Goal: Task Accomplishment & Management: Manage account settings

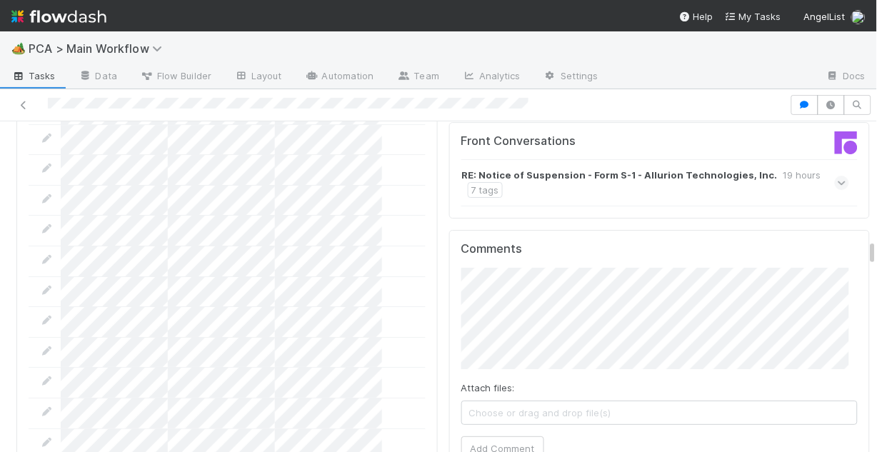
scroll to position [2058, 0]
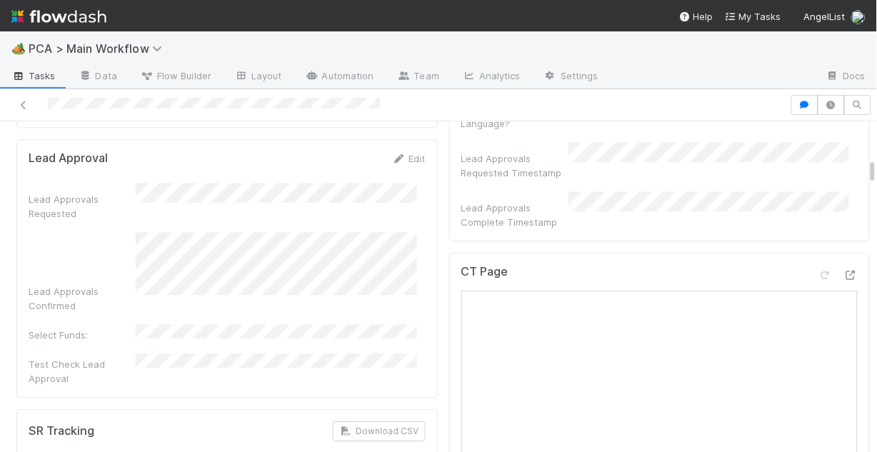
scroll to position [629, 0]
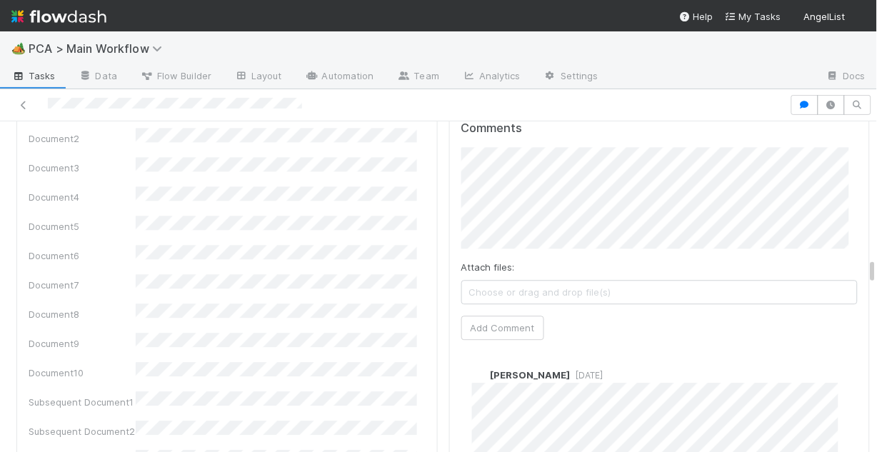
scroll to position [1772, 0]
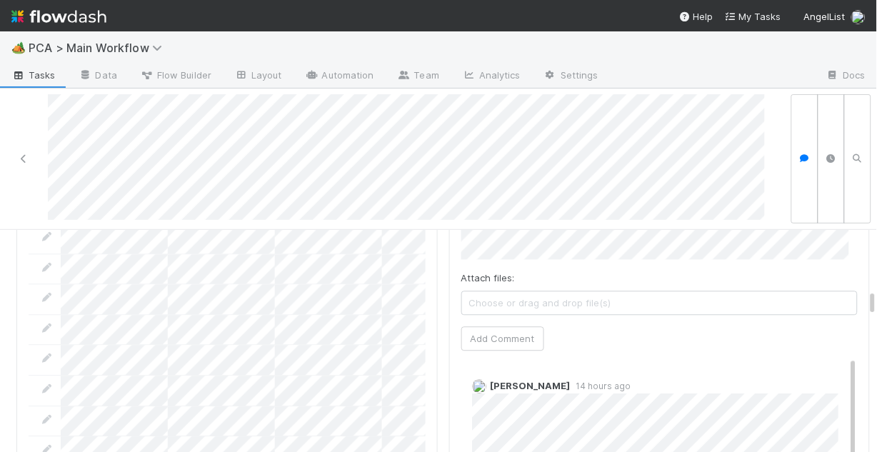
scroll to position [1886, 0]
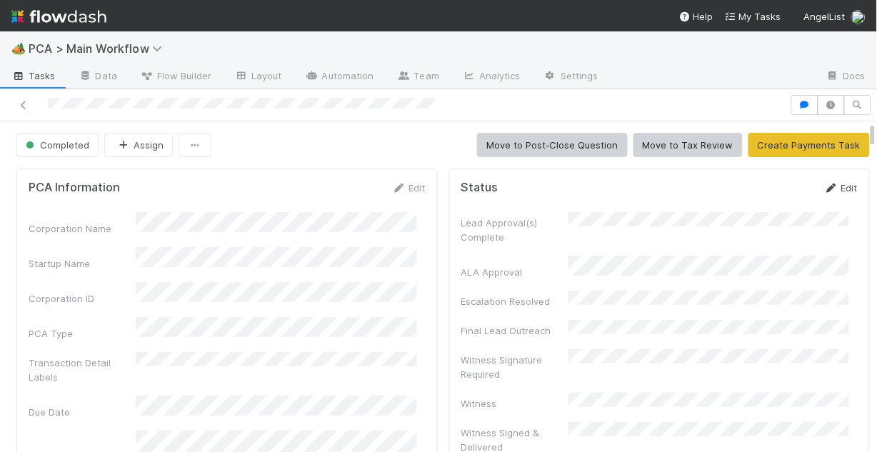
click at [824, 188] on link "Edit" at bounding box center [841, 187] width 34 height 11
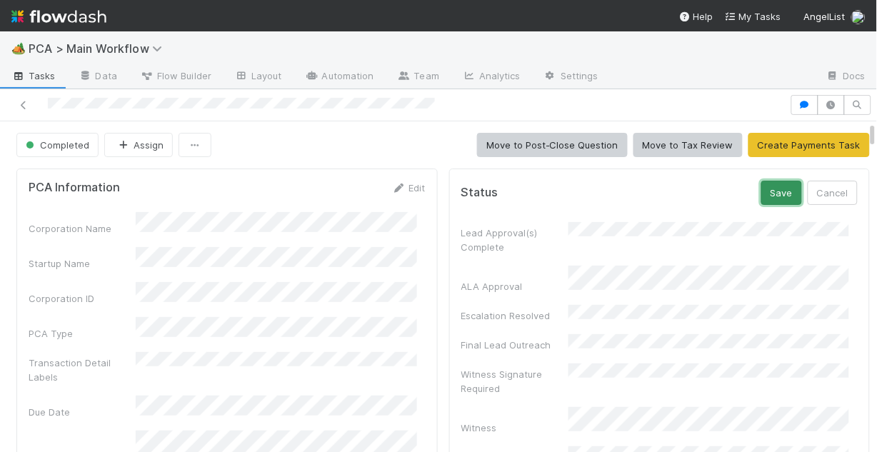
drag, startPoint x: 758, startPoint y: 191, endPoint x: 730, endPoint y: 186, distance: 28.2
click at [762, 191] on button "Save" at bounding box center [782, 193] width 41 height 24
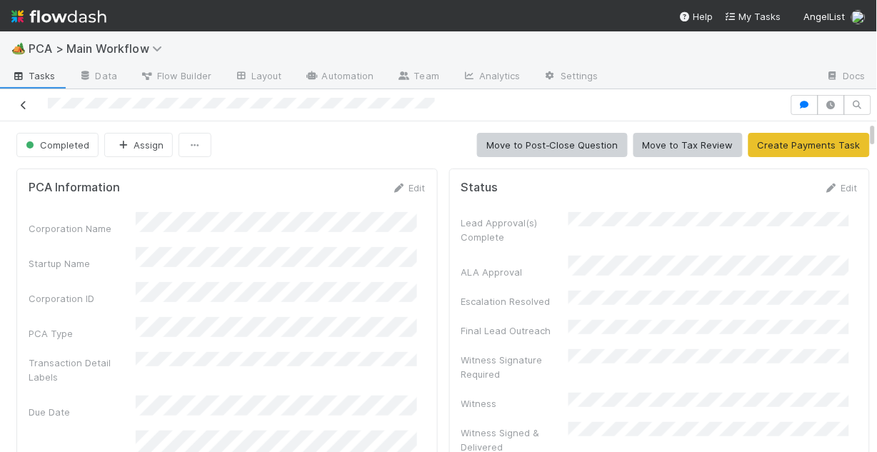
click at [19, 101] on icon at bounding box center [23, 105] width 14 height 9
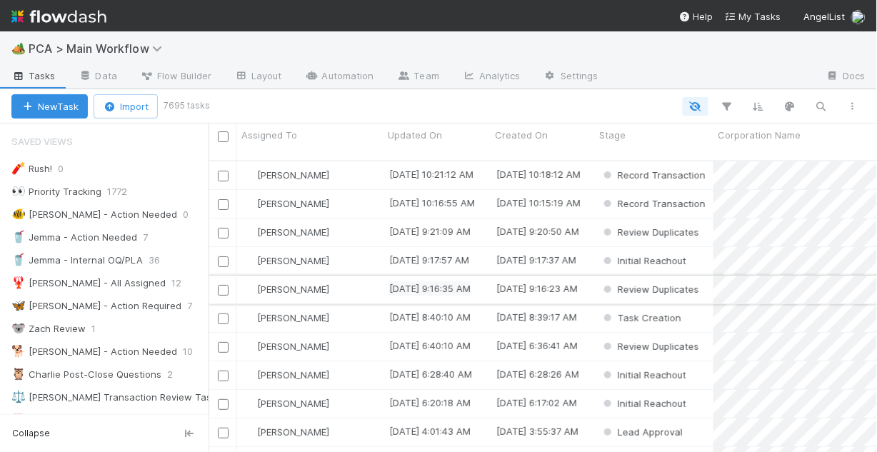
scroll to position [9, 9]
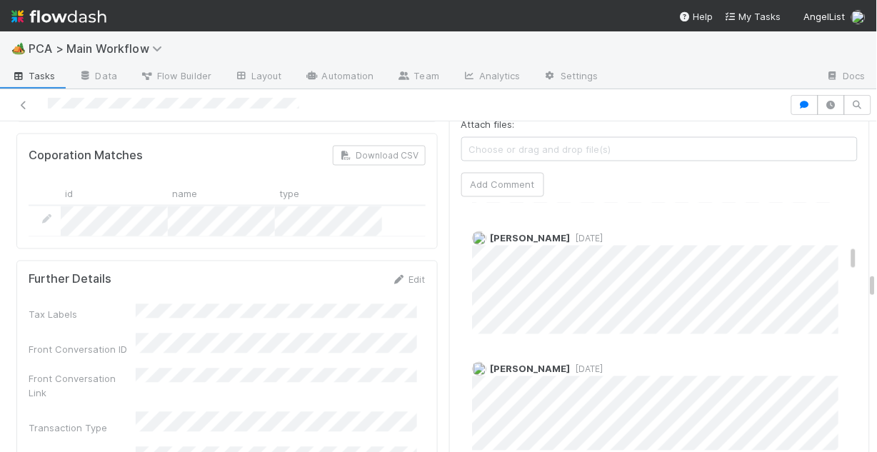
scroll to position [457, 0]
click at [27, 102] on icon at bounding box center [23, 105] width 14 height 9
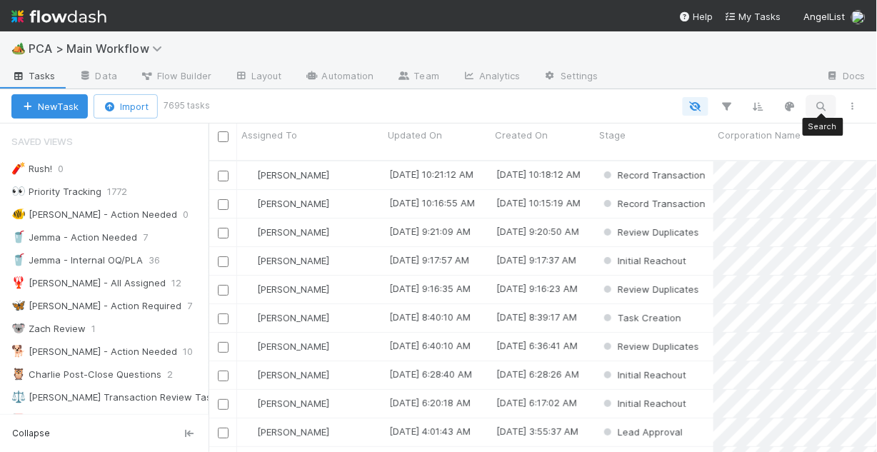
click at [823, 99] on button "button" at bounding box center [822, 106] width 26 height 19
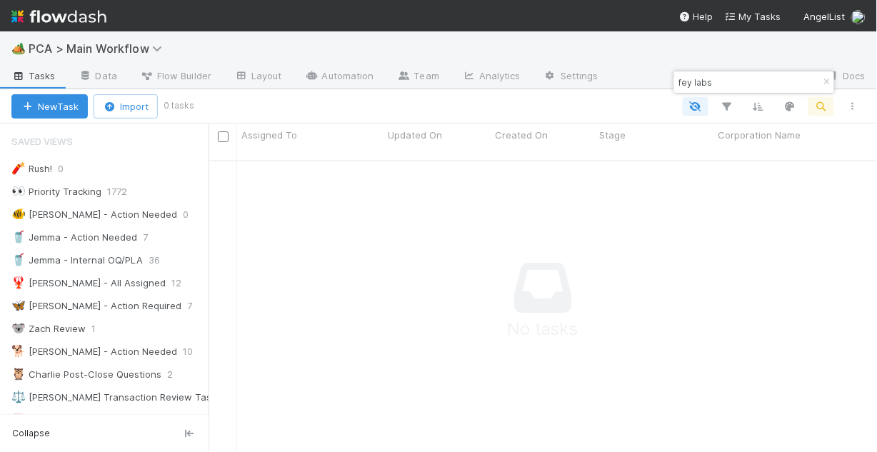
scroll to position [286, 660]
drag, startPoint x: 715, startPoint y: 82, endPoint x: 667, endPoint y: 81, distance: 47.9
click at [667, 81] on body "🏕️ PCA > Main Workflow Tasks Data Flow Builder Layout Automation Team Analytics…" at bounding box center [438, 226] width 877 height 452
drag, startPoint x: 715, startPoint y: 79, endPoint x: 679, endPoint y: 81, distance: 36.5
click at [679, 81] on input "fey labs" at bounding box center [748, 82] width 143 height 17
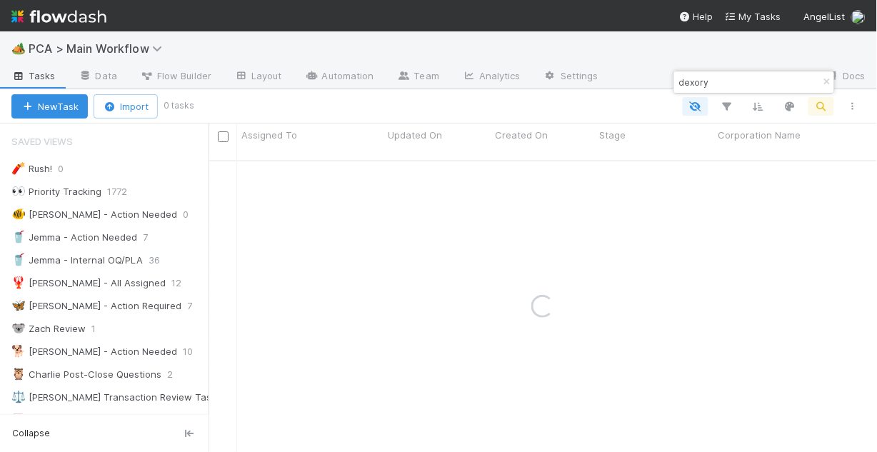
type input "dexory"
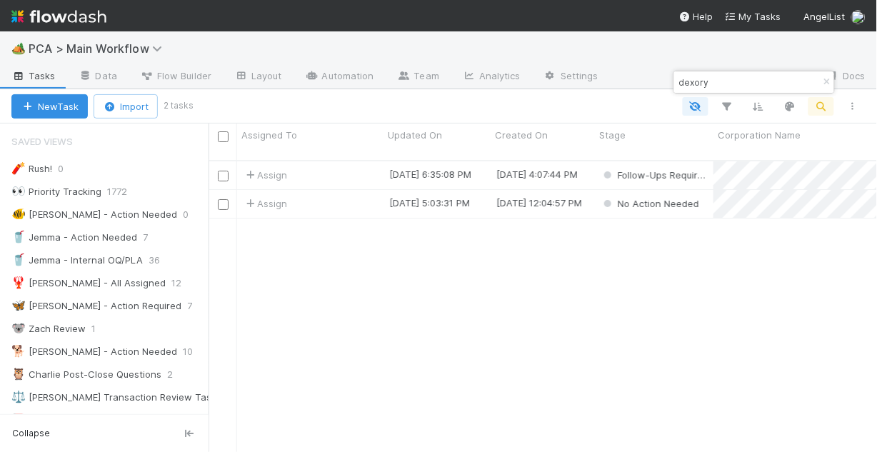
scroll to position [294, 660]
click at [359, 162] on div "Assign" at bounding box center [310, 175] width 146 height 28
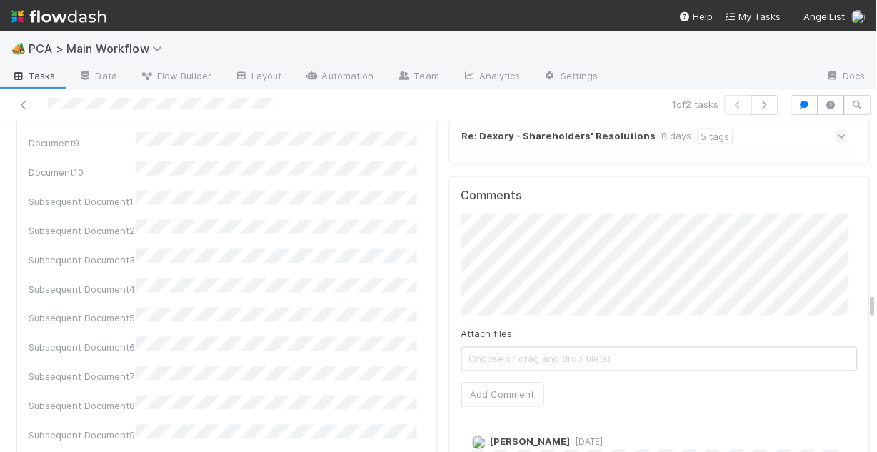
scroll to position [2629, 0]
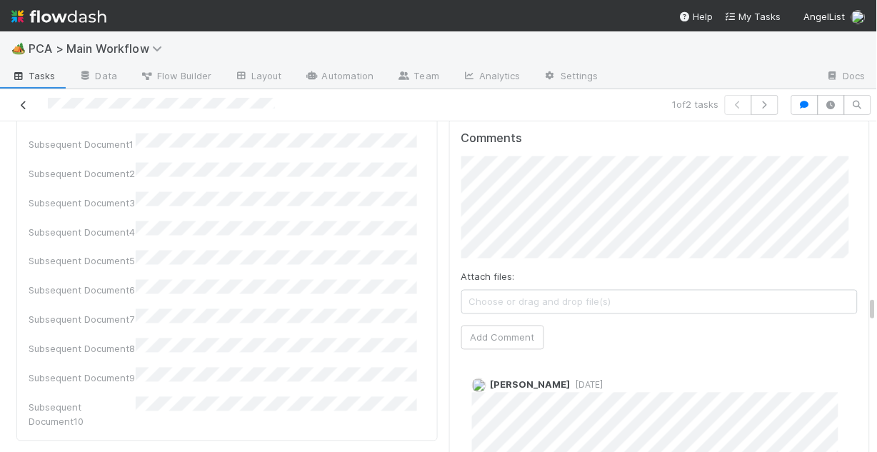
click at [24, 103] on icon at bounding box center [23, 105] width 14 height 9
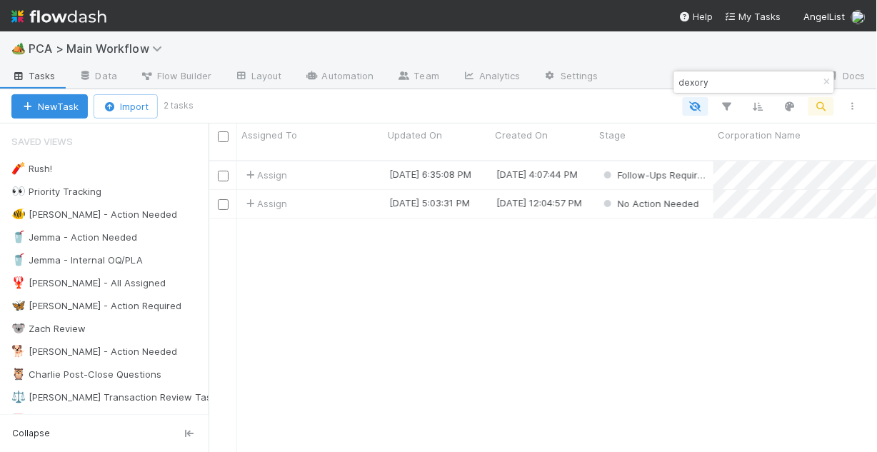
scroll to position [294, 660]
click at [94, 214] on div "🐠 [PERSON_NAME] - Action Needed" at bounding box center [94, 215] width 166 height 18
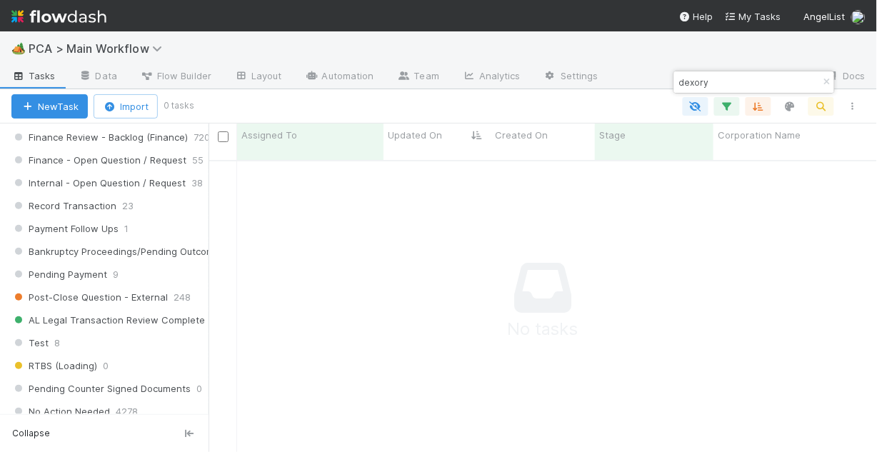
scroll to position [1143, 0]
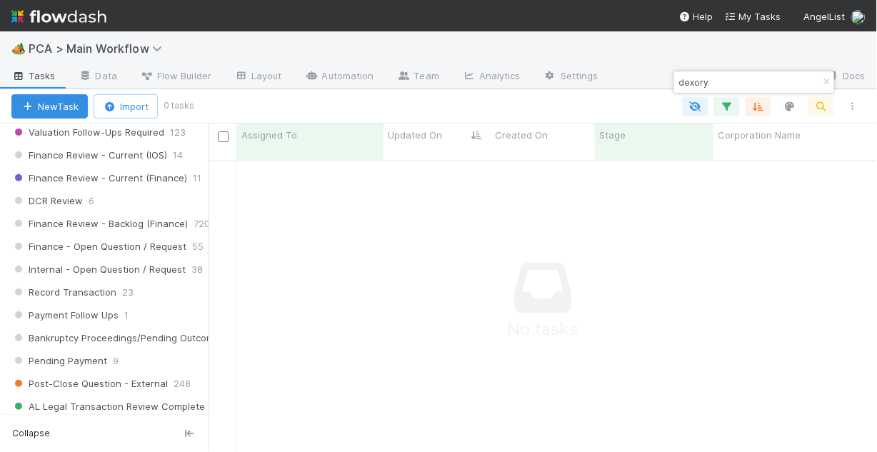
click at [824, 80] on icon "button" at bounding box center [827, 82] width 14 height 9
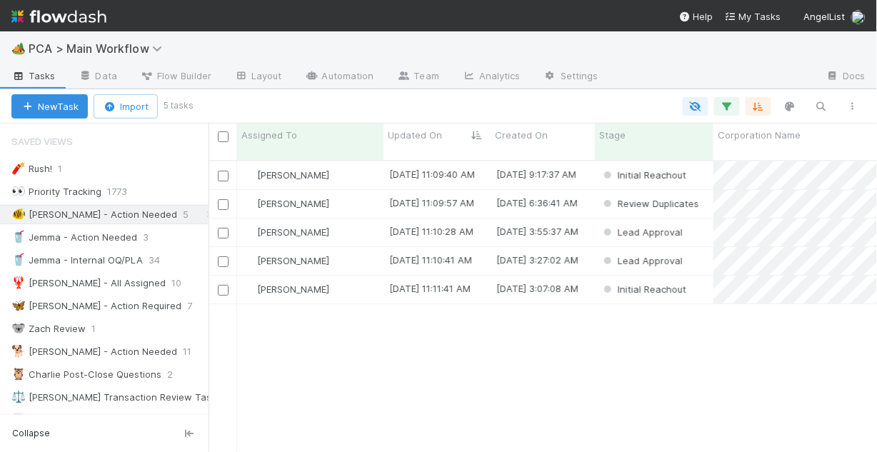
scroll to position [294, 660]
click at [340, 166] on div "[PERSON_NAME]" at bounding box center [310, 175] width 146 height 28
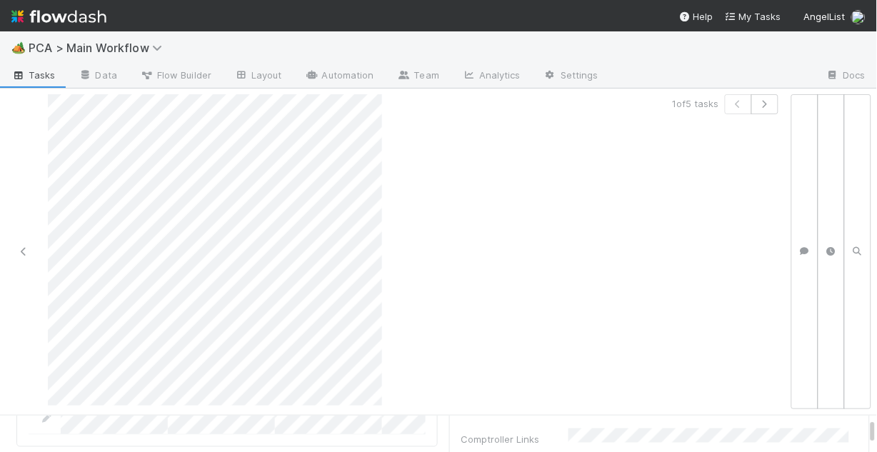
scroll to position [1657, 0]
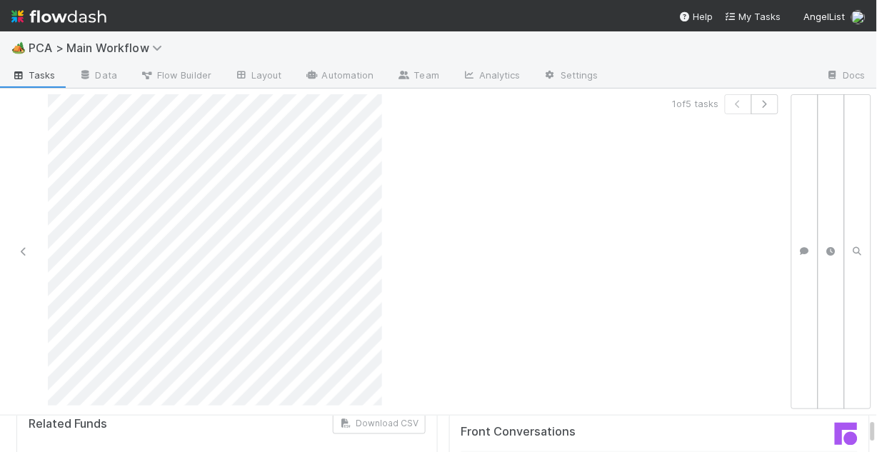
click at [877, 424] on div at bounding box center [877, 434] width 1 height 36
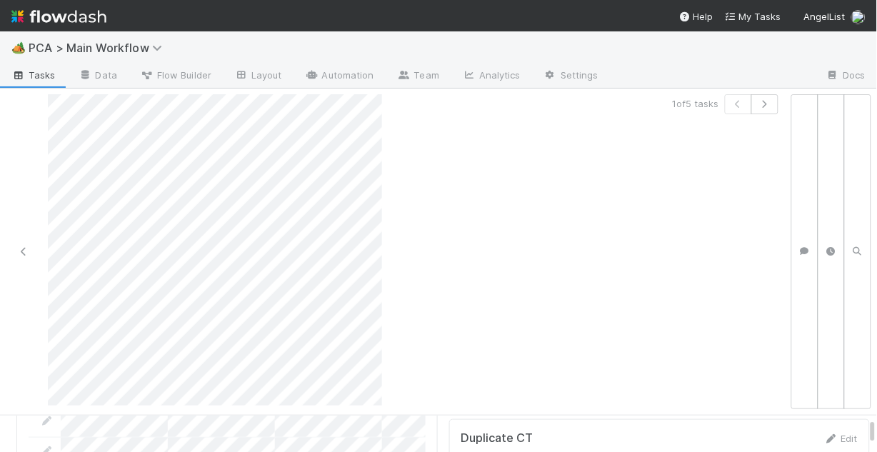
click at [342, 206] on div at bounding box center [215, 251] width 334 height 315
click at [47, 94] on div at bounding box center [202, 251] width 392 height 315
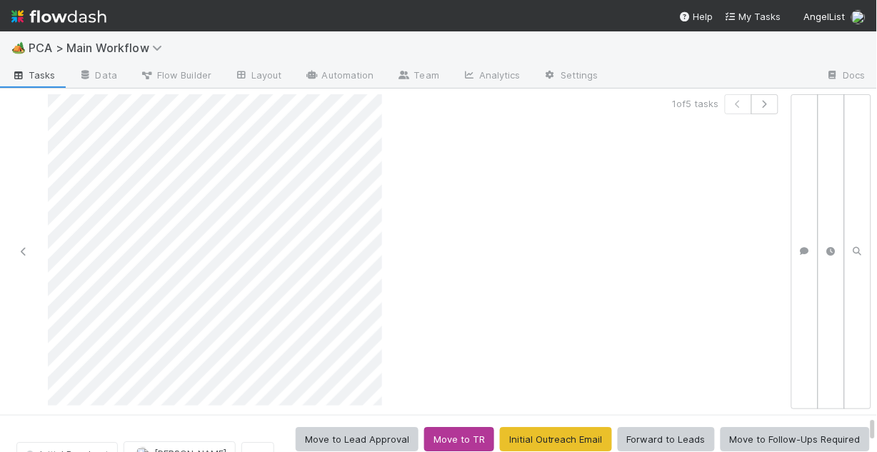
scroll to position [57, 0]
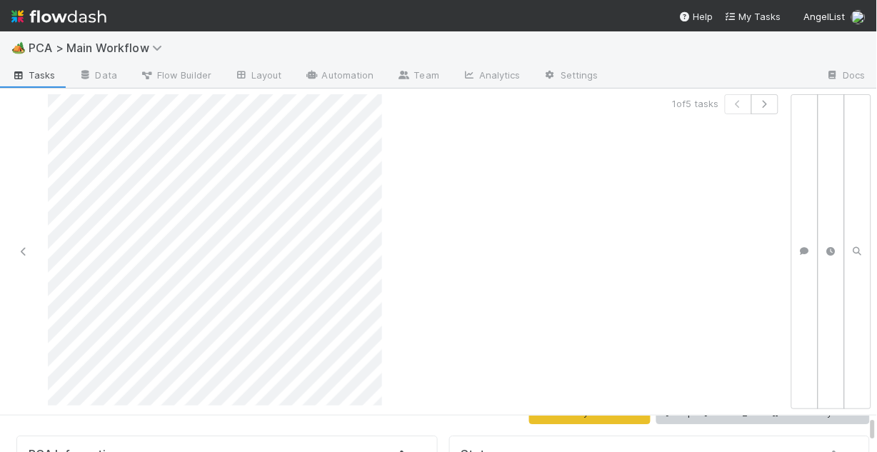
click at [403, 449] on link "Edit" at bounding box center [409, 454] width 34 height 11
click at [342, 448] on button "Save" at bounding box center [349, 460] width 41 height 24
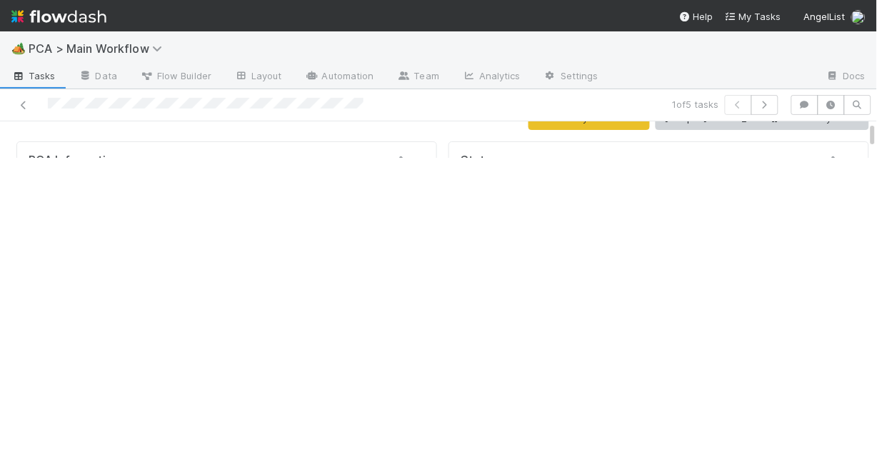
scroll to position [0, 0]
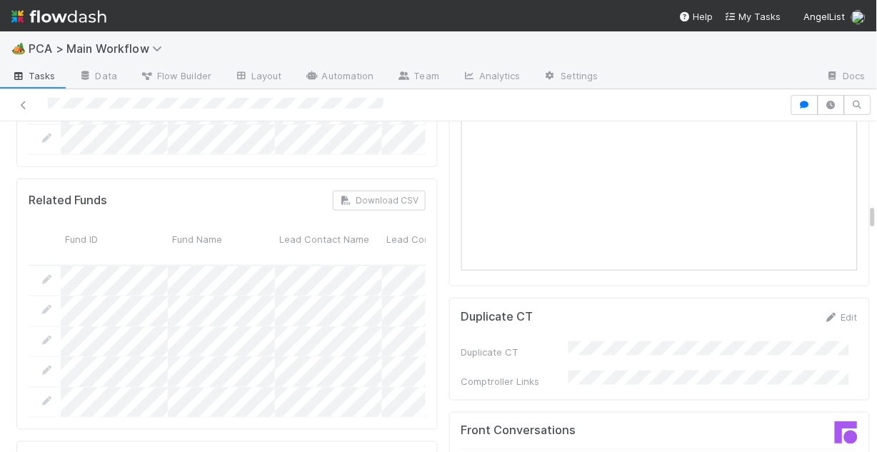
scroll to position [1143, 0]
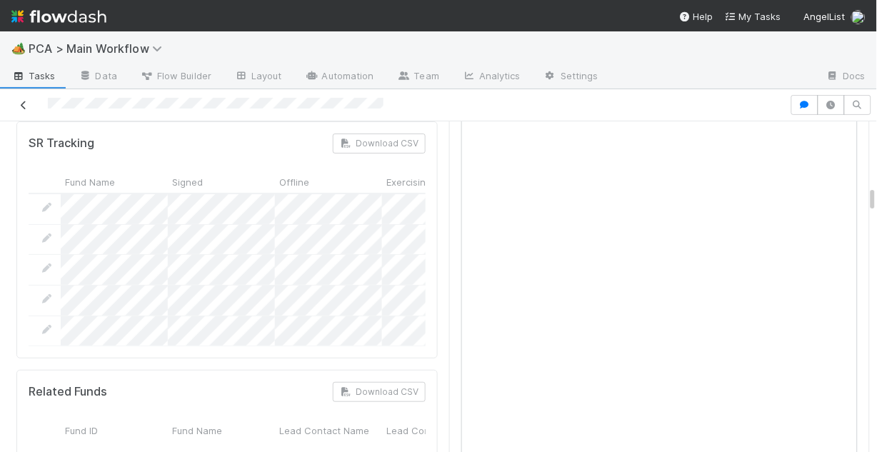
click at [21, 99] on link at bounding box center [23, 105] width 14 height 14
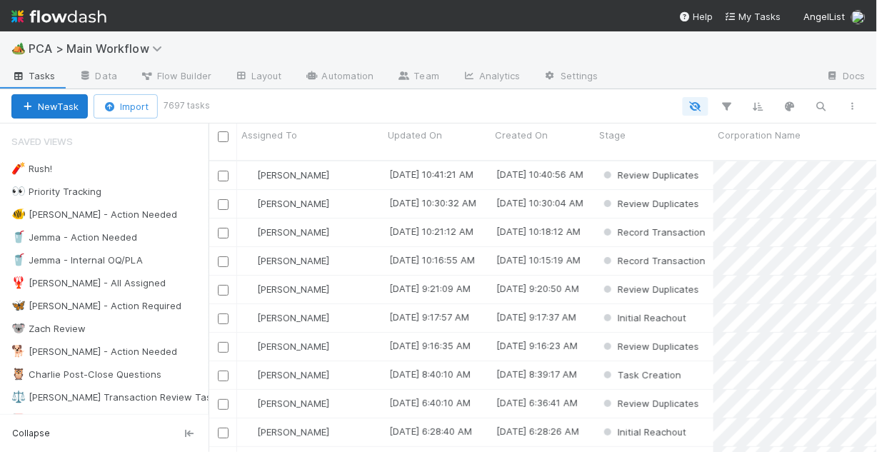
scroll to position [294, 660]
click at [827, 98] on button "button" at bounding box center [822, 106] width 26 height 19
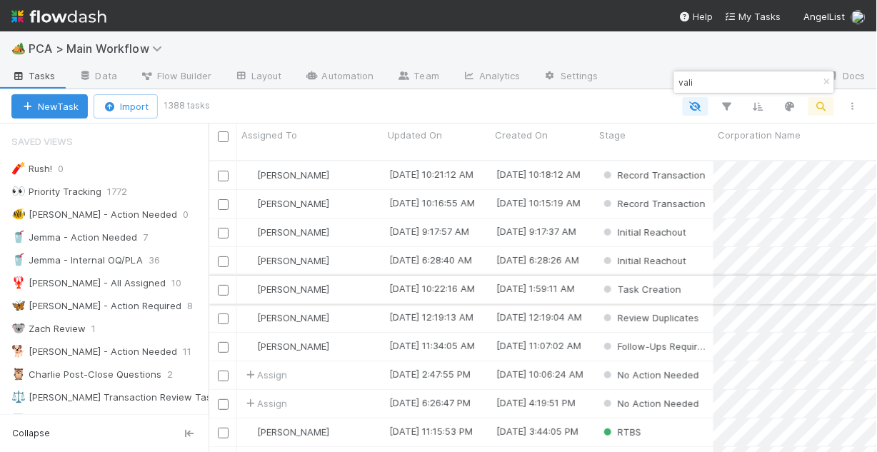
type input "vali"
click at [363, 276] on div "[PERSON_NAME]" at bounding box center [310, 290] width 146 height 28
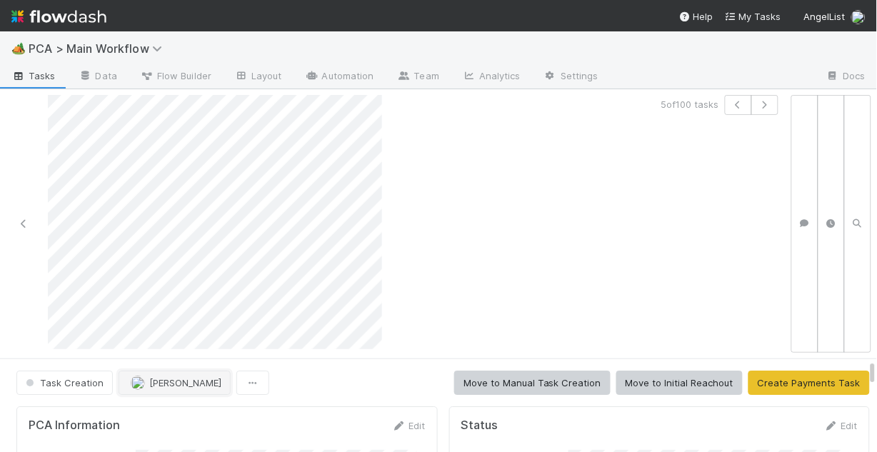
click at [183, 386] on span "[PERSON_NAME]" at bounding box center [185, 382] width 72 height 11
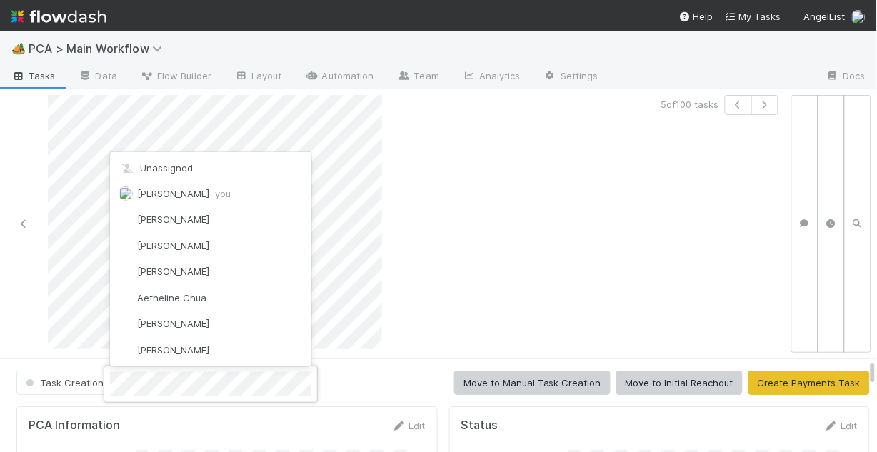
scroll to position [2112, 0]
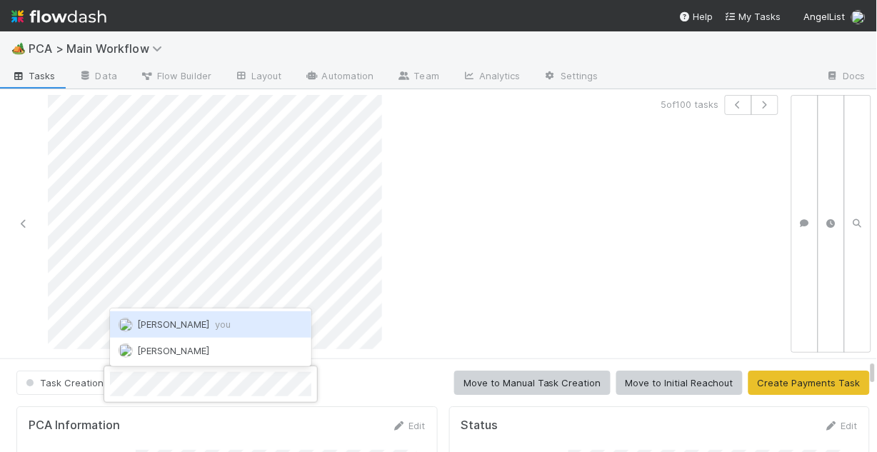
click at [218, 326] on span "you" at bounding box center [223, 324] width 16 height 11
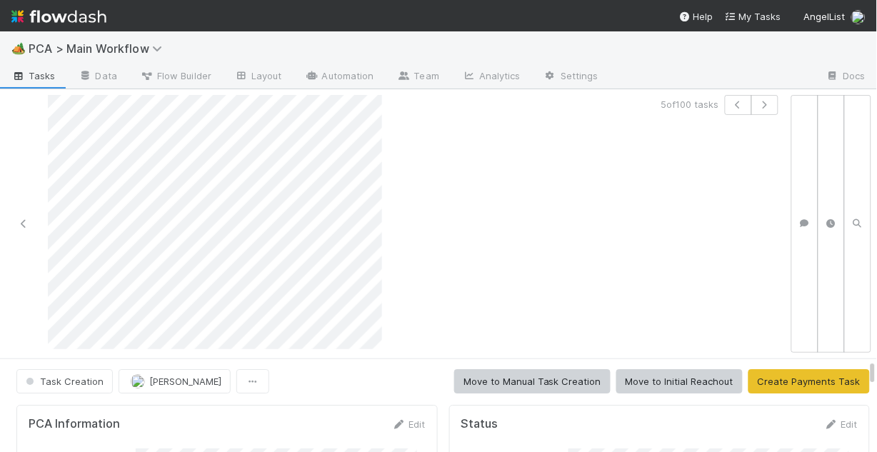
scroll to position [0, 0]
click at [397, 419] on div "Edit" at bounding box center [409, 426] width 34 height 14
click at [399, 425] on link "Edit" at bounding box center [409, 425] width 34 height 11
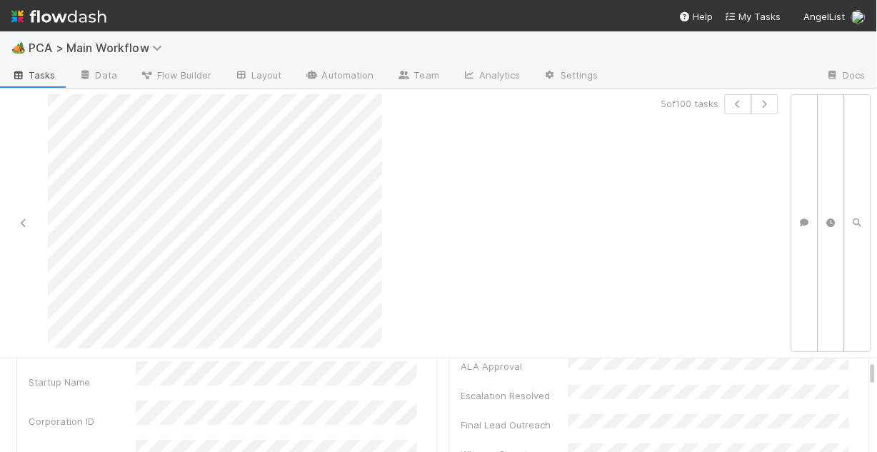
scroll to position [114, 0]
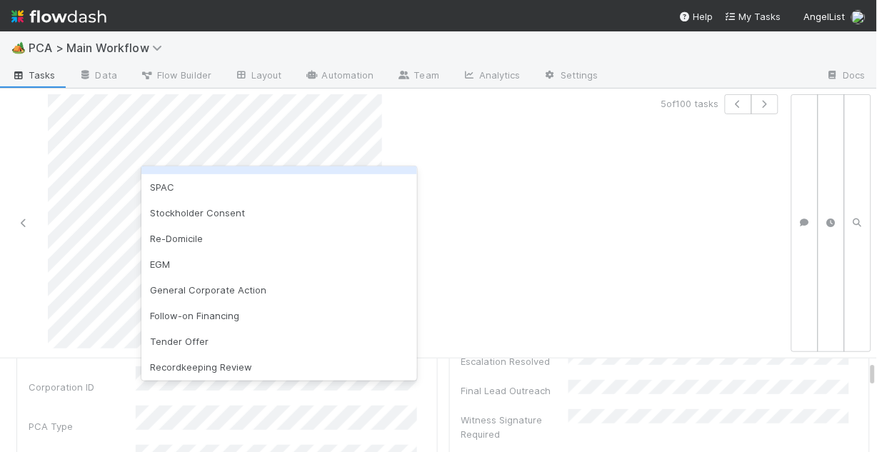
scroll to position [171, 0]
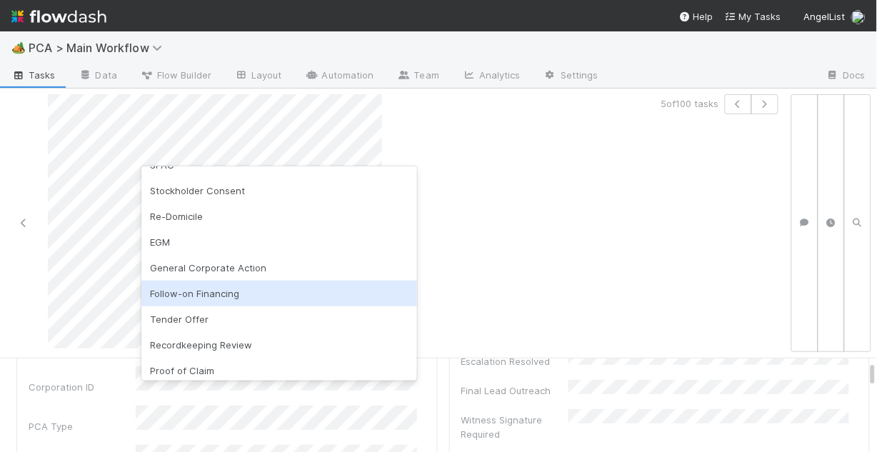
click at [252, 286] on div "Follow-on Financing" at bounding box center [279, 294] width 276 height 26
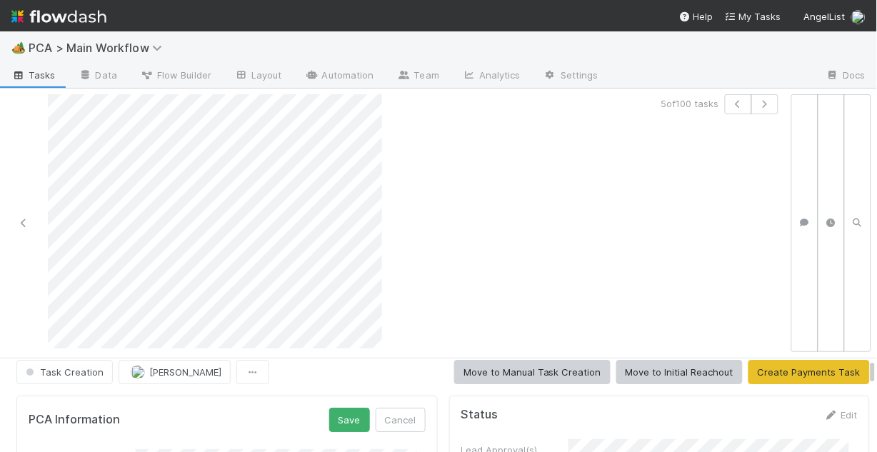
scroll to position [0, 0]
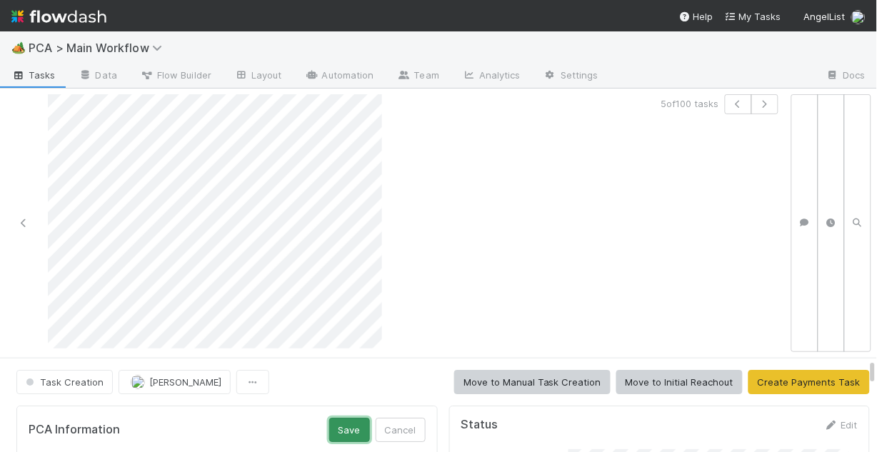
click at [346, 419] on button "Save" at bounding box center [349, 430] width 41 height 24
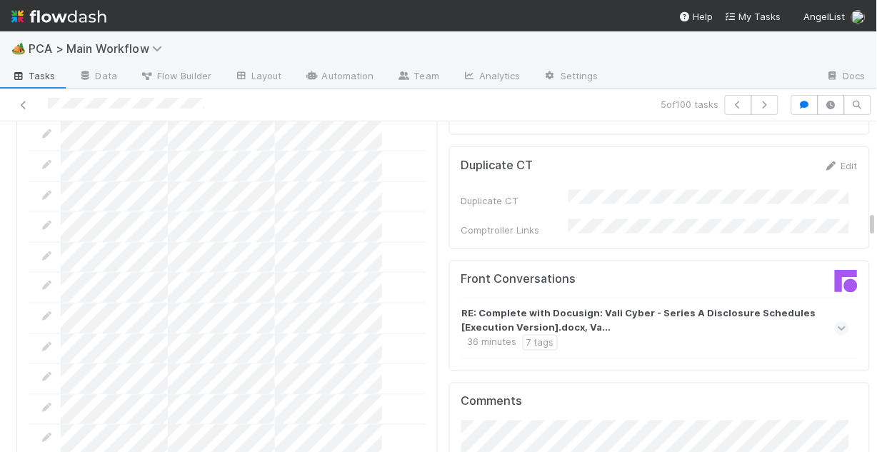
scroll to position [1486, 0]
click at [838, 321] on icon at bounding box center [842, 328] width 9 height 14
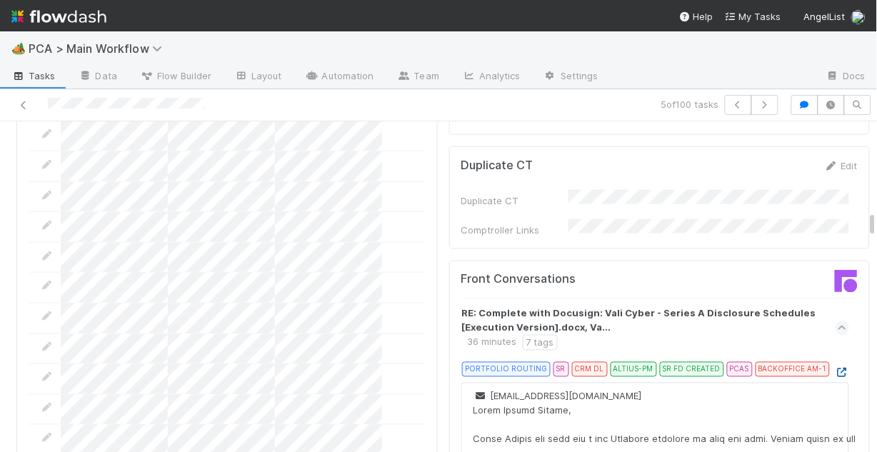
click at [835, 369] on icon at bounding box center [842, 373] width 14 height 9
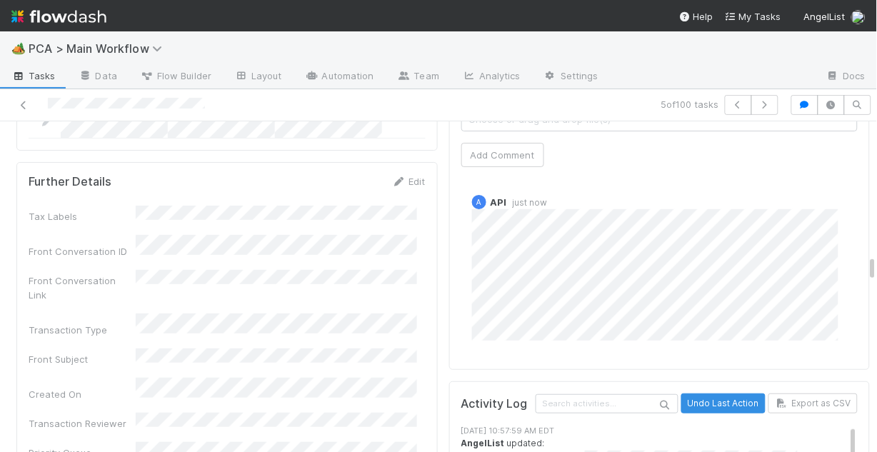
scroll to position [2172, 0]
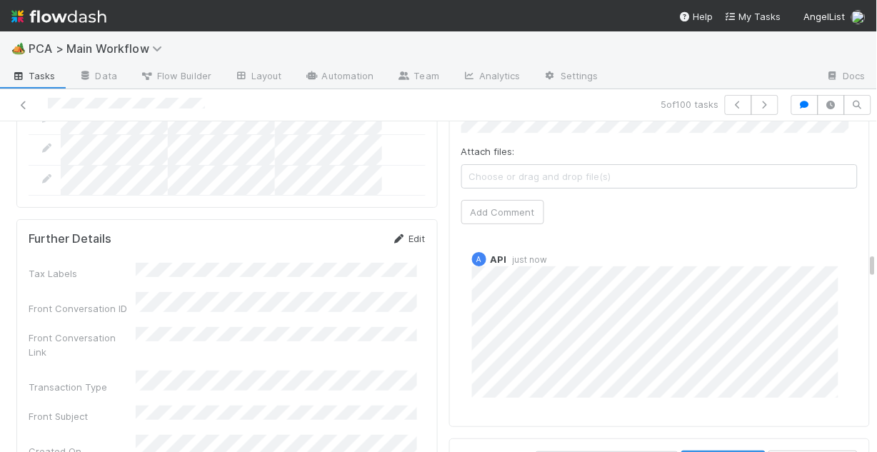
click at [407, 233] on link "Edit" at bounding box center [409, 238] width 34 height 11
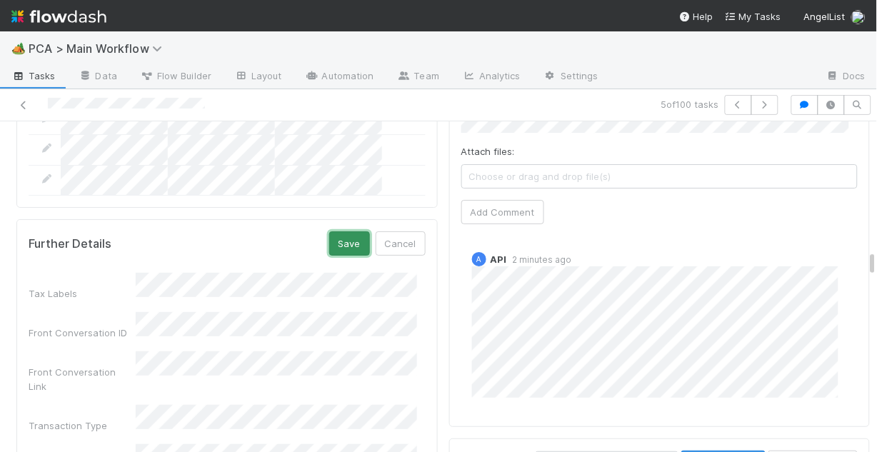
click at [333, 231] on button "Save" at bounding box center [349, 243] width 41 height 24
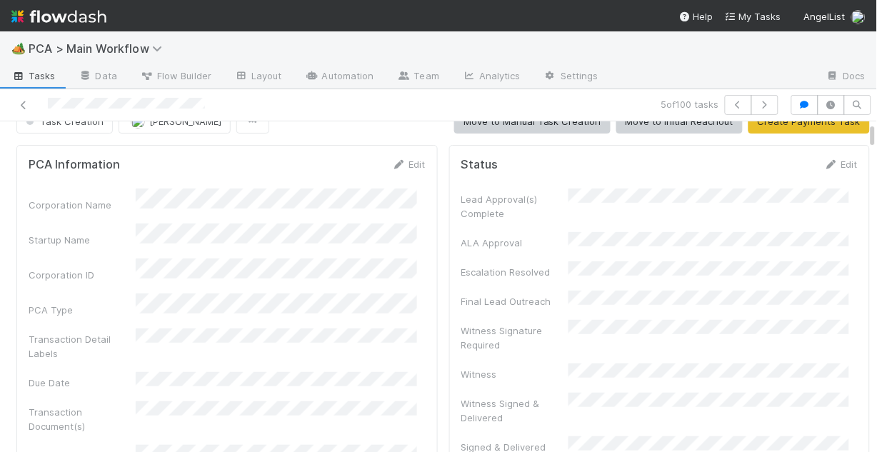
scroll to position [0, 0]
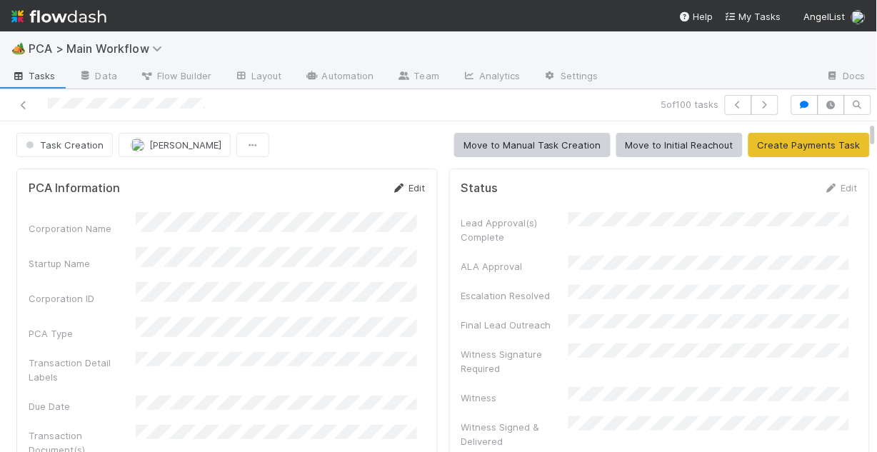
click at [405, 186] on link "Edit" at bounding box center [409, 187] width 34 height 11
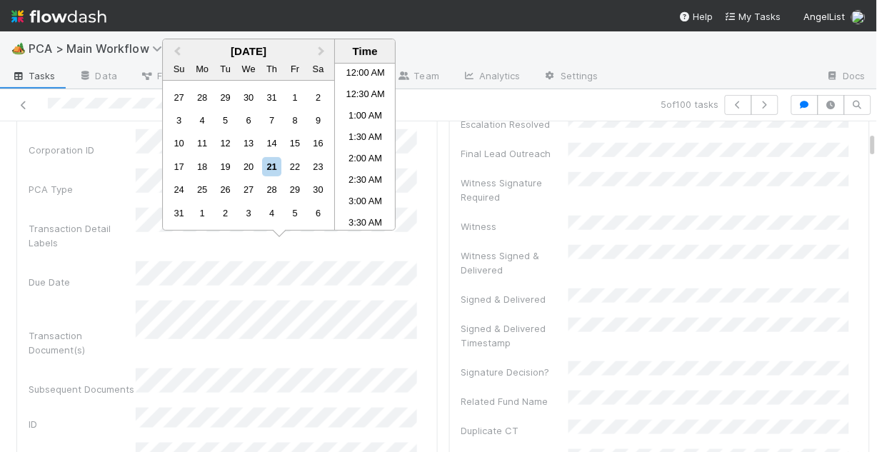
scroll to position [399, 0]
click at [294, 171] on div "22" at bounding box center [295, 166] width 19 height 19
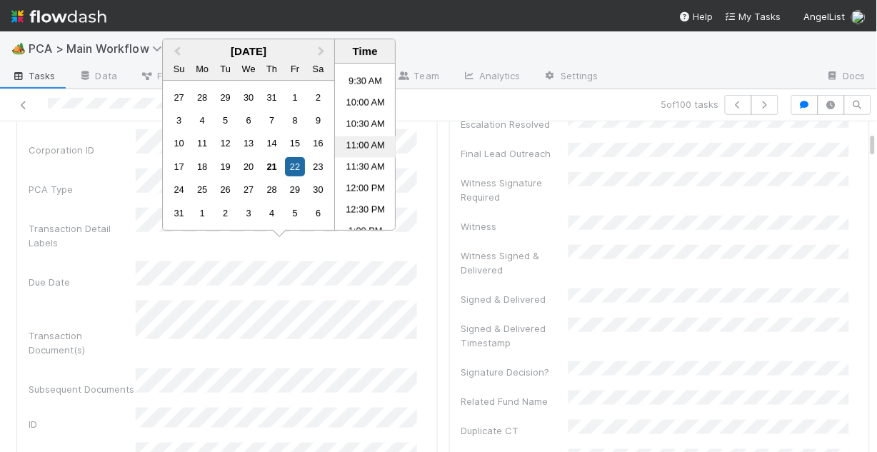
scroll to position [456, 0]
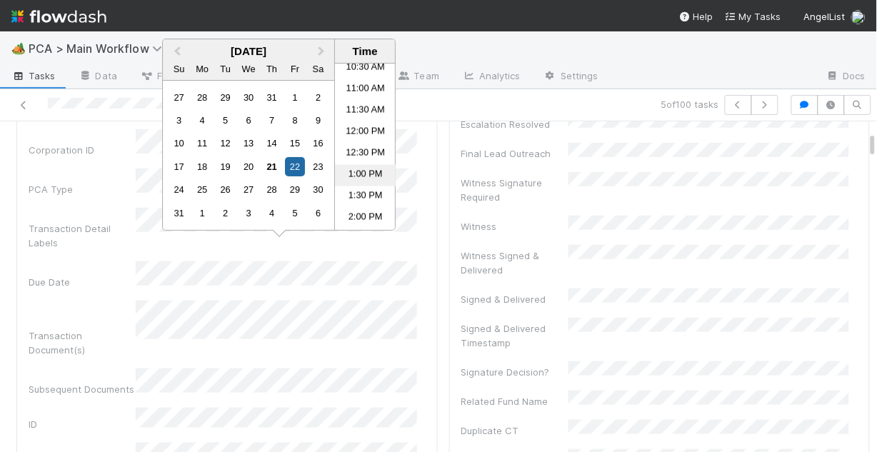
click at [362, 166] on li "1:00 PM" at bounding box center [365, 175] width 61 height 21
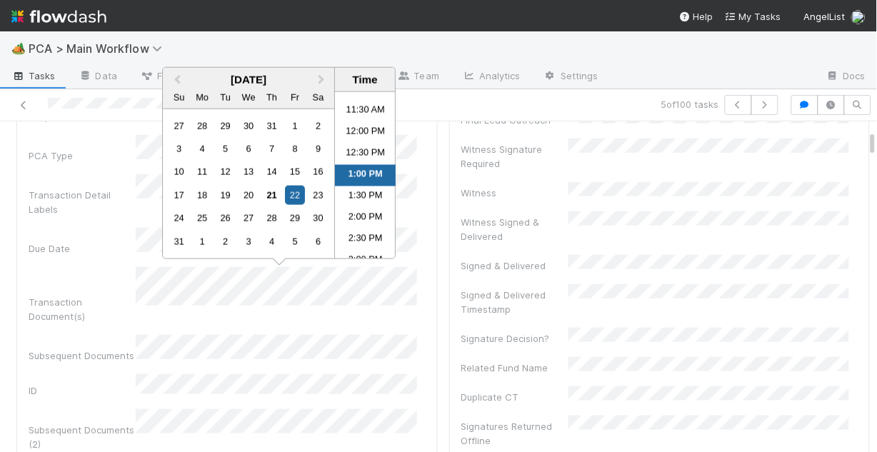
scroll to position [229, 0]
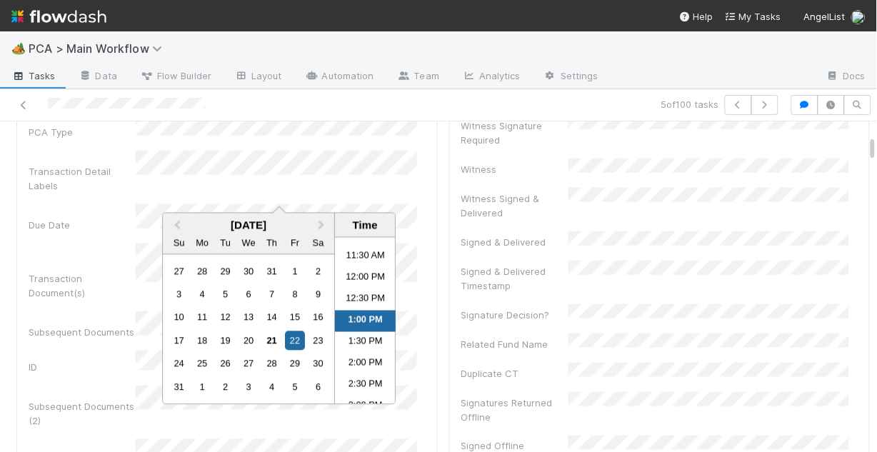
click at [626, 291] on div "Lead Approval(s) Complete ALA Approval Escalation Resolved Final Lead Outreach …" at bounding box center [660, 364] width 397 height 760
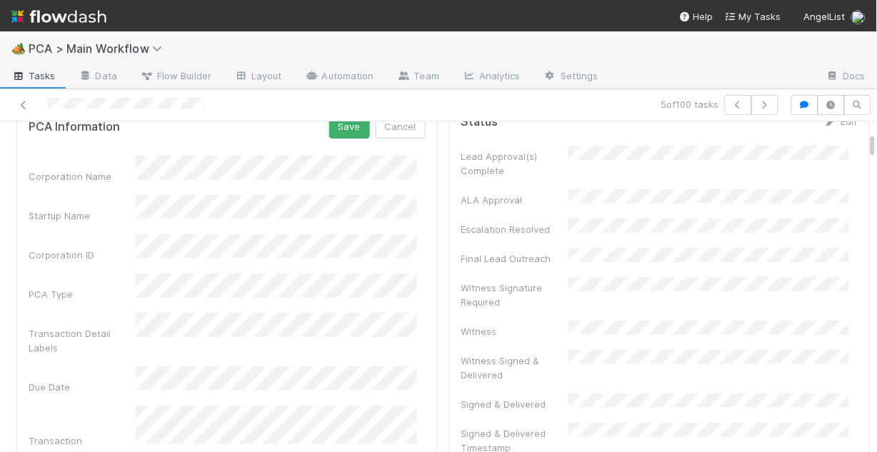
scroll to position [57, 0]
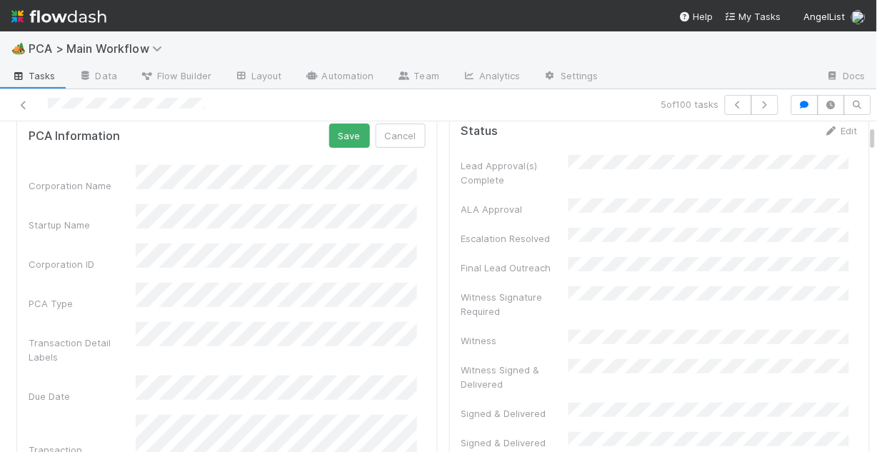
click at [111, 214] on div "Startup Name" at bounding box center [227, 218] width 397 height 28
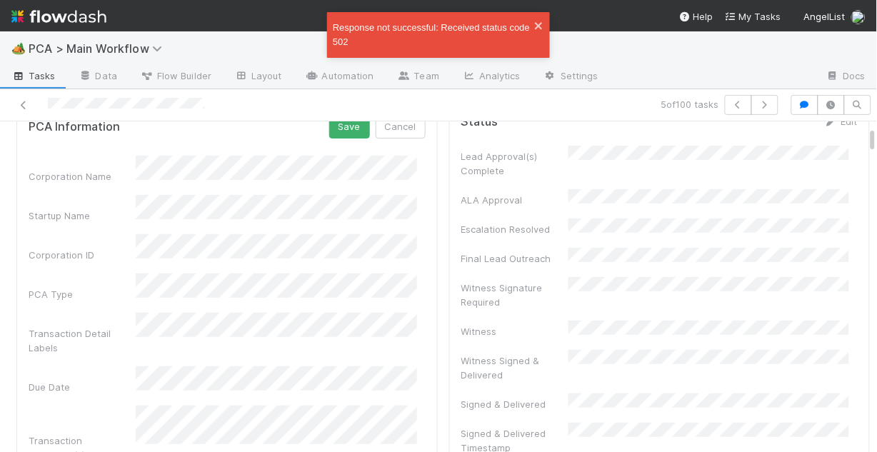
scroll to position [0, 0]
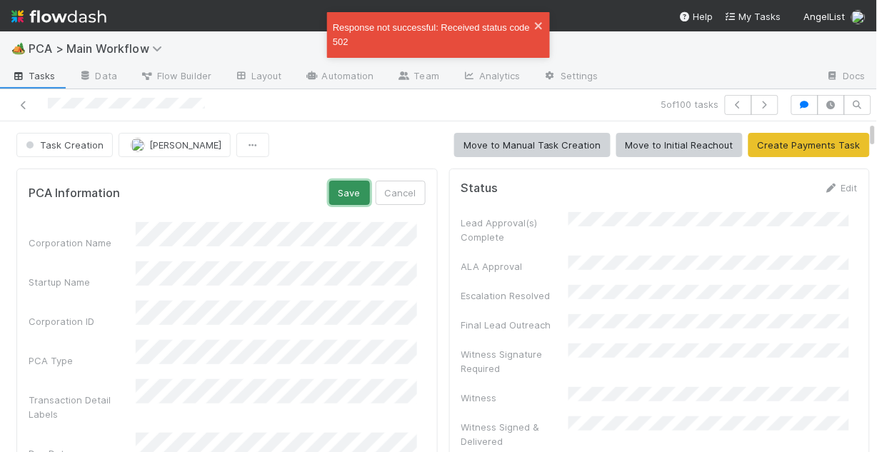
click at [336, 189] on button "Save" at bounding box center [349, 193] width 41 height 24
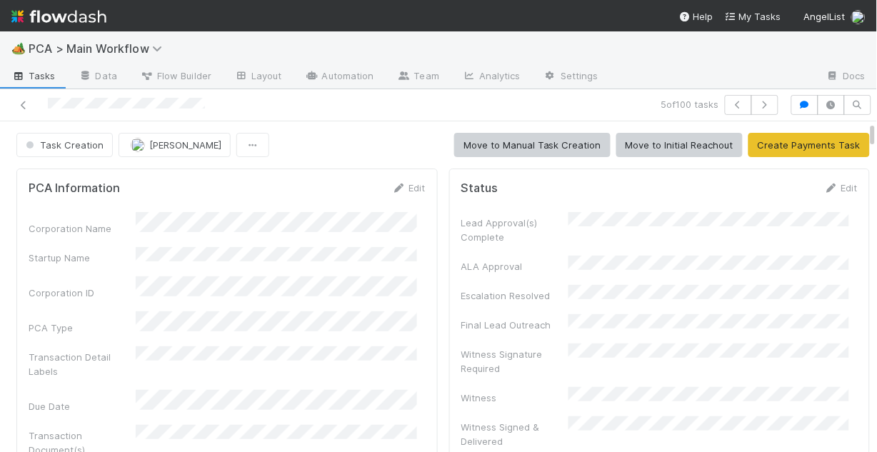
click at [134, 219] on div "Corporation Name" at bounding box center [227, 224] width 397 height 24
click at [665, 144] on button "Move to Initial Reachout" at bounding box center [680, 145] width 126 height 24
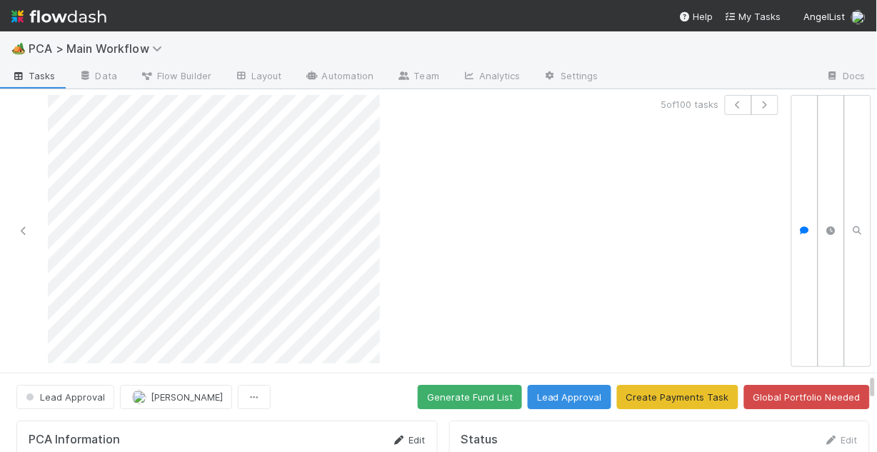
click at [404, 442] on link "Edit" at bounding box center [409, 439] width 34 height 11
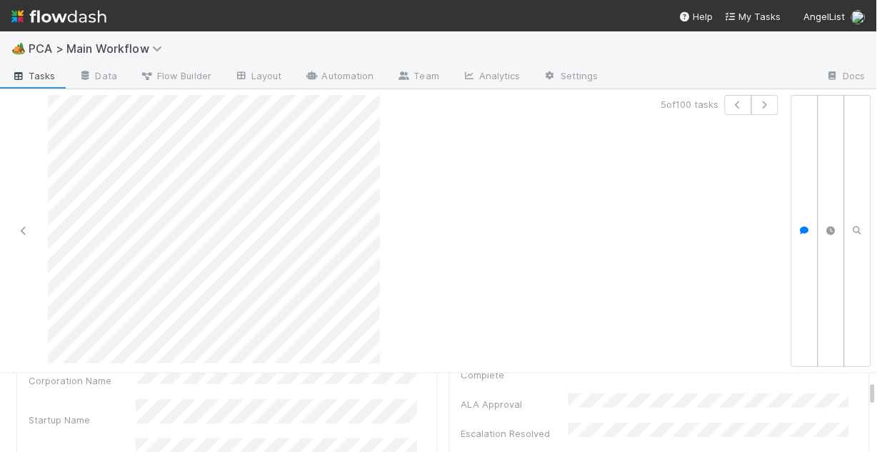
scroll to position [57, 0]
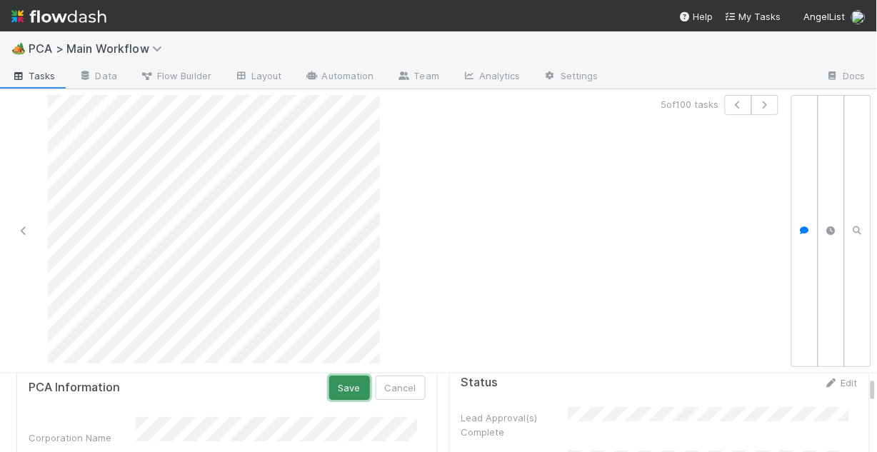
click at [342, 389] on button "Save" at bounding box center [349, 388] width 41 height 24
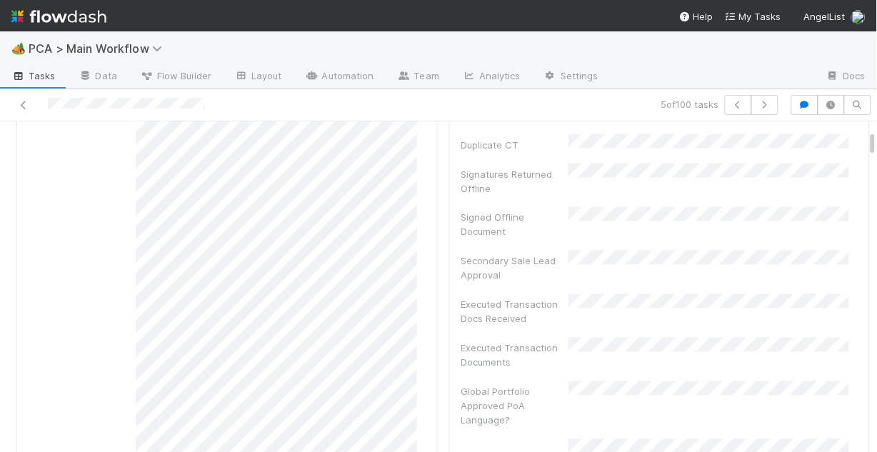
scroll to position [0, 0]
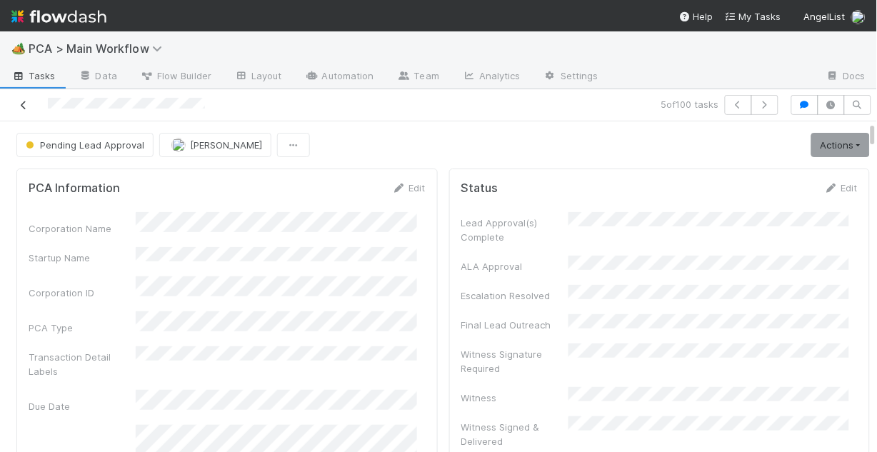
click at [24, 106] on icon at bounding box center [23, 105] width 14 height 9
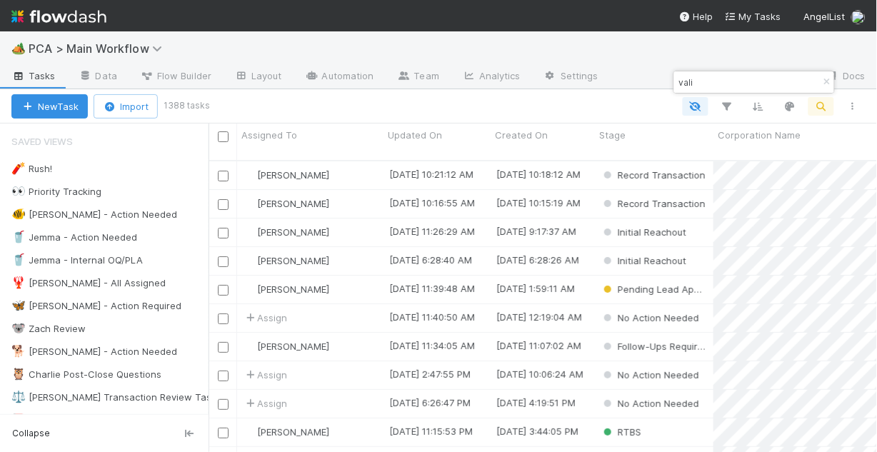
scroll to position [294, 660]
click at [104, 219] on div "🐠 Chris - Action Needed" at bounding box center [94, 215] width 166 height 18
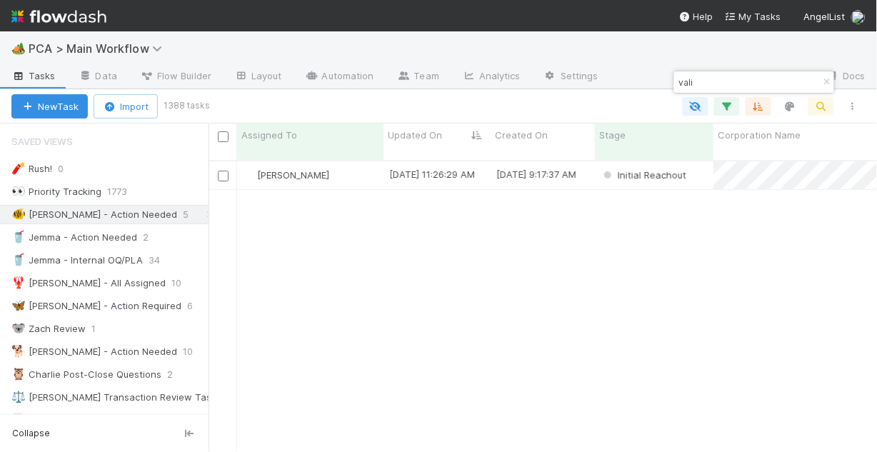
scroll to position [294, 660]
drag, startPoint x: 829, startPoint y: 79, endPoint x: 822, endPoint y: 83, distance: 8.6
click at [829, 79] on icon "button" at bounding box center [827, 82] width 14 height 9
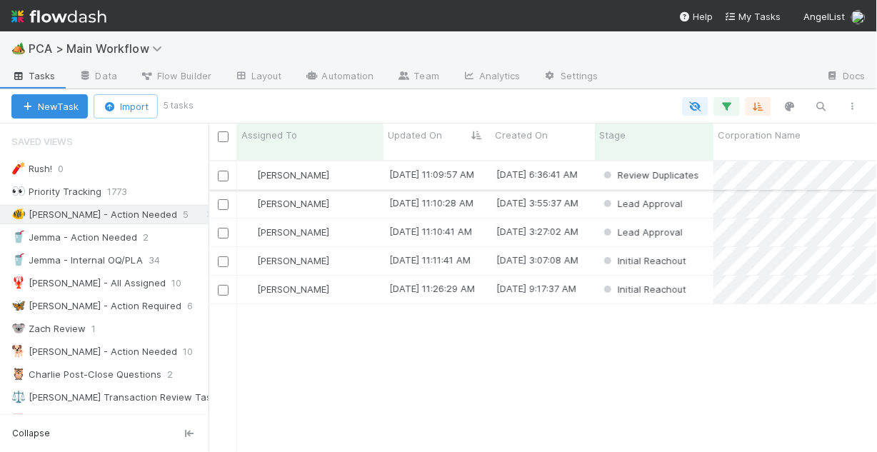
click at [361, 161] on div "Chris DelBianco" at bounding box center [310, 175] width 146 height 28
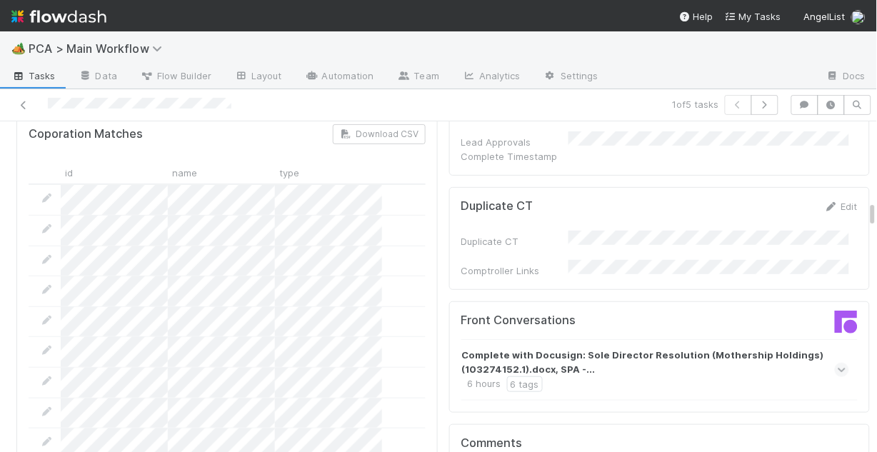
scroll to position [1143, 0]
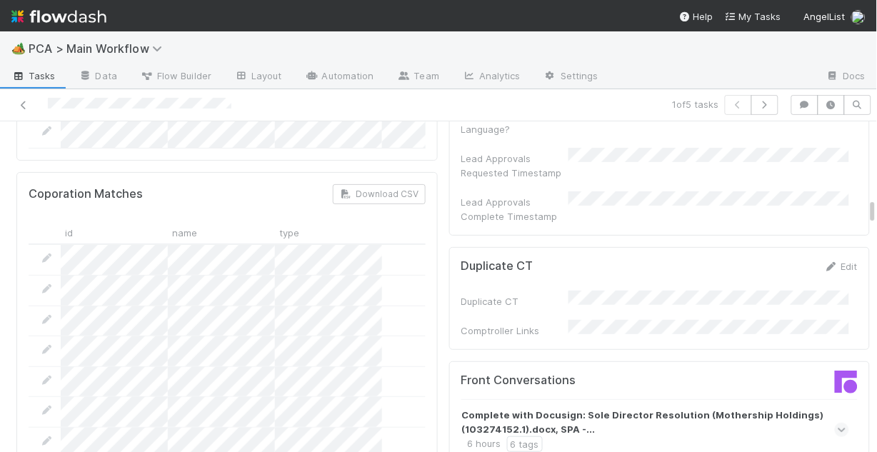
click at [838, 423] on icon at bounding box center [842, 430] width 9 height 14
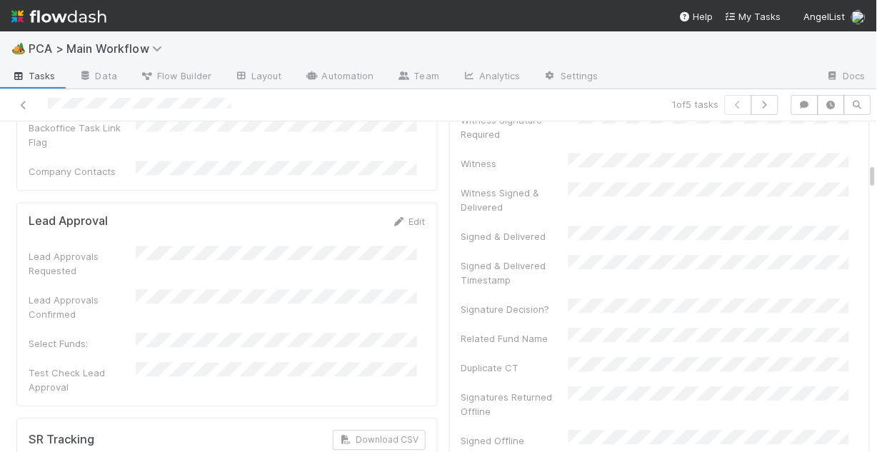
scroll to position [457, 0]
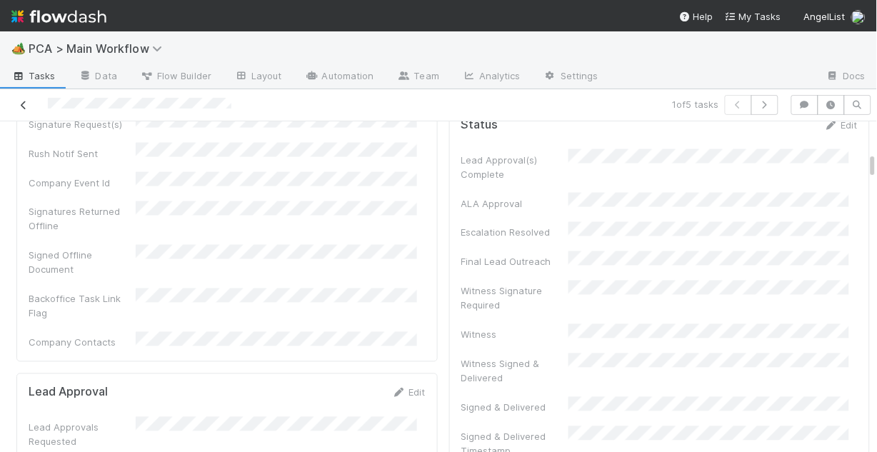
click at [21, 101] on icon at bounding box center [23, 105] width 14 height 9
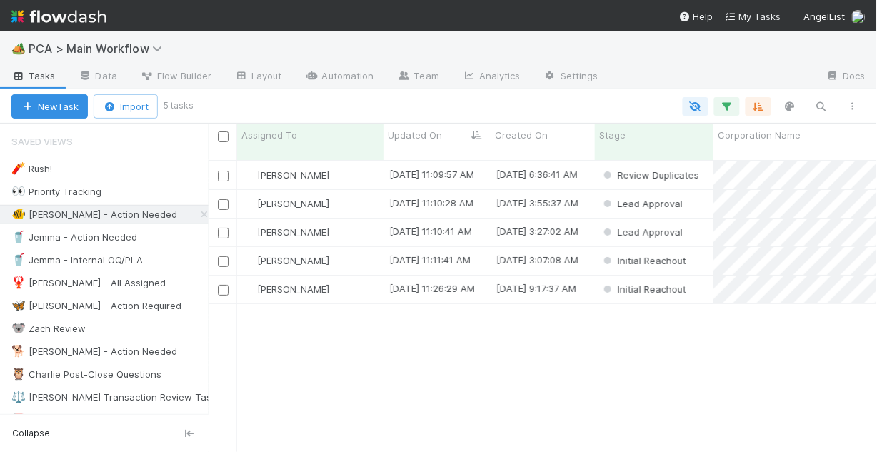
scroll to position [294, 660]
click at [348, 196] on div "Chris DelBianco" at bounding box center [310, 204] width 146 height 28
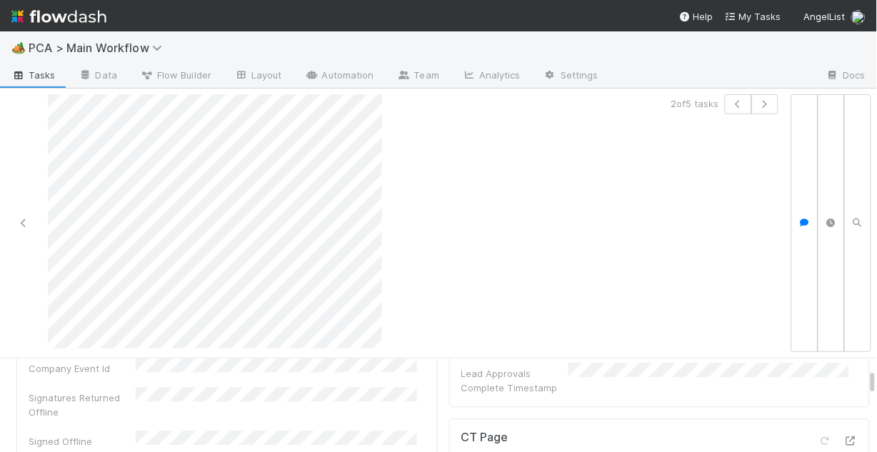
scroll to position [857, 0]
click at [20, 219] on icon at bounding box center [23, 223] width 14 height 9
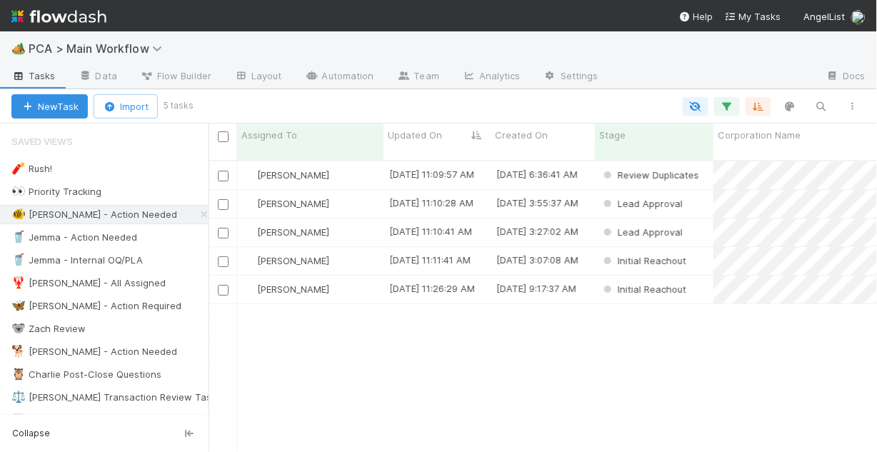
scroll to position [294, 660]
click at [334, 167] on div "[PERSON_NAME]" at bounding box center [310, 175] width 146 height 28
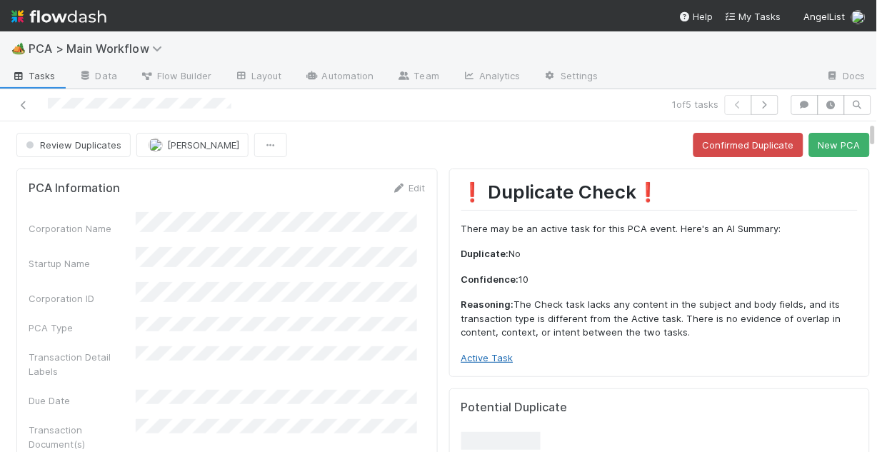
click at [492, 357] on link "Active Task" at bounding box center [488, 357] width 52 height 11
click at [397, 191] on link "Edit" at bounding box center [409, 187] width 34 height 11
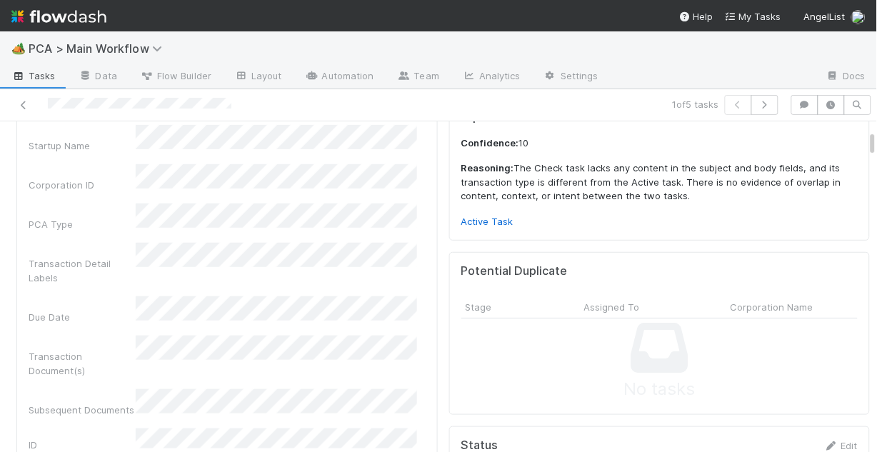
scroll to position [114, 0]
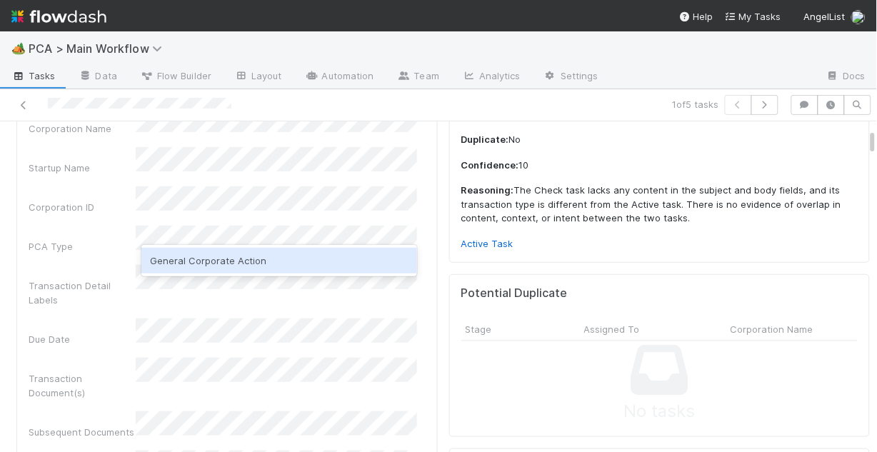
click at [232, 258] on div "General Corporate Action" at bounding box center [279, 261] width 276 height 26
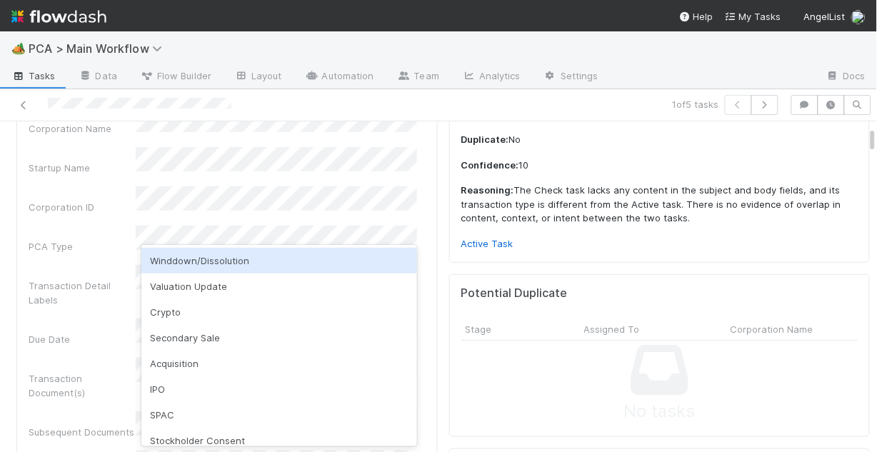
scroll to position [0, 0]
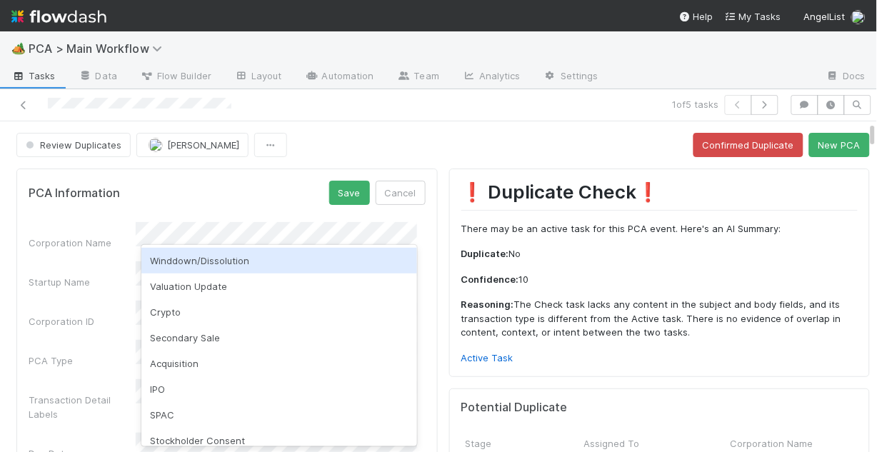
click at [184, 197] on div "PCA Information Save Cancel" at bounding box center [227, 193] width 397 height 24
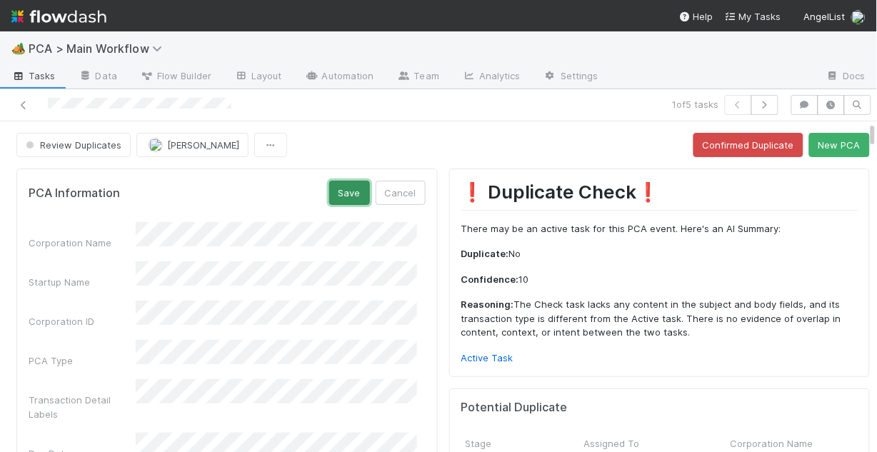
click at [334, 201] on button "Save" at bounding box center [349, 193] width 41 height 24
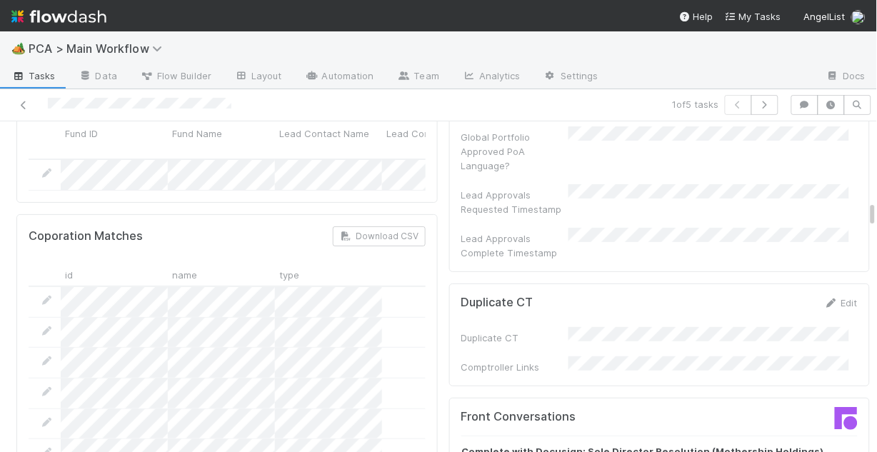
scroll to position [1200, 0]
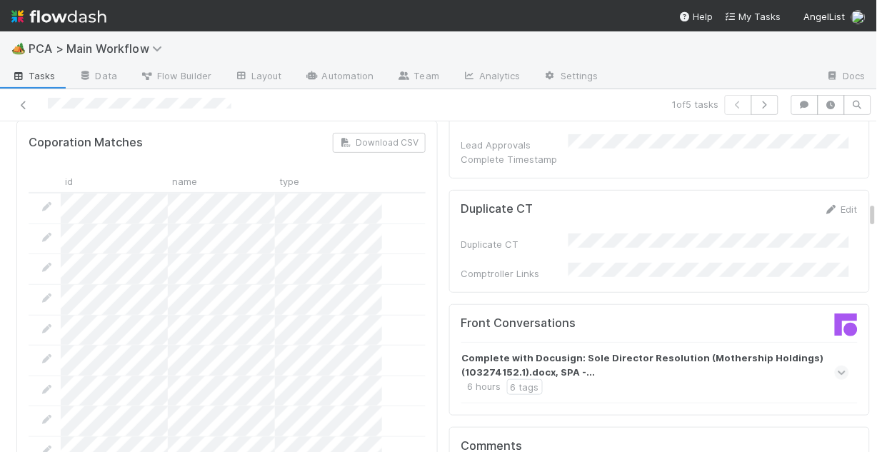
click at [838, 366] on icon at bounding box center [842, 373] width 9 height 14
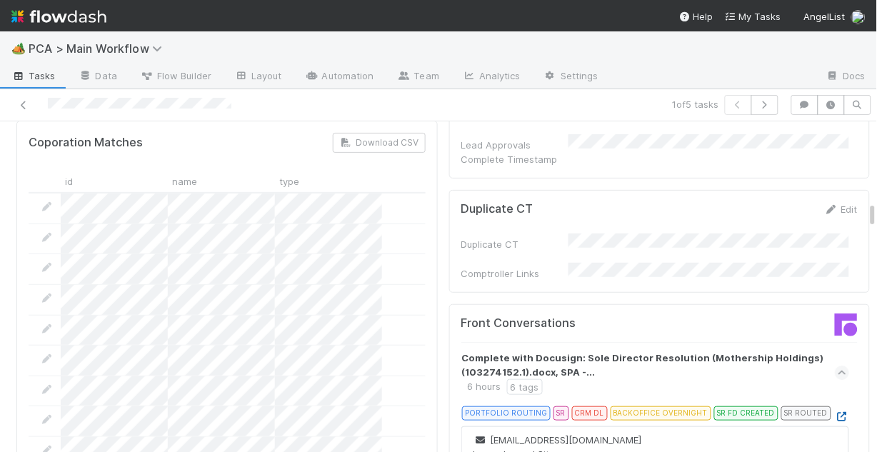
click at [835, 412] on icon at bounding box center [842, 416] width 14 height 9
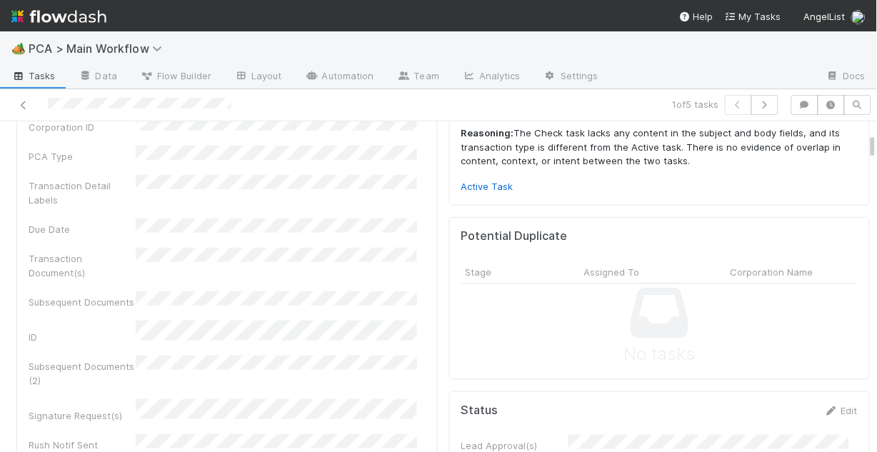
scroll to position [0, 0]
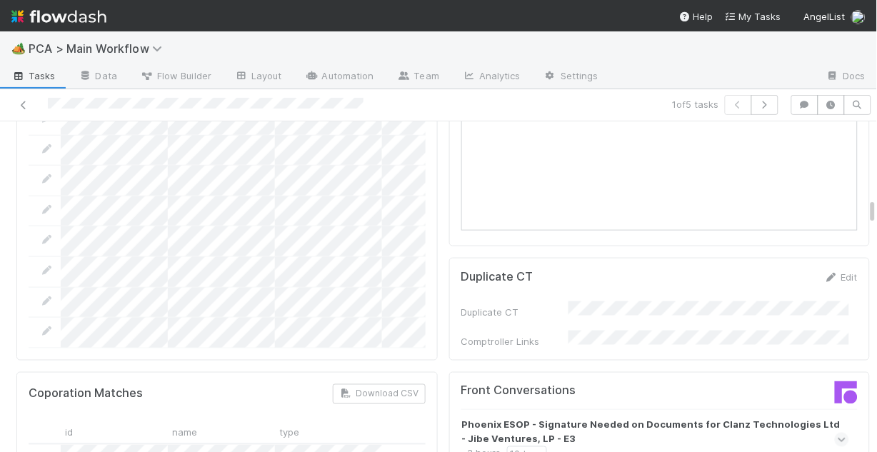
scroll to position [1429, 0]
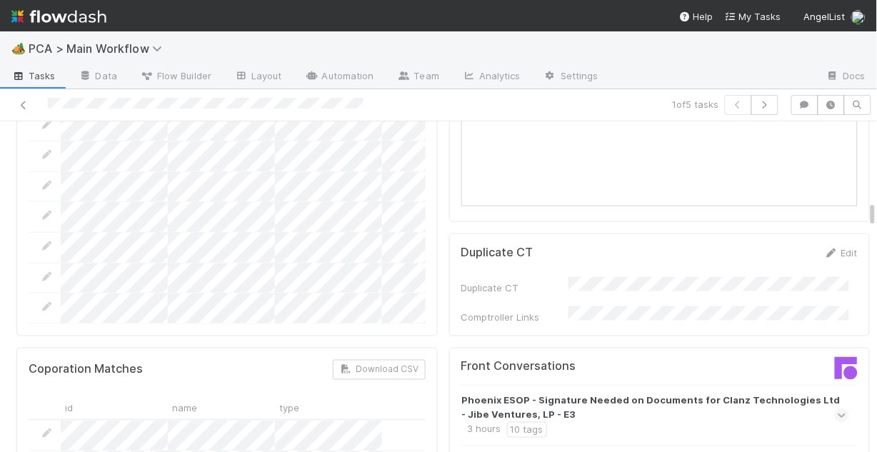
click at [838, 409] on icon at bounding box center [842, 416] width 9 height 14
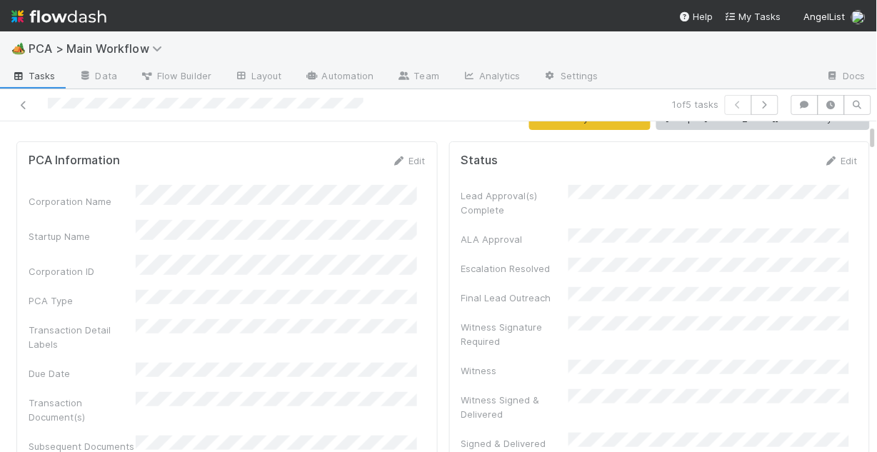
scroll to position [0, 0]
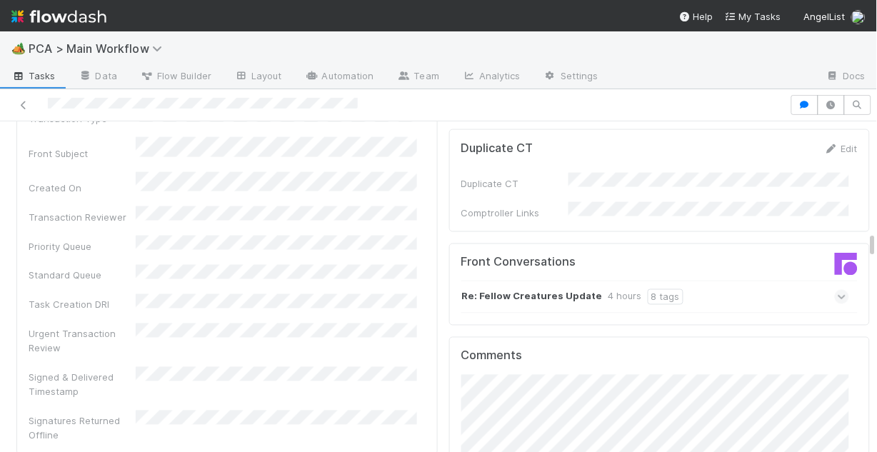
scroll to position [1486, 0]
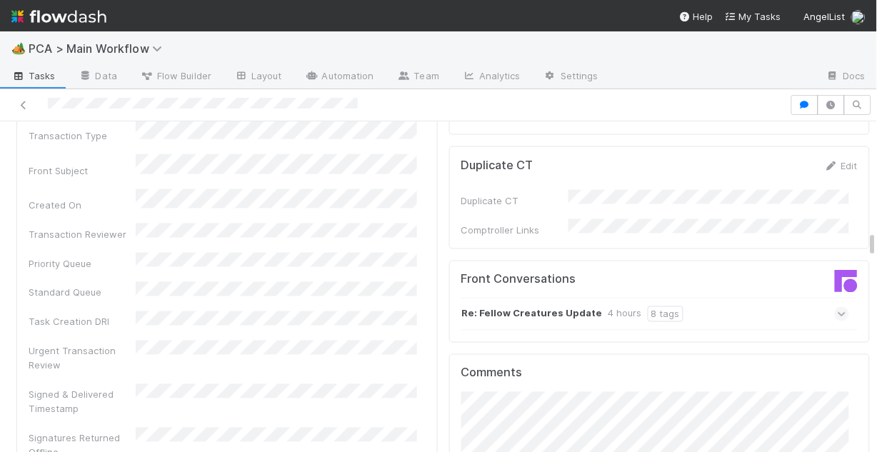
drag, startPoint x: 820, startPoint y: 231, endPoint x: 812, endPoint y: 231, distance: 8.6
click at [838, 307] on icon at bounding box center [842, 314] width 9 height 14
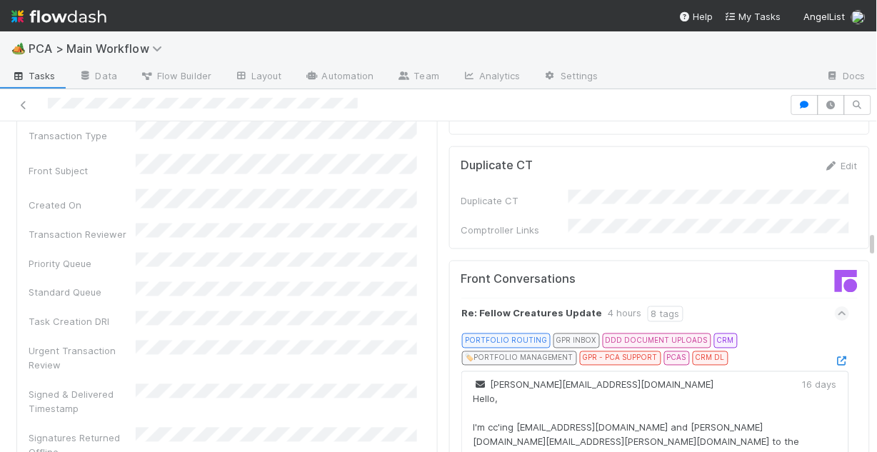
scroll to position [1543, 0]
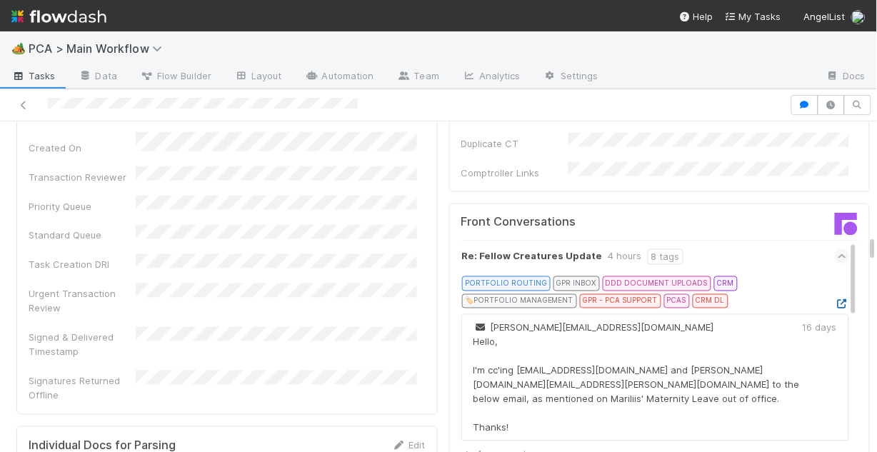
click at [835, 300] on icon at bounding box center [842, 304] width 14 height 9
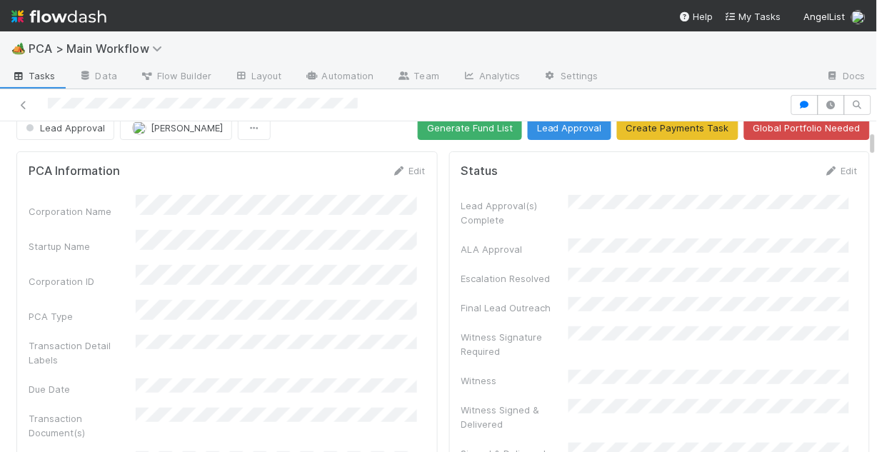
scroll to position [0, 0]
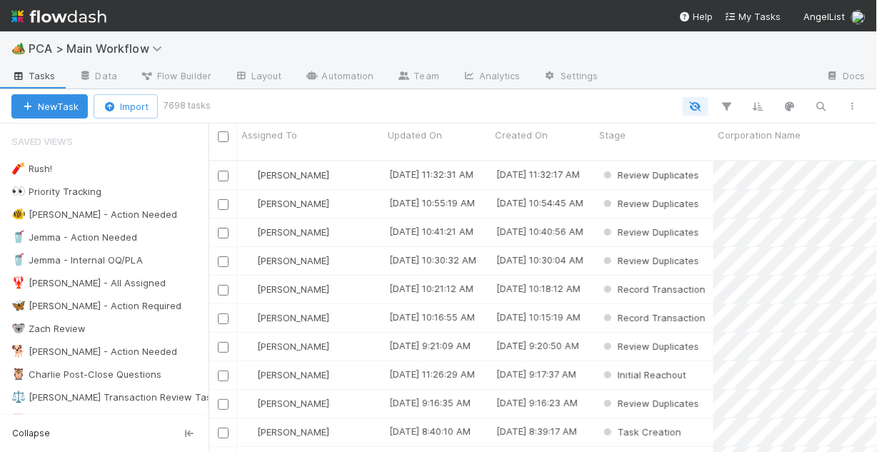
scroll to position [294, 660]
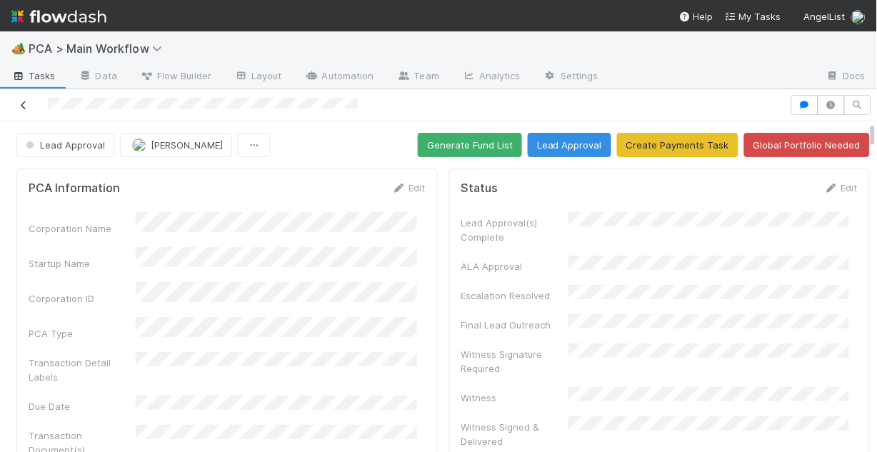
click at [29, 104] on icon at bounding box center [23, 105] width 14 height 9
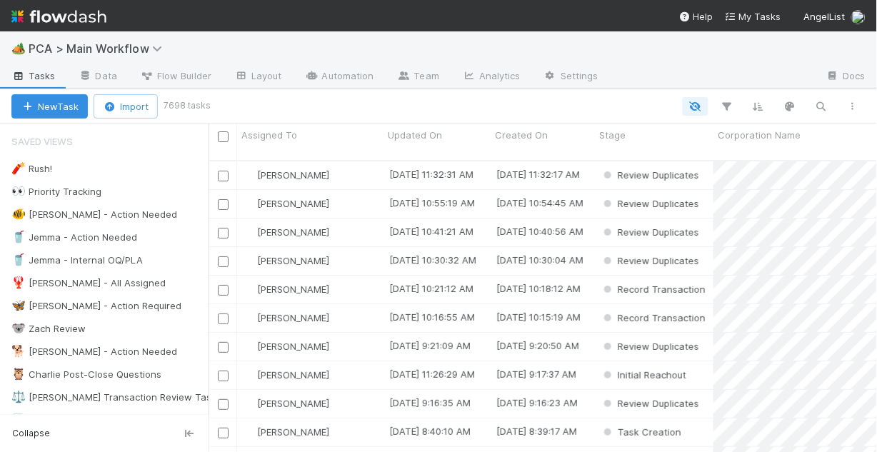
scroll to position [294, 660]
click at [112, 213] on div "🐠 Chris - Action Needed" at bounding box center [94, 215] width 166 height 18
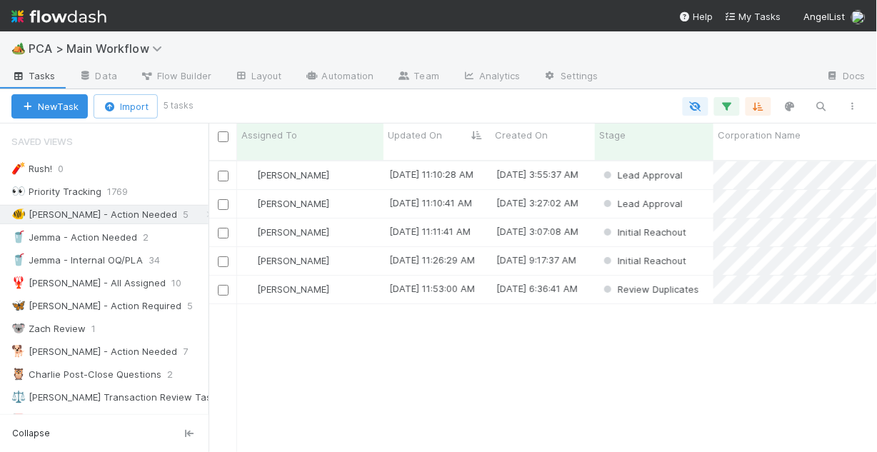
scroll to position [294, 660]
click at [355, 162] on div "Chris DelBianco" at bounding box center [310, 175] width 146 height 28
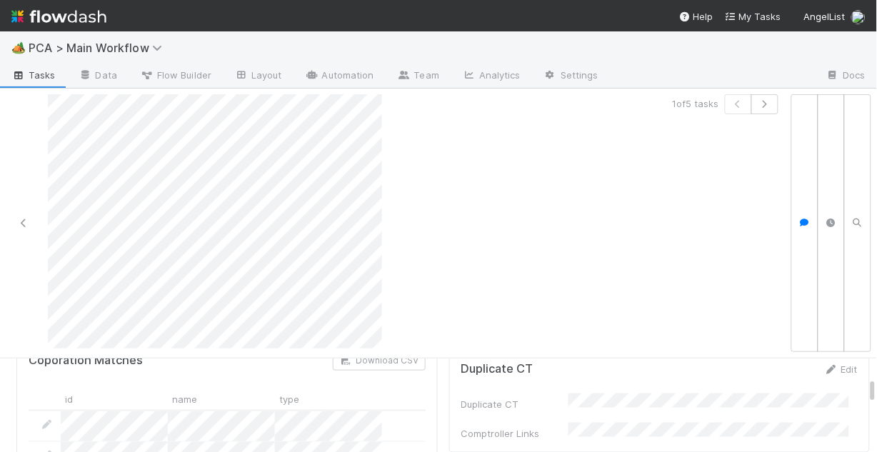
scroll to position [1543, 0]
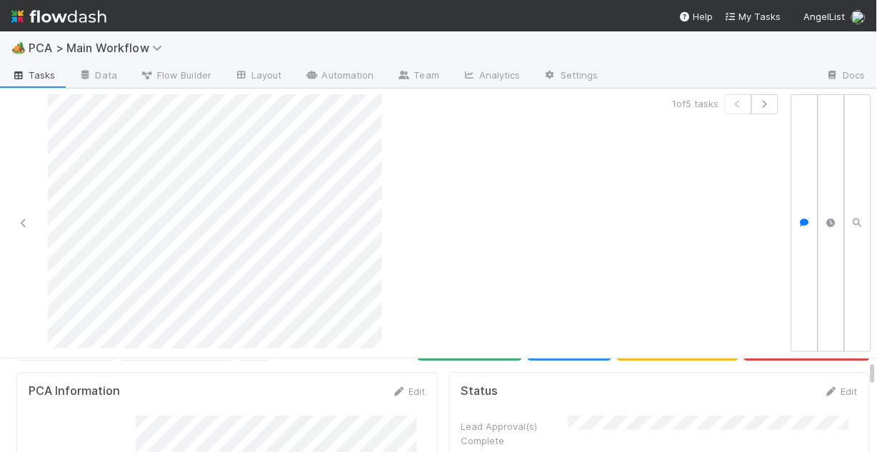
scroll to position [0, 0]
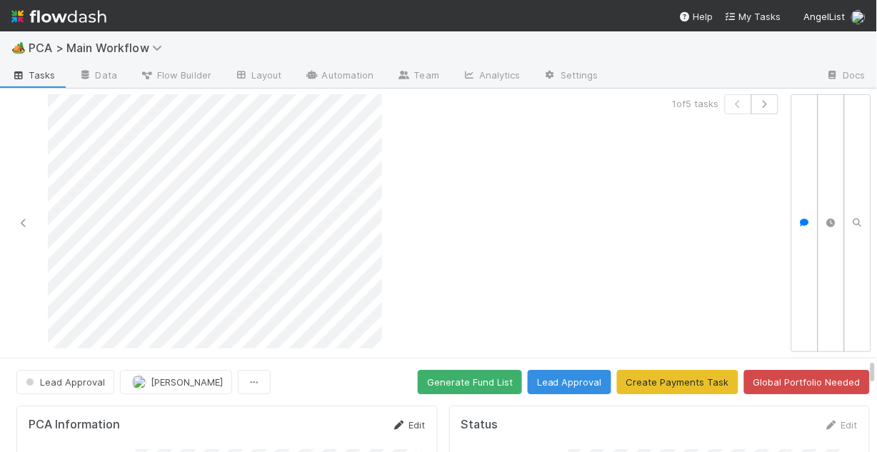
click at [402, 419] on link "Edit" at bounding box center [409, 424] width 34 height 11
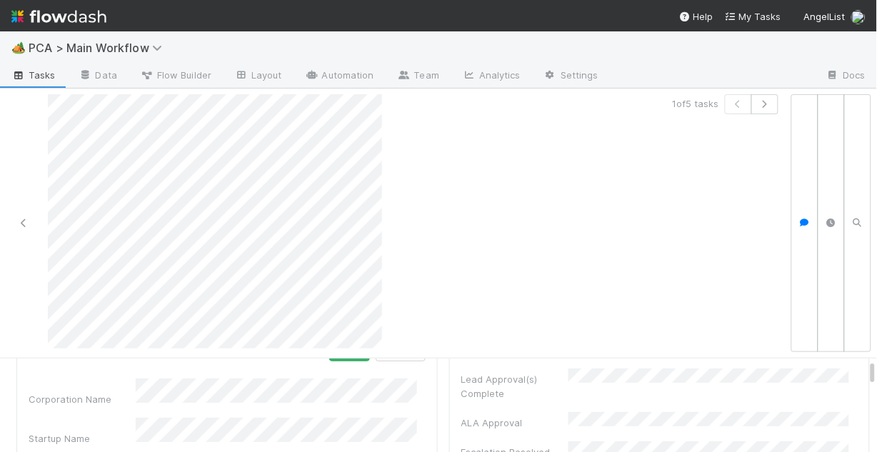
scroll to position [57, 0]
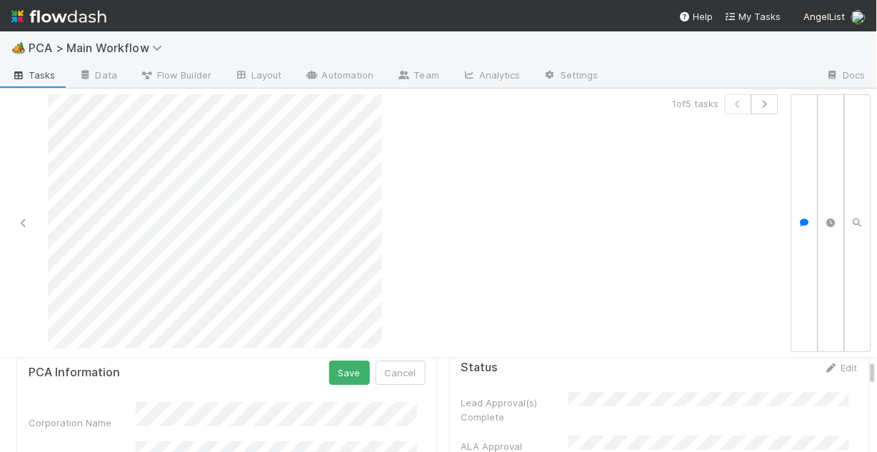
click at [84, 402] on div "Corporation Name" at bounding box center [227, 416] width 397 height 28
click at [336, 369] on button "Save" at bounding box center [349, 373] width 41 height 24
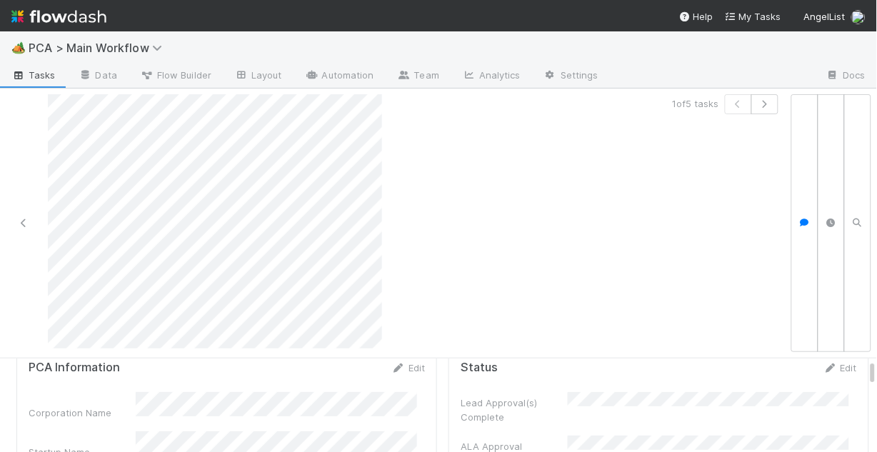
scroll to position [0, 0]
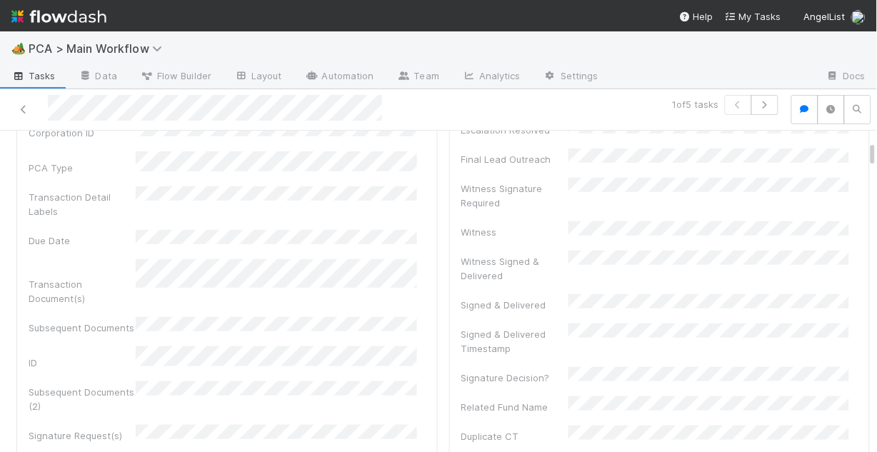
scroll to position [171, 0]
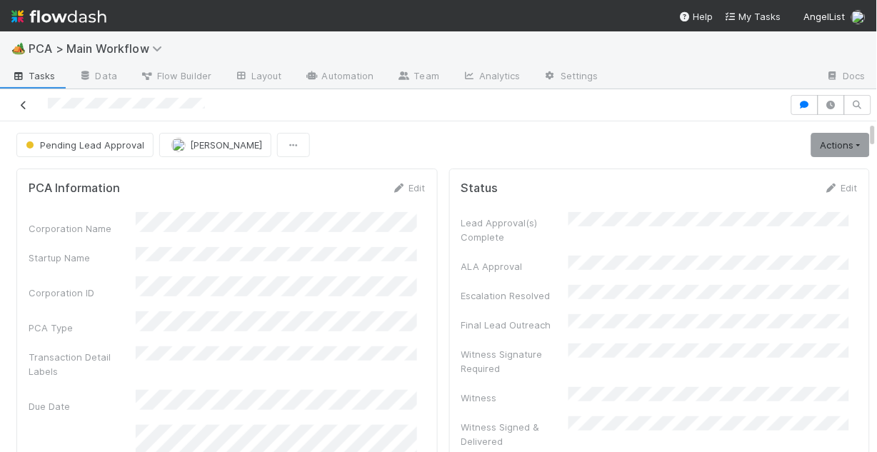
click at [24, 103] on icon at bounding box center [23, 105] width 14 height 9
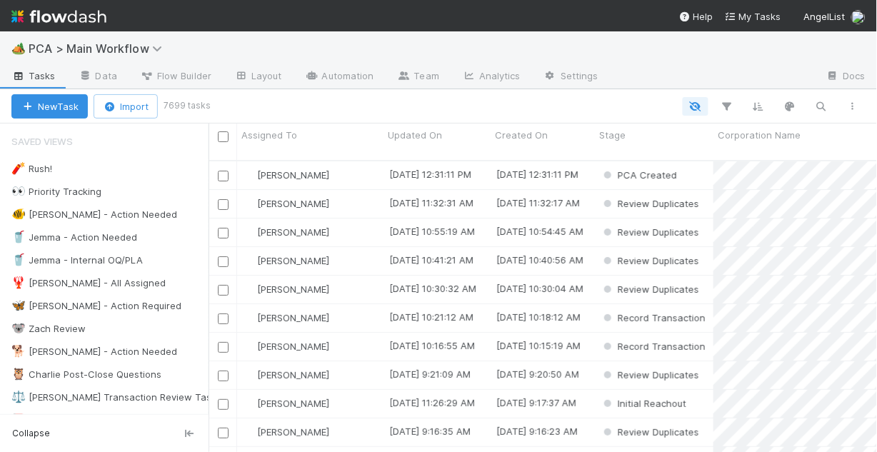
scroll to position [294, 660]
click at [87, 214] on div "🐠 [PERSON_NAME] - Action Needed" at bounding box center [94, 215] width 166 height 18
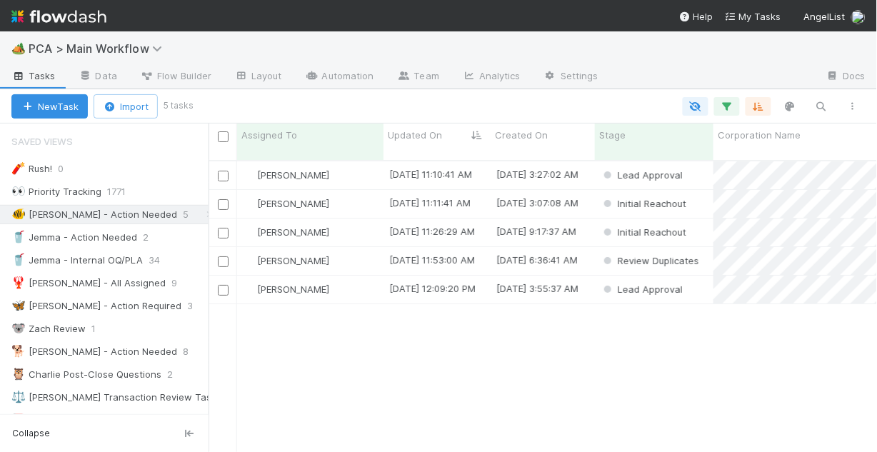
scroll to position [294, 660]
click at [344, 191] on div "[PERSON_NAME]" at bounding box center [310, 204] width 146 height 28
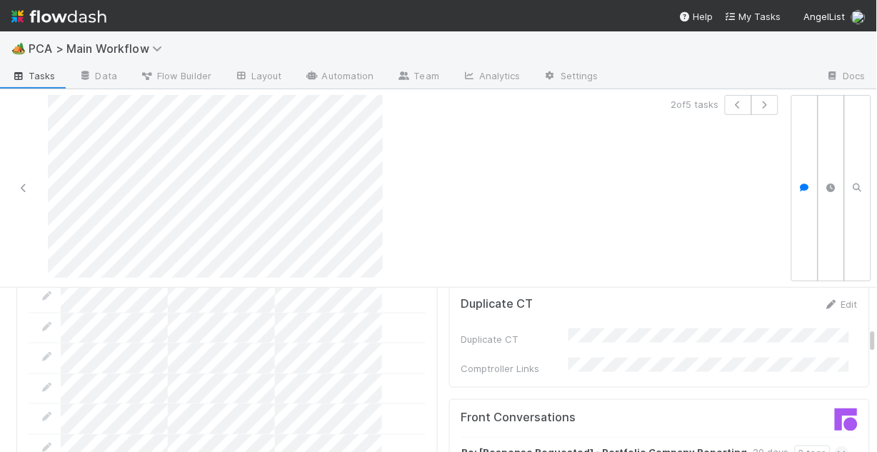
scroll to position [1600, 0]
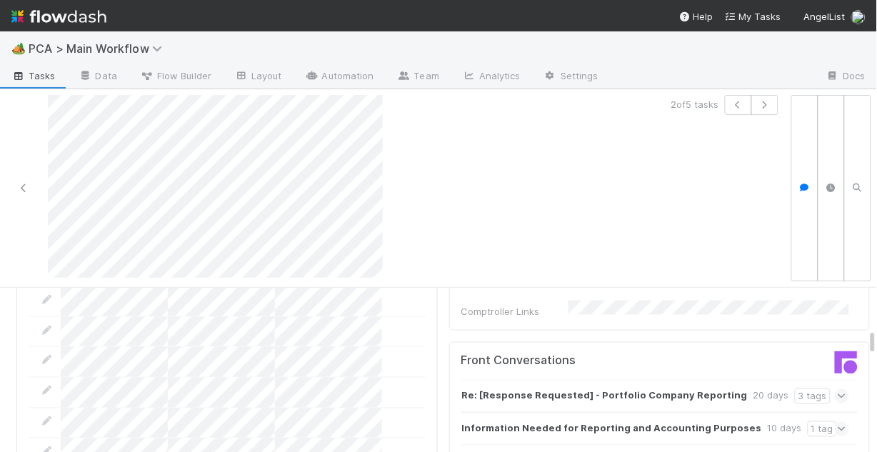
click at [825, 380] on div "Re: [Response Requested] - Portfolio Company Reporting 20 days 3 tags" at bounding box center [665, 396] width 406 height 33
click at [838, 389] on icon at bounding box center [842, 396] width 9 height 14
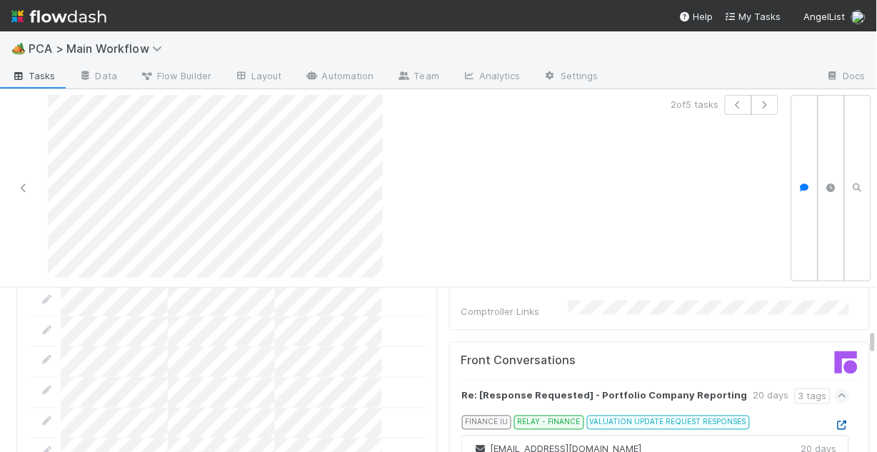
click at [835, 422] on icon at bounding box center [842, 426] width 14 height 9
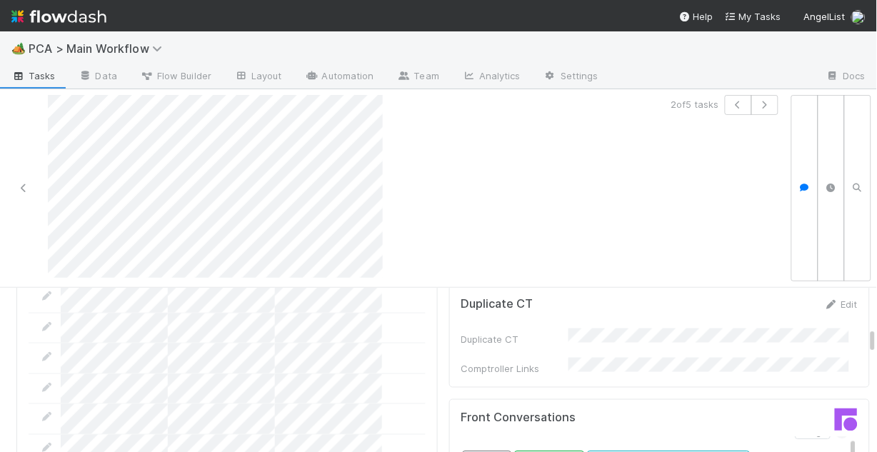
scroll to position [0, 0]
click at [838, 447] on icon at bounding box center [842, 454] width 9 height 14
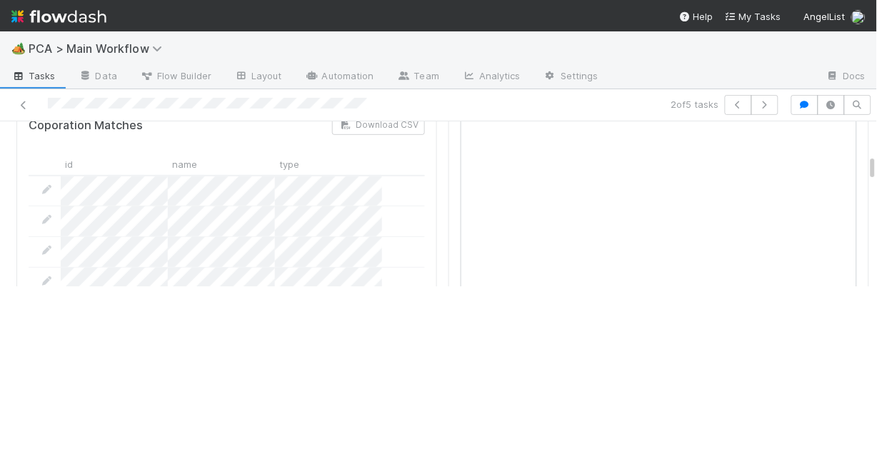
scroll to position [1229, 0]
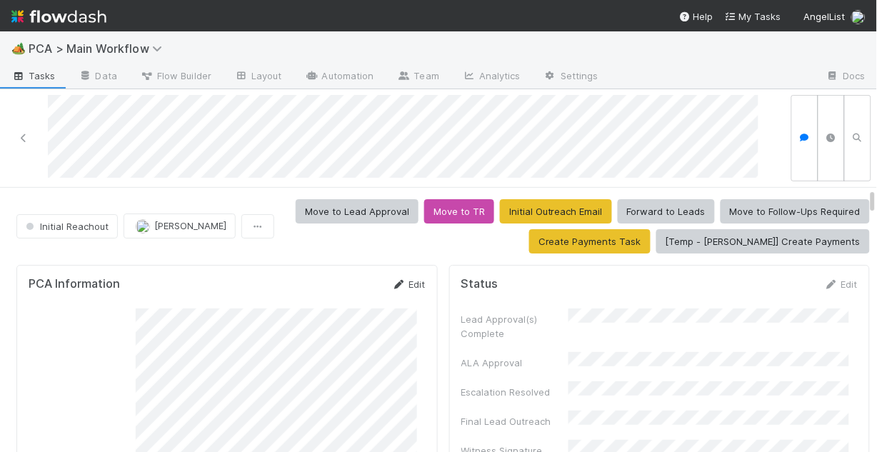
click at [399, 284] on link "Edit" at bounding box center [409, 284] width 34 height 11
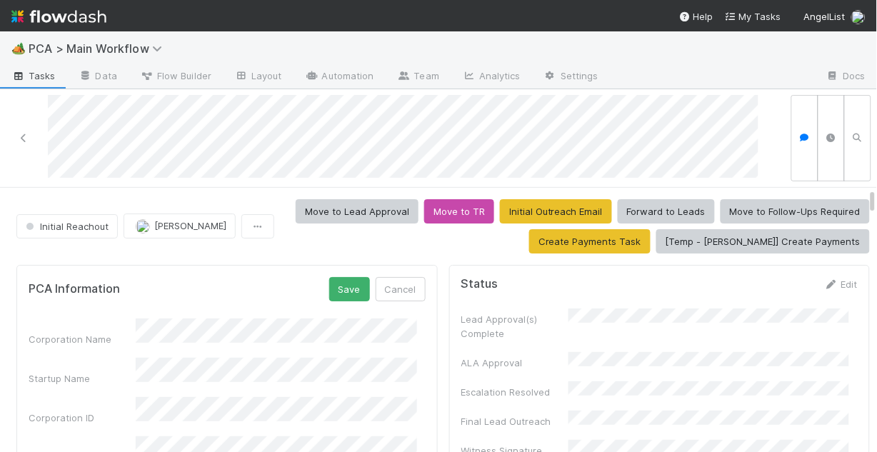
scroll to position [57, 0]
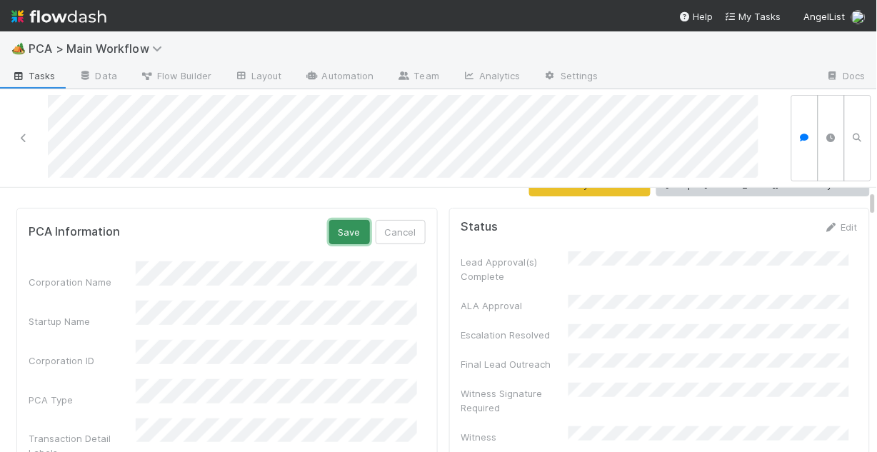
click at [336, 236] on button "Save" at bounding box center [349, 232] width 41 height 24
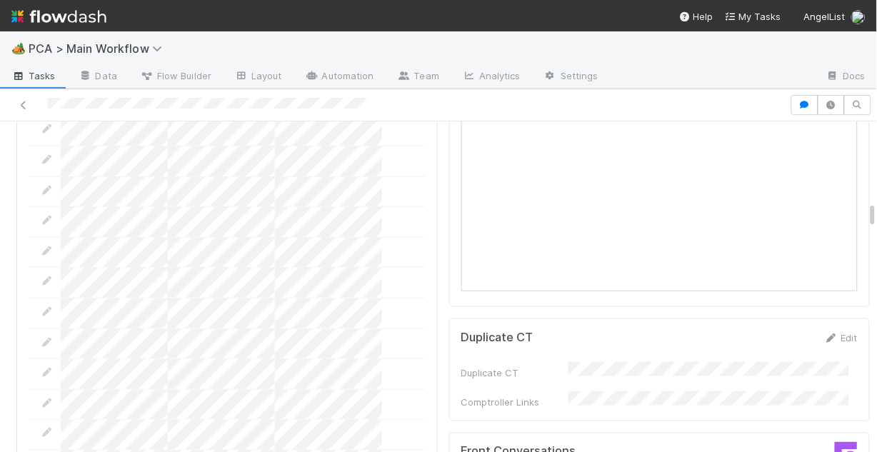
scroll to position [1429, 0]
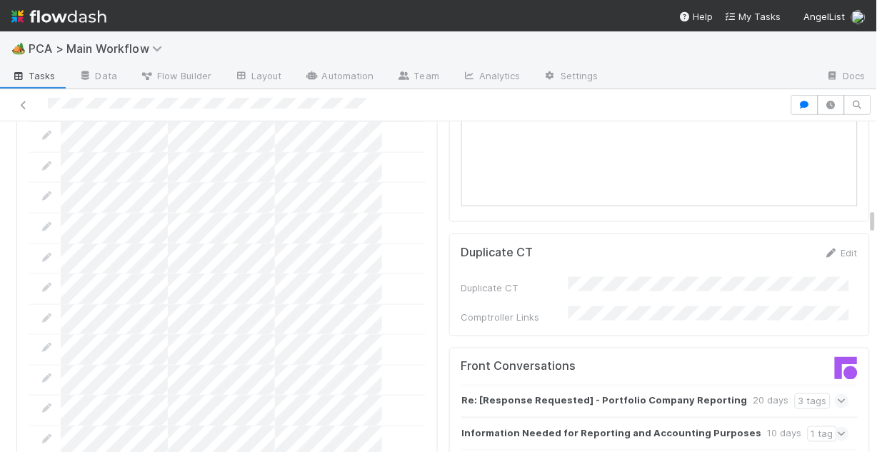
click at [827, 418] on div "Information Needed for Reporting and Accounting Purposes 10 days 1 tag" at bounding box center [665, 434] width 406 height 33
click at [838, 427] on icon at bounding box center [842, 434] width 9 height 14
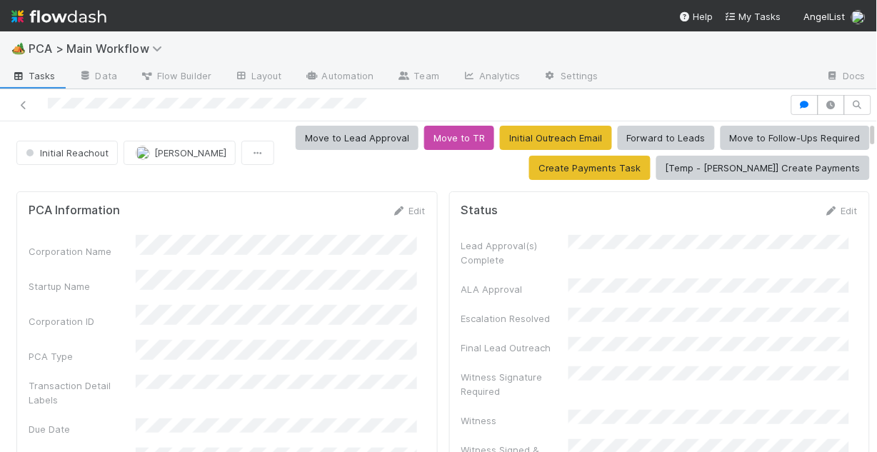
scroll to position [0, 0]
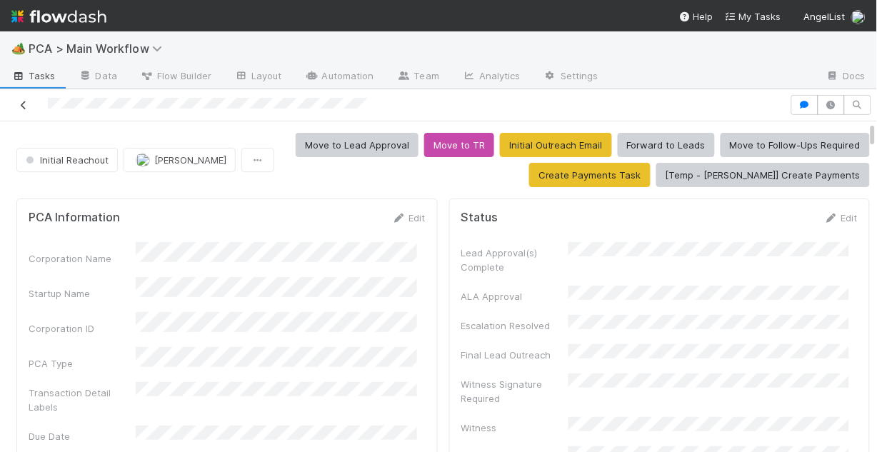
click at [24, 108] on icon at bounding box center [23, 105] width 14 height 9
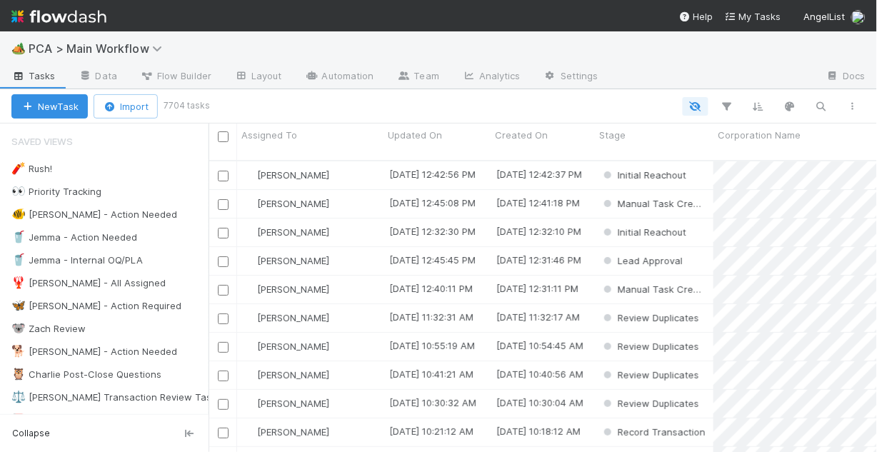
scroll to position [294, 660]
click at [87, 216] on div "🐠 Chris - Action Needed" at bounding box center [94, 215] width 166 height 18
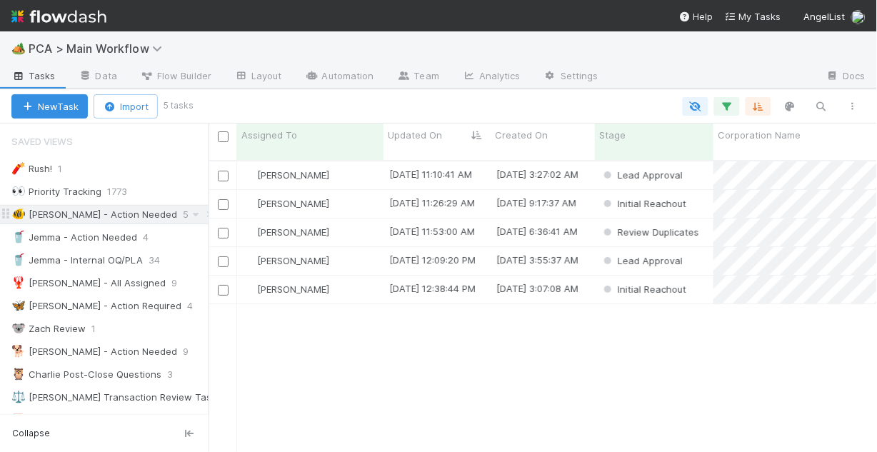
scroll to position [294, 660]
click at [332, 163] on div "Chris DelBianco" at bounding box center [310, 175] width 146 height 28
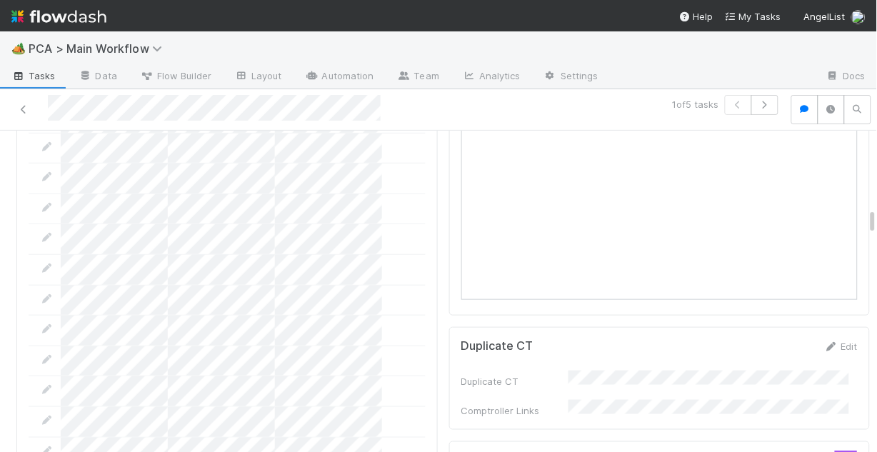
scroll to position [1486, 0]
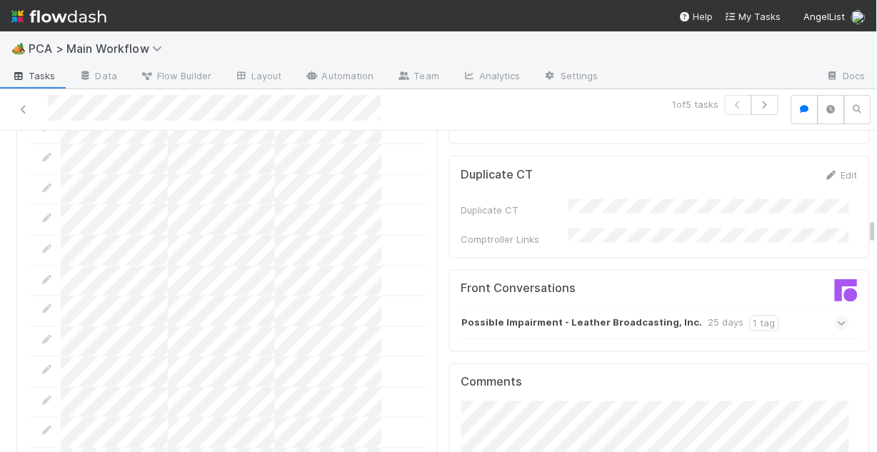
click at [790, 307] on div "Possible Impairment - Leather Broadcasting, Inc. 25 days 1 tag" at bounding box center [656, 323] width 389 height 33
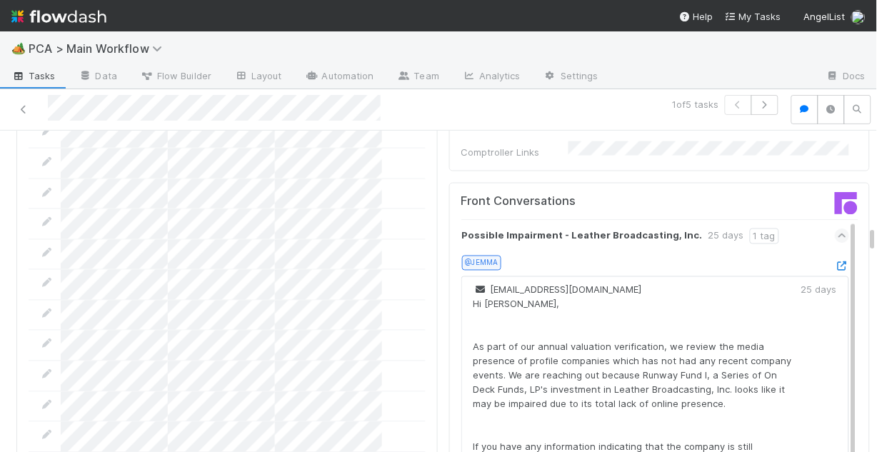
scroll to position [1543, 0]
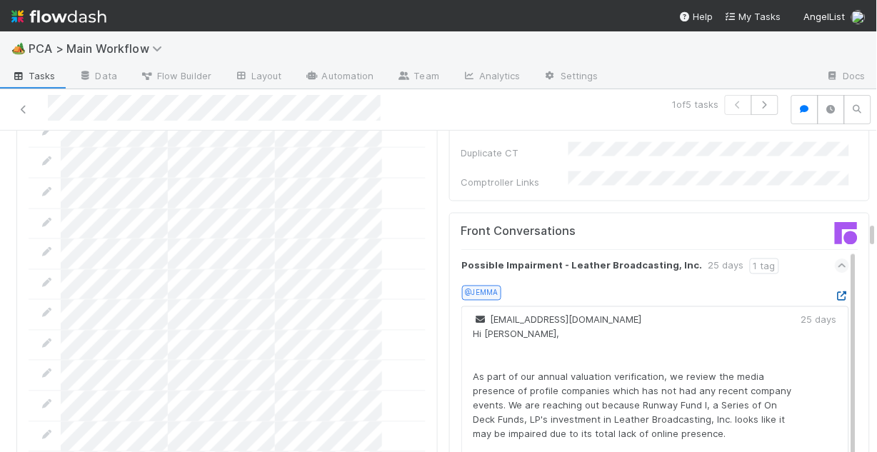
click at [835, 292] on icon at bounding box center [842, 296] width 14 height 9
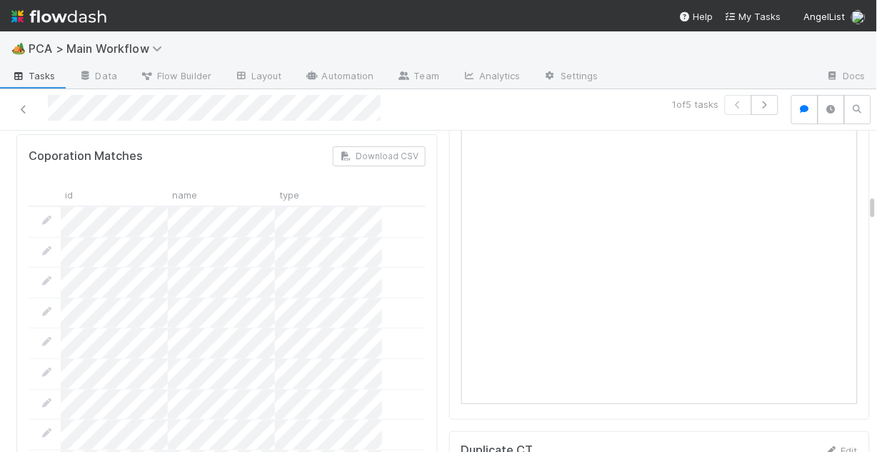
scroll to position [1086, 0]
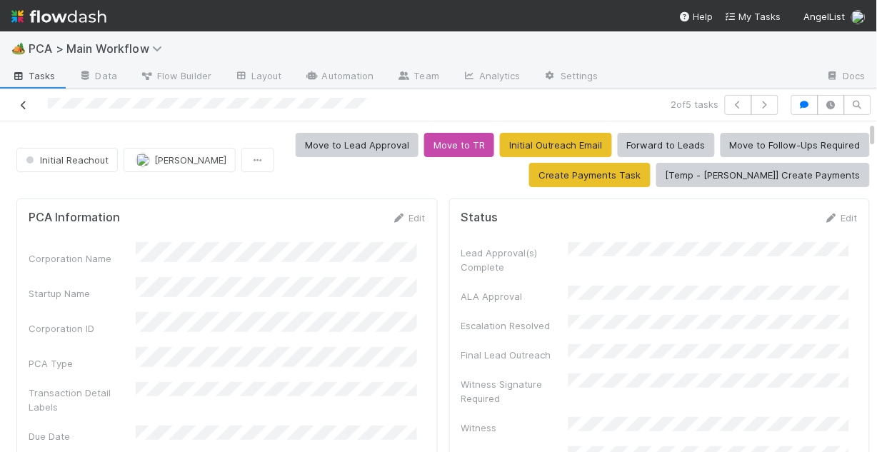
click at [28, 104] on icon at bounding box center [23, 105] width 14 height 9
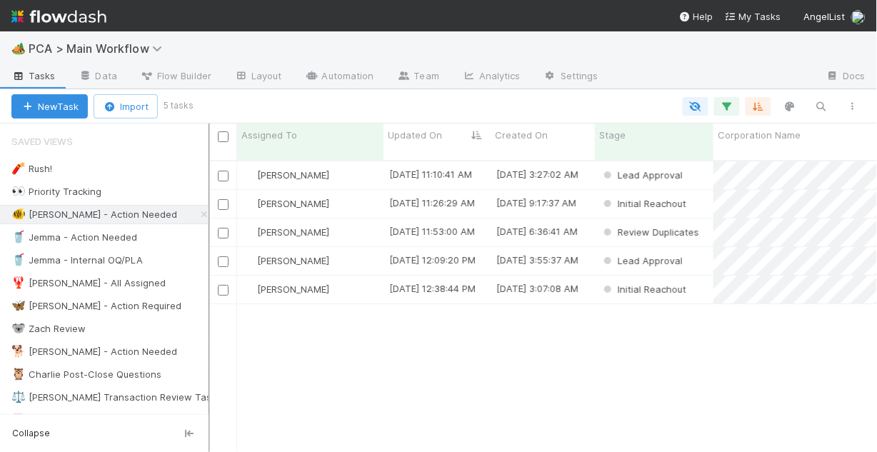
scroll to position [294, 660]
click at [357, 163] on div "[PERSON_NAME]" at bounding box center [310, 175] width 146 height 28
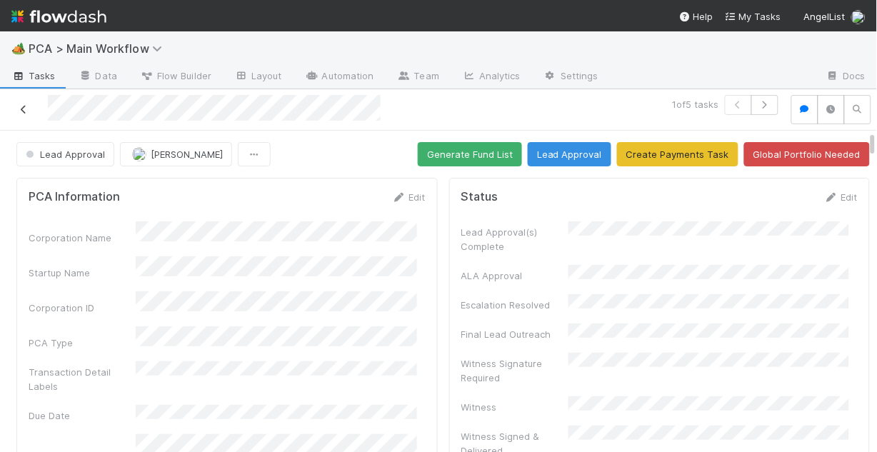
click at [24, 111] on icon at bounding box center [23, 109] width 14 height 9
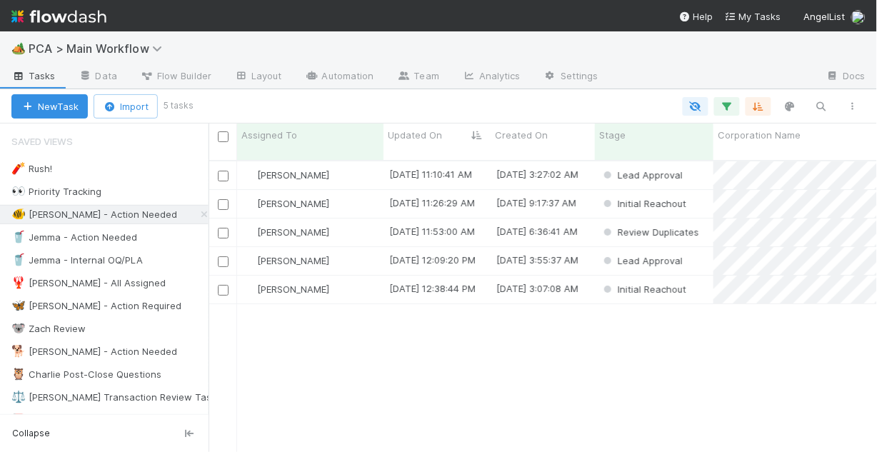
scroll to position [294, 660]
click at [342, 191] on div "[PERSON_NAME]" at bounding box center [310, 204] width 146 height 28
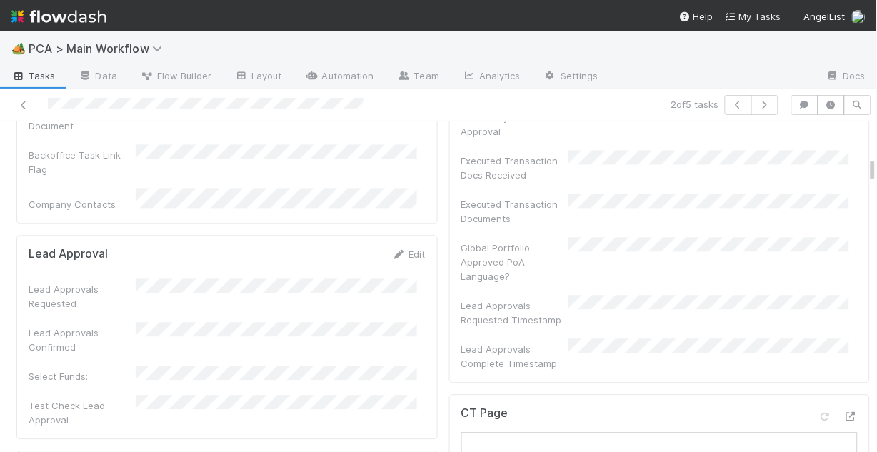
scroll to position [629, 0]
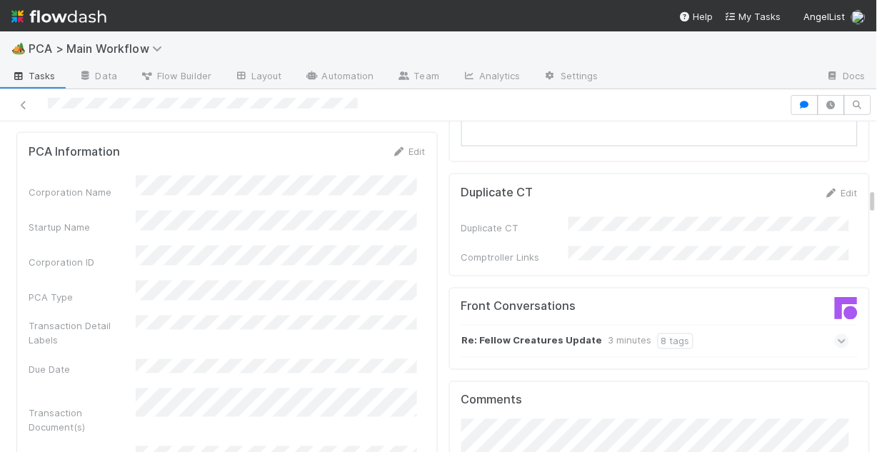
scroll to position [1486, 0]
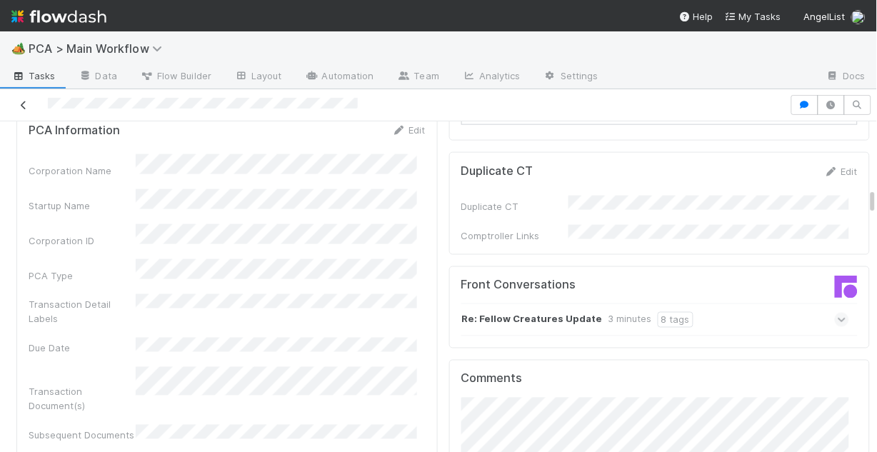
click at [21, 107] on icon at bounding box center [23, 105] width 14 height 9
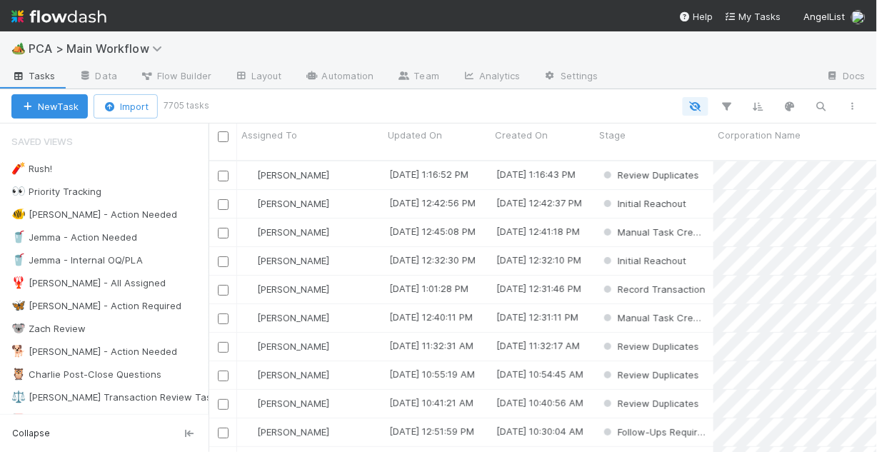
scroll to position [294, 660]
click at [98, 214] on div "🐠 [PERSON_NAME] - Action Needed" at bounding box center [94, 215] width 166 height 18
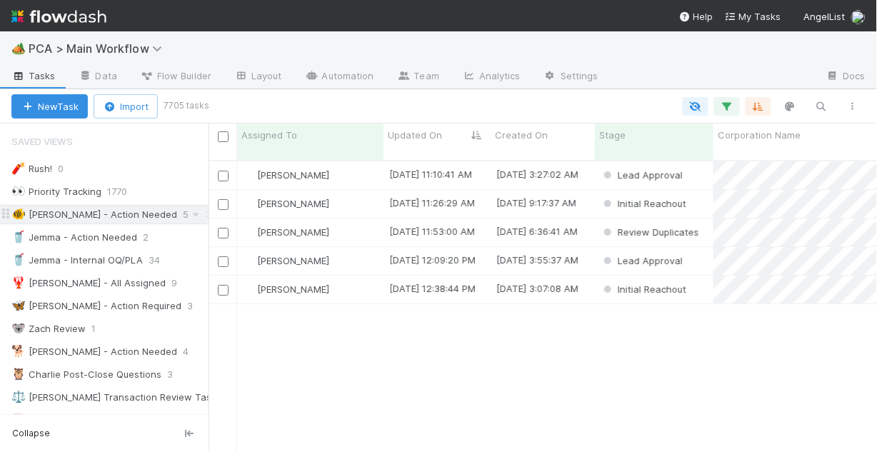
scroll to position [294, 660]
click at [345, 220] on div "[PERSON_NAME]" at bounding box center [310, 233] width 146 height 28
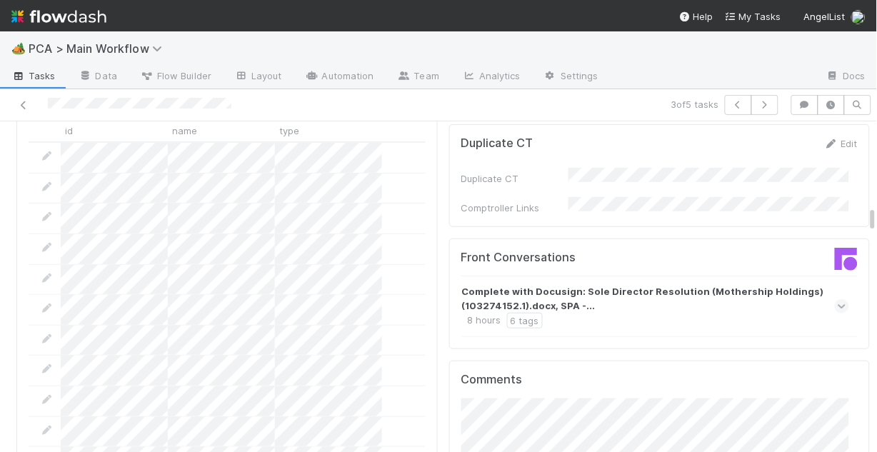
scroll to position [1257, 0]
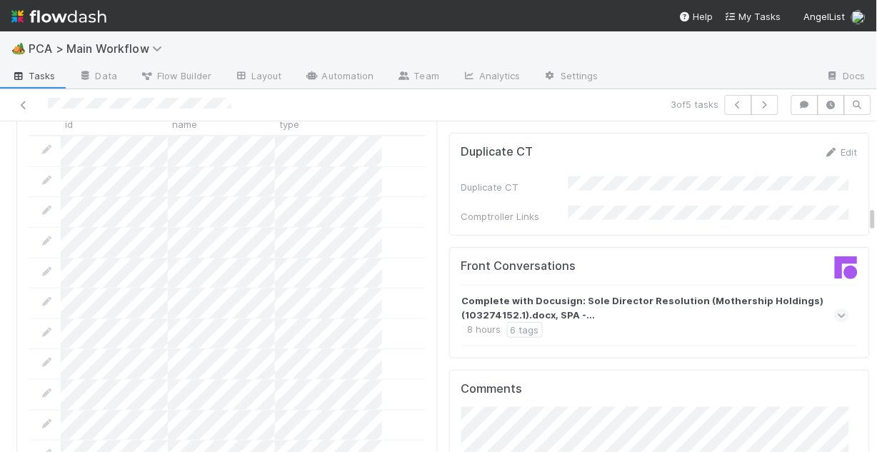
click at [838, 309] on icon at bounding box center [842, 316] width 9 height 14
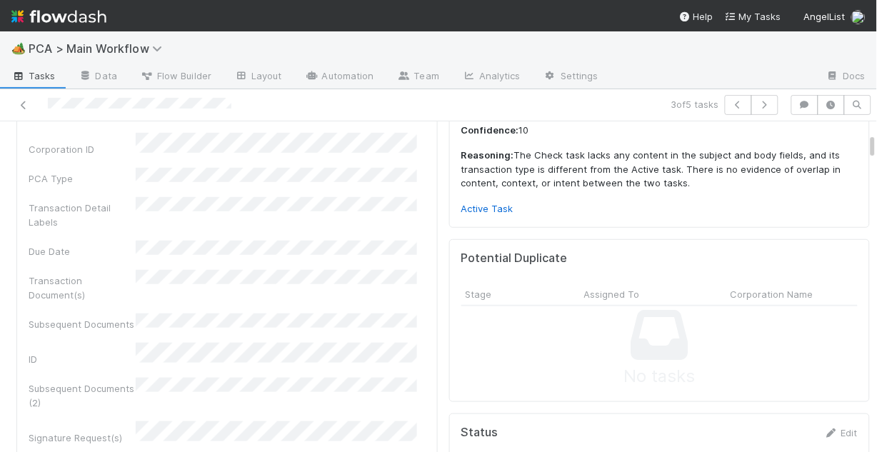
scroll to position [171, 0]
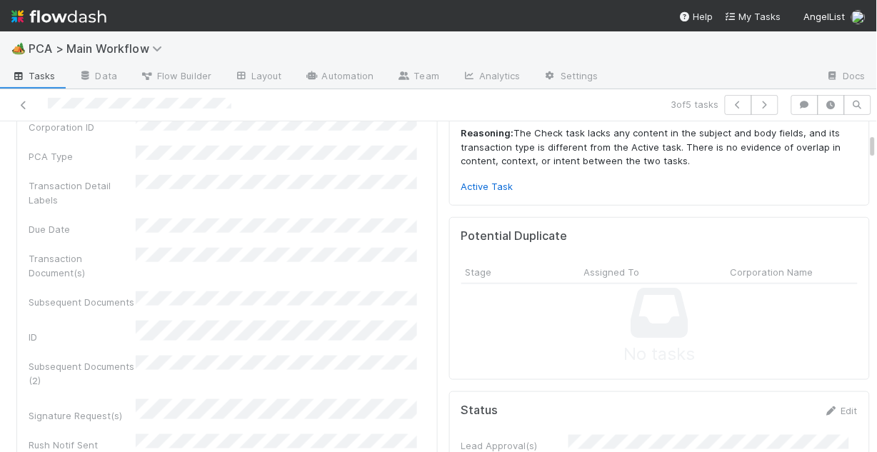
click at [311, 222] on div "Corporation Name Startup Name Corporation ID PCA Type Transaction Detail Labels…" at bounding box center [227, 341] width 397 height 601
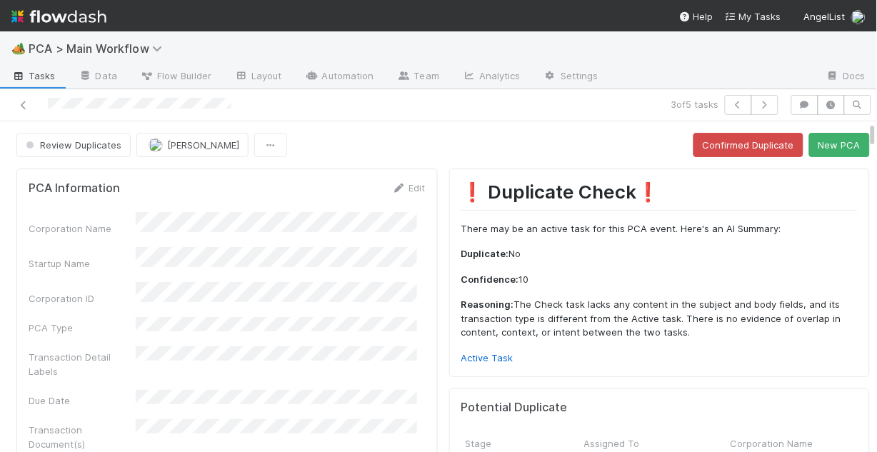
click at [484, 363] on p "Active Task" at bounding box center [660, 358] width 397 height 14
click at [487, 357] on link "Active Task" at bounding box center [488, 357] width 52 height 11
click at [737, 146] on button "Confirmed Duplicate" at bounding box center [749, 145] width 110 height 24
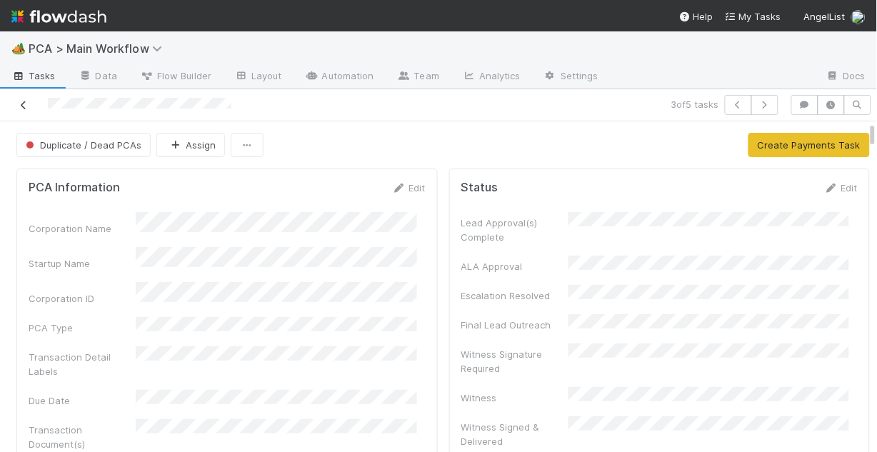
click at [25, 108] on icon at bounding box center [23, 105] width 14 height 9
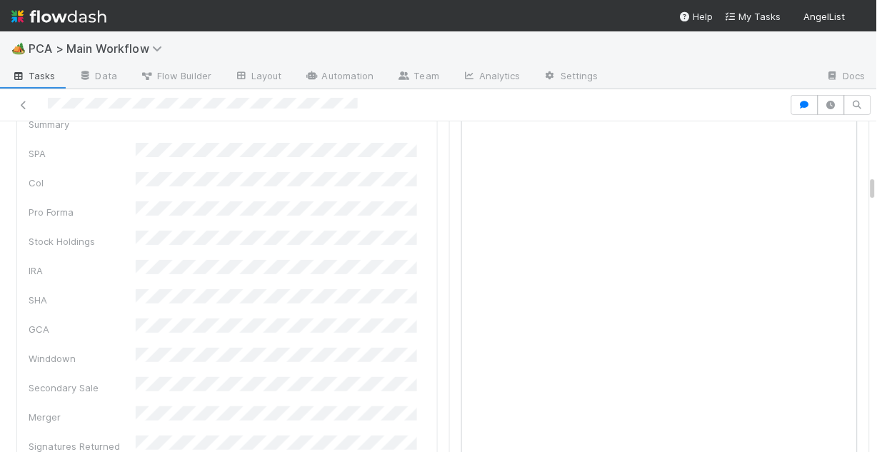
scroll to position [1029, 0]
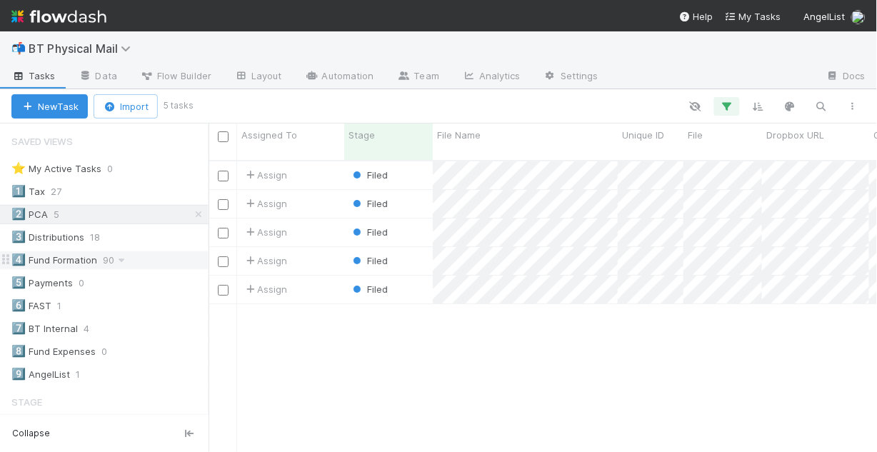
scroll to position [294, 660]
click at [66, 51] on span "BT Physical Mail" at bounding box center [83, 48] width 109 height 14
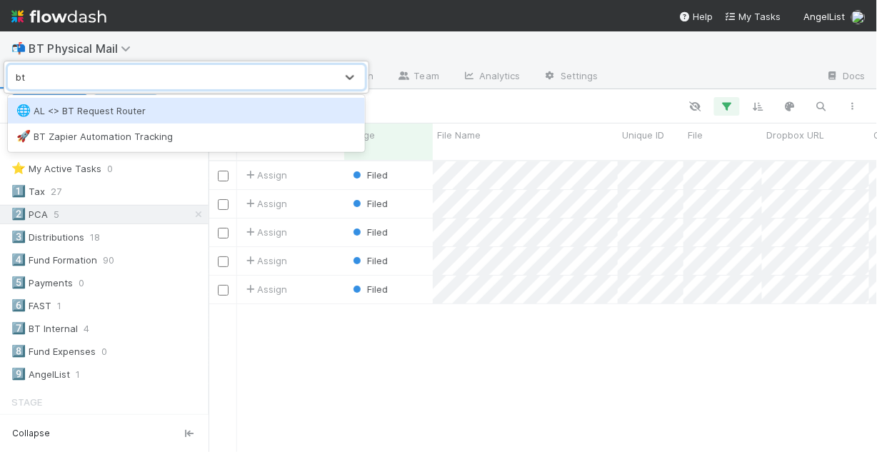
type input "b"
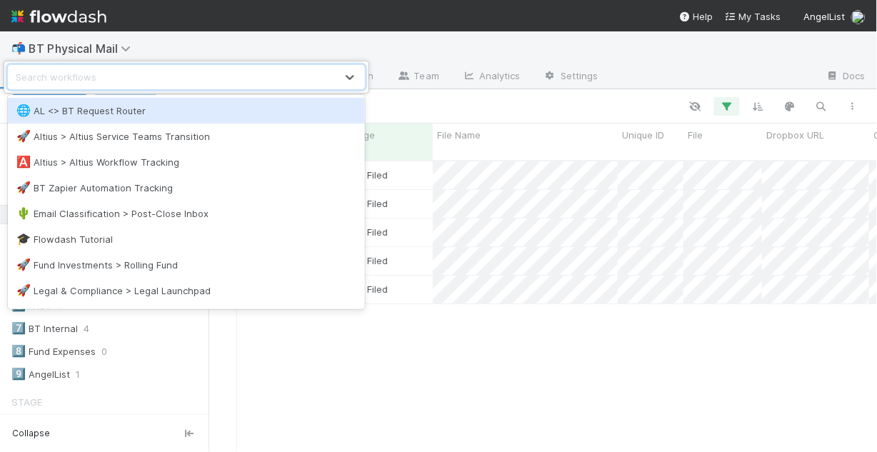
click at [266, 41] on div "option AL <> BT Request Router focused, 1 of 12. 12 results available. Use Up a…" at bounding box center [438, 226] width 877 height 452
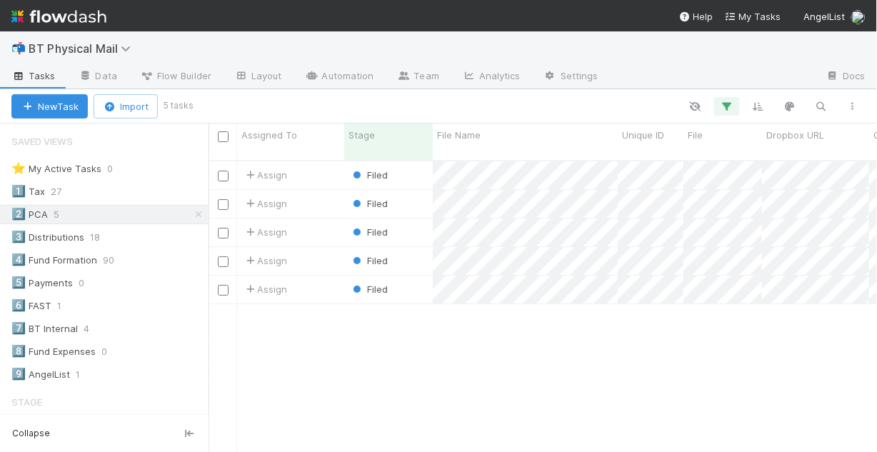
click at [23, 18] on img at bounding box center [58, 16] width 95 height 24
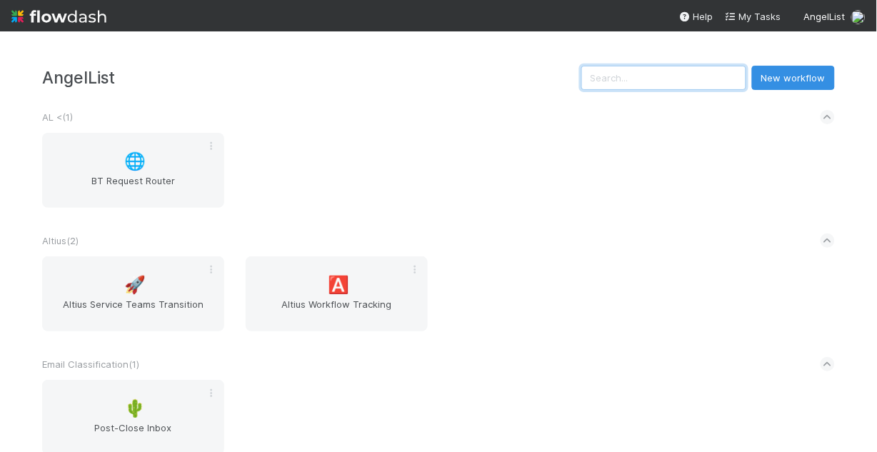
click at [663, 72] on input "text" at bounding box center [664, 78] width 165 height 24
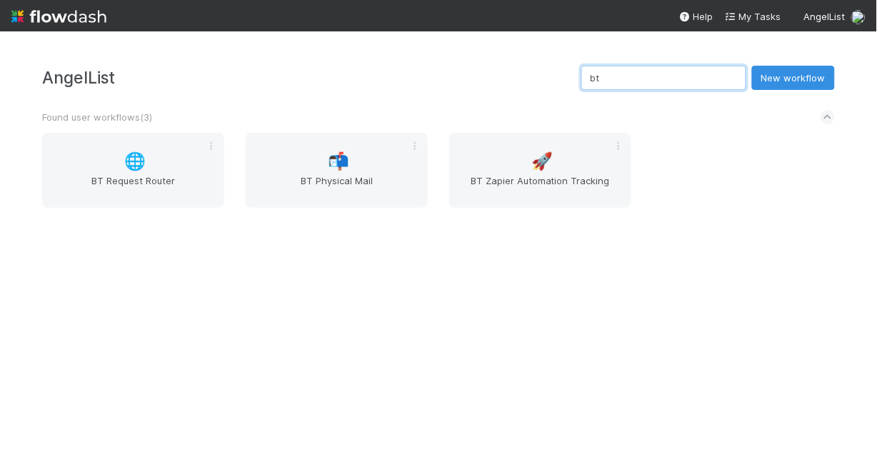
type input "b"
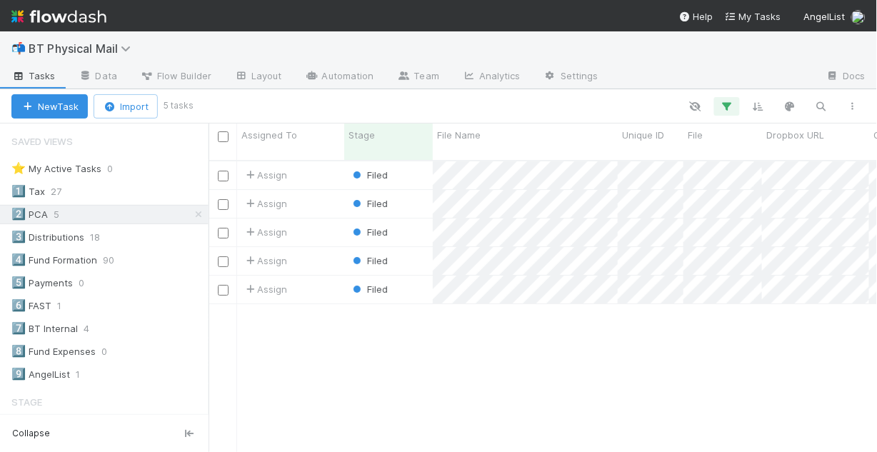
scroll to position [294, 660]
click at [417, 75] on link "Team" at bounding box center [418, 77] width 65 height 23
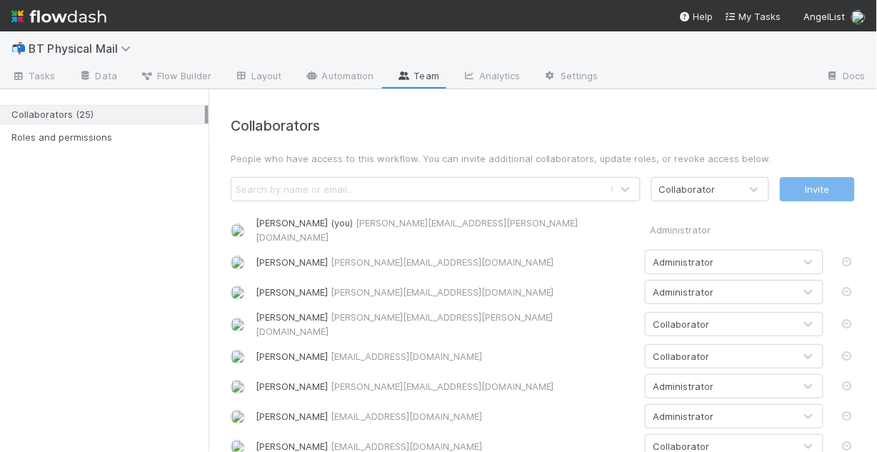
click at [362, 188] on div "Search by name or email..." at bounding box center [420, 189] width 379 height 23
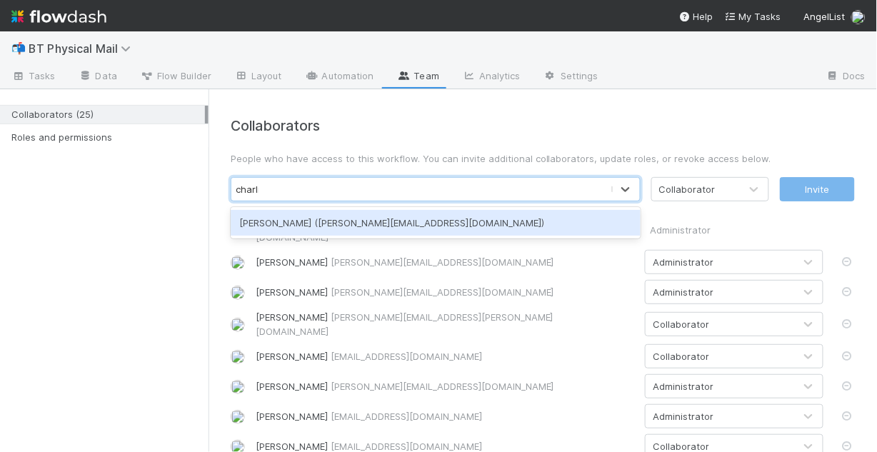
type input "[PERSON_NAME]"
click at [354, 225] on div "[PERSON_NAME] ([PERSON_NAME][EMAIL_ADDRESS][DOMAIN_NAME])" at bounding box center [436, 223] width 410 height 26
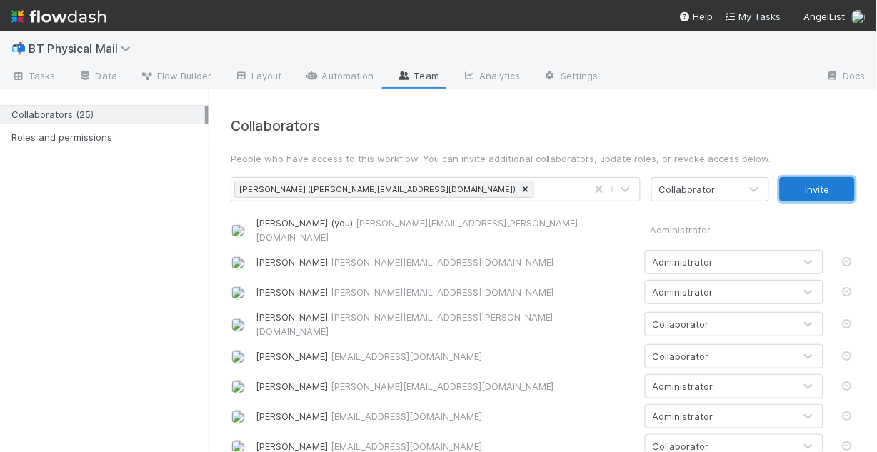
click at [816, 187] on button "Invite" at bounding box center [817, 189] width 75 height 24
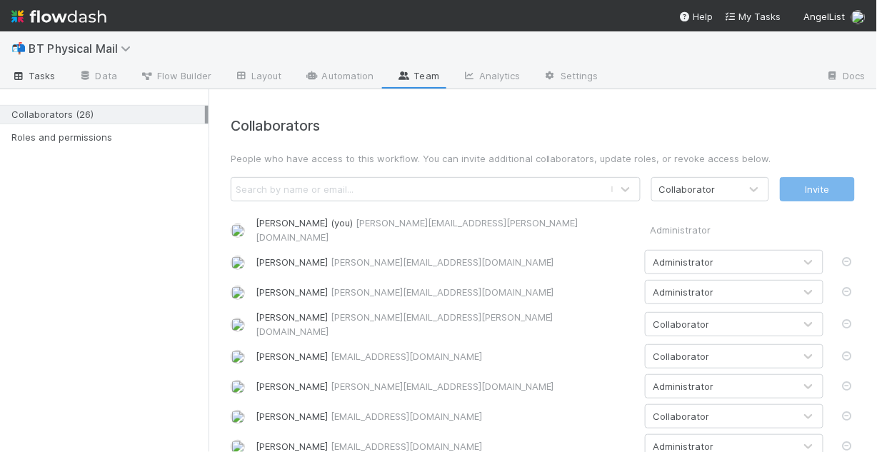
click at [25, 72] on icon at bounding box center [18, 76] width 14 height 9
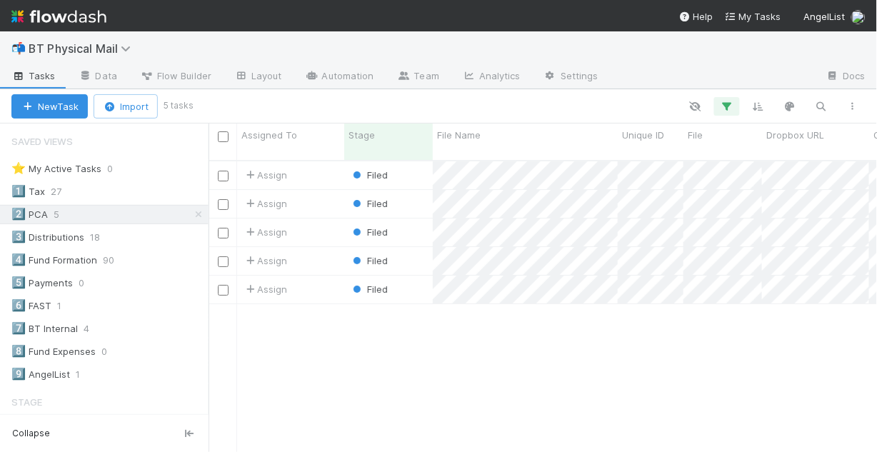
scroll to position [294, 660]
click at [432, 161] on div "Filed" at bounding box center [388, 175] width 89 height 28
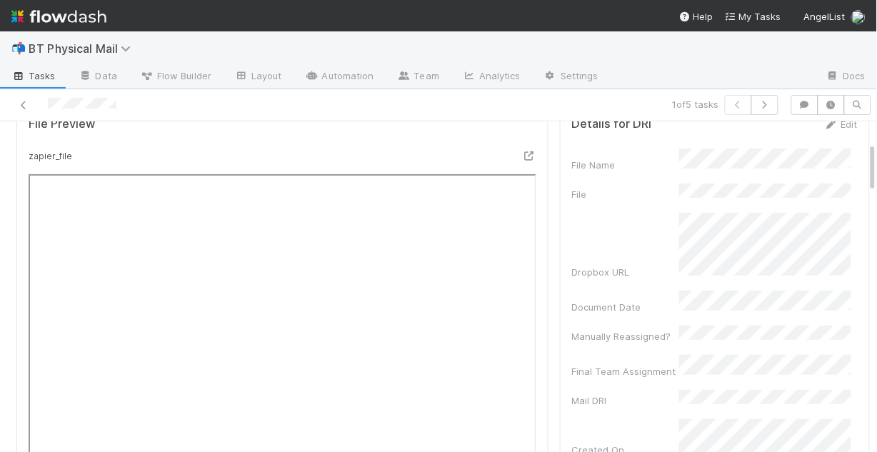
scroll to position [57, 0]
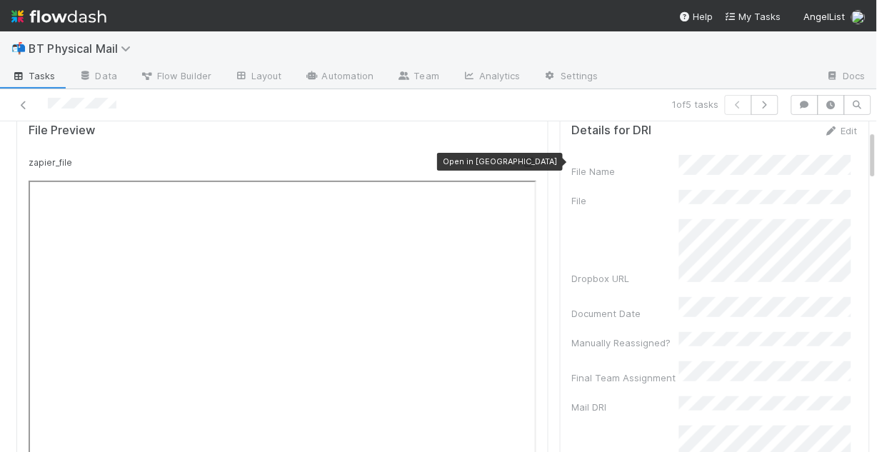
click at [522, 160] on icon at bounding box center [529, 162] width 14 height 9
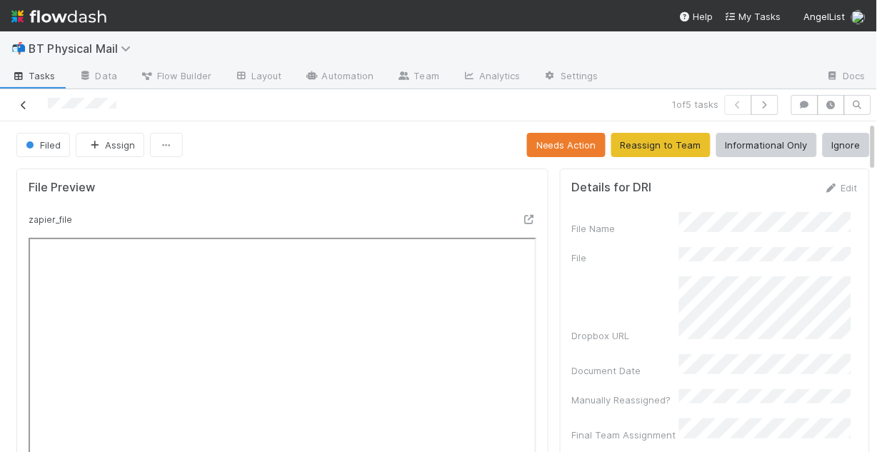
click at [24, 102] on icon at bounding box center [23, 105] width 14 height 9
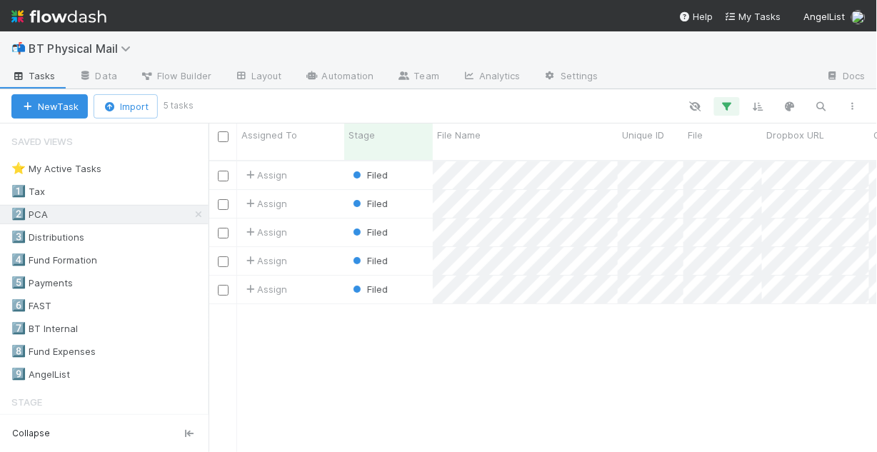
scroll to position [294, 660]
click at [49, 21] on img at bounding box center [58, 16] width 95 height 24
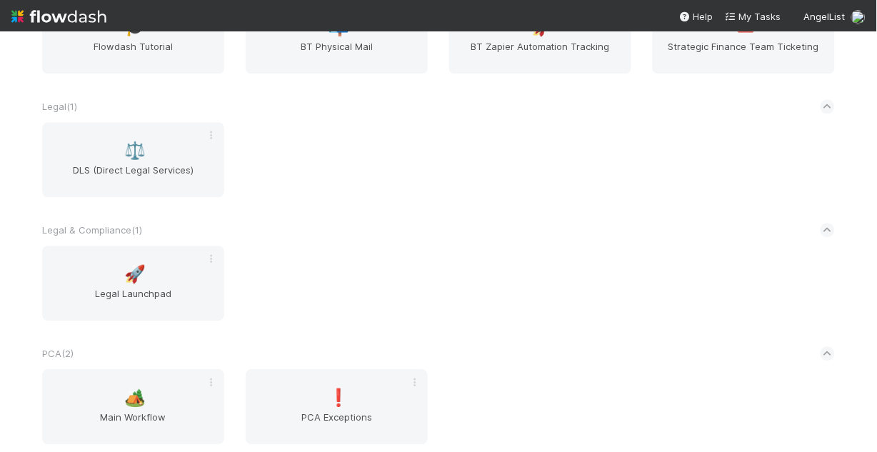
scroll to position [642, 0]
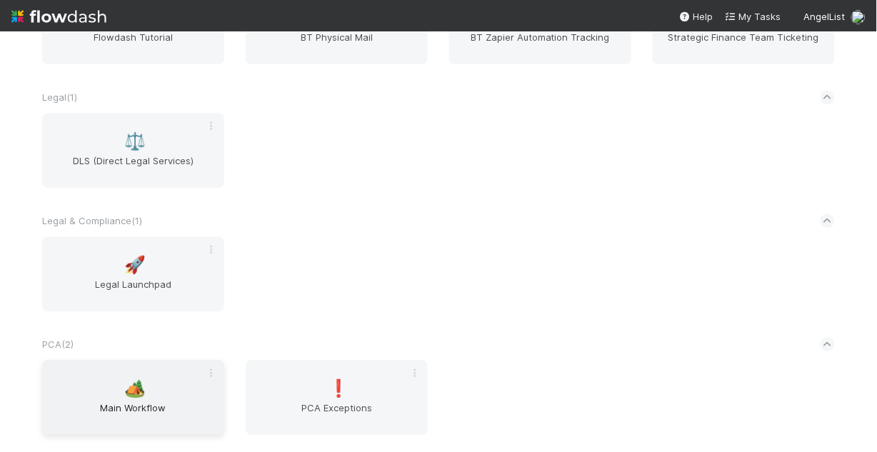
click at [156, 413] on span "Main Workflow" at bounding box center [133, 415] width 171 height 29
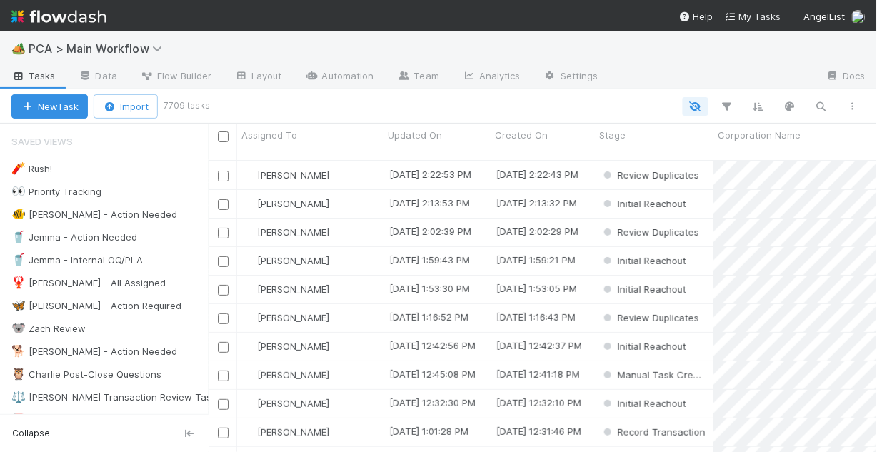
scroll to position [294, 660]
click at [101, 214] on div "🐠 [PERSON_NAME] - Action Needed" at bounding box center [94, 215] width 166 height 18
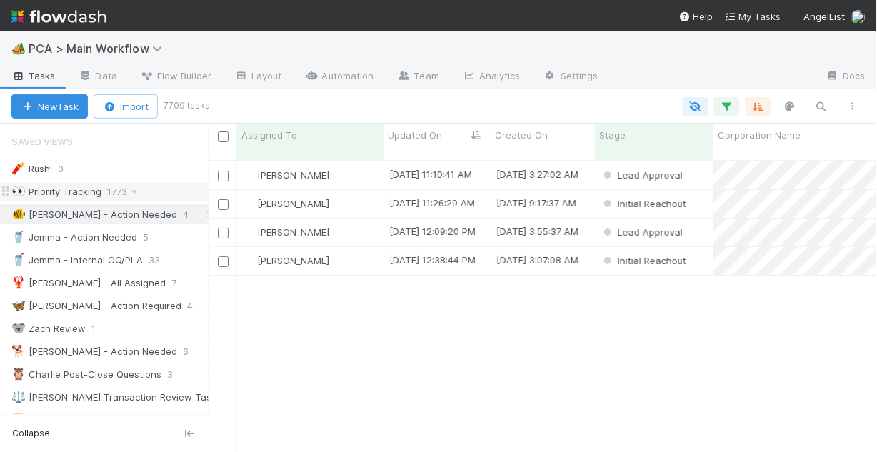
scroll to position [294, 660]
click at [339, 190] on div "[PERSON_NAME]" at bounding box center [310, 204] width 146 height 28
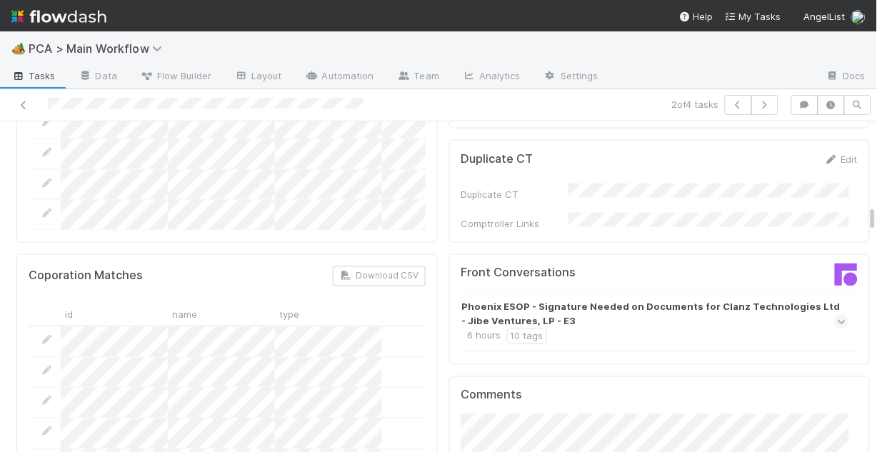
scroll to position [1543, 0]
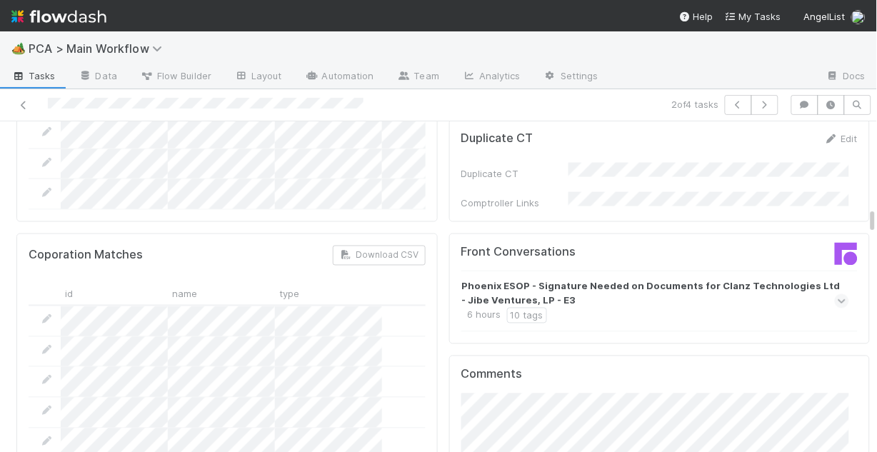
click at [835, 294] on span at bounding box center [842, 301] width 14 height 14
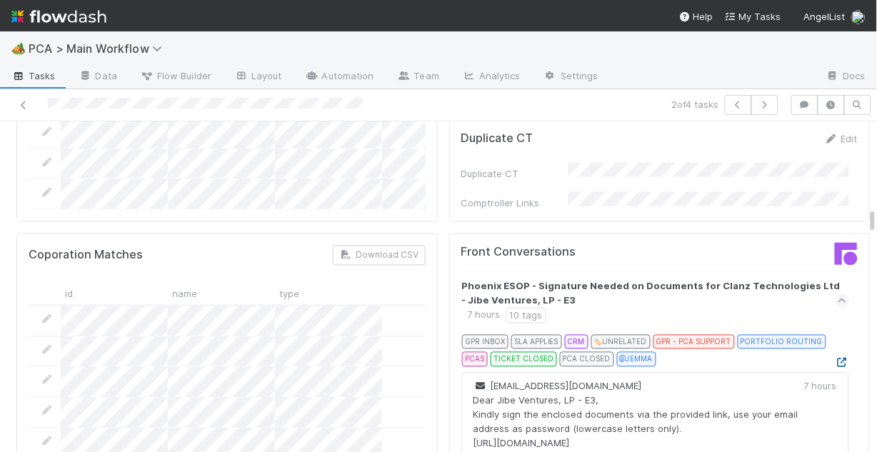
click at [835, 359] on icon at bounding box center [842, 363] width 14 height 9
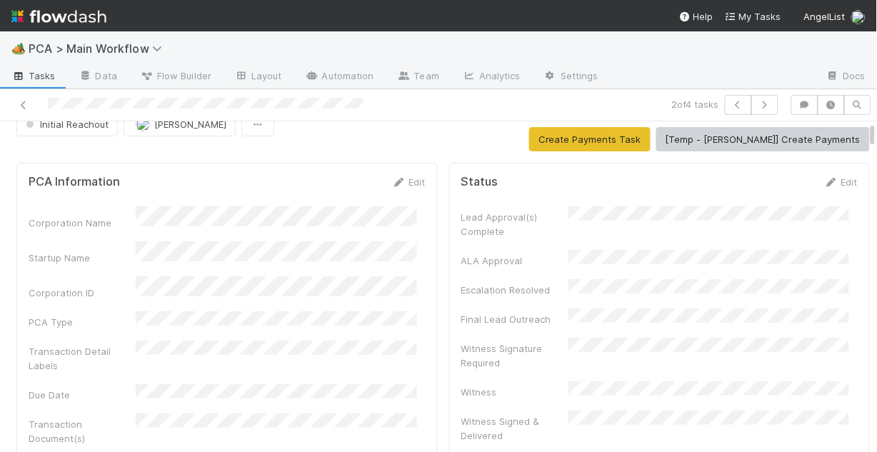
scroll to position [0, 0]
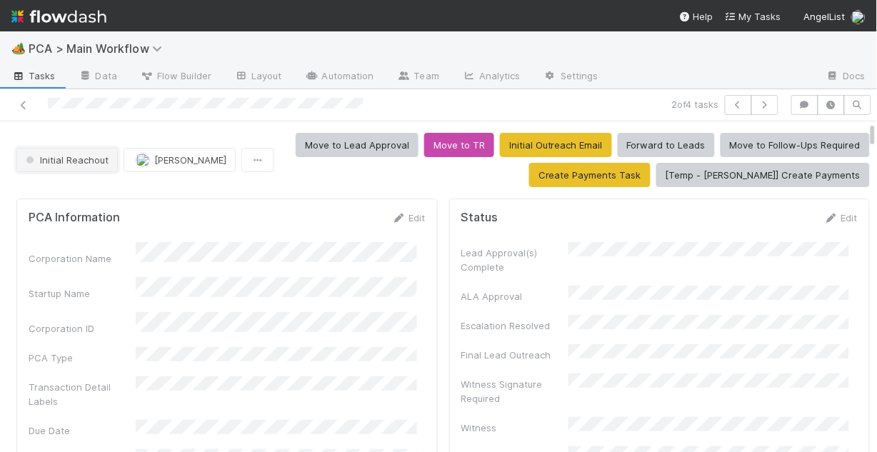
click at [67, 164] on span "Initial Reachout" at bounding box center [66, 159] width 86 height 11
click at [352, 272] on div at bounding box center [438, 226] width 877 height 452
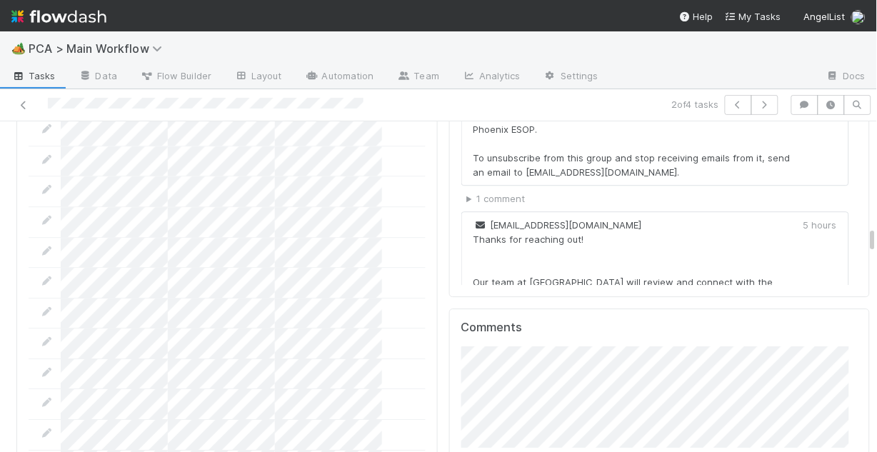
scroll to position [1943, 0]
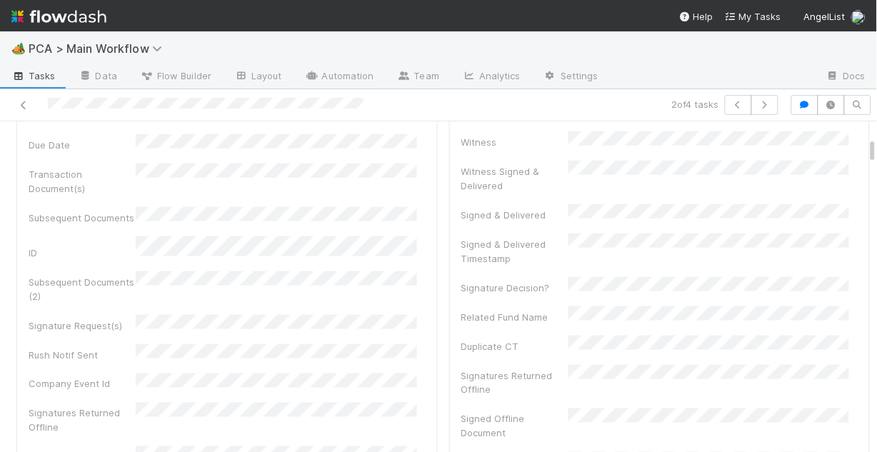
scroll to position [0, 0]
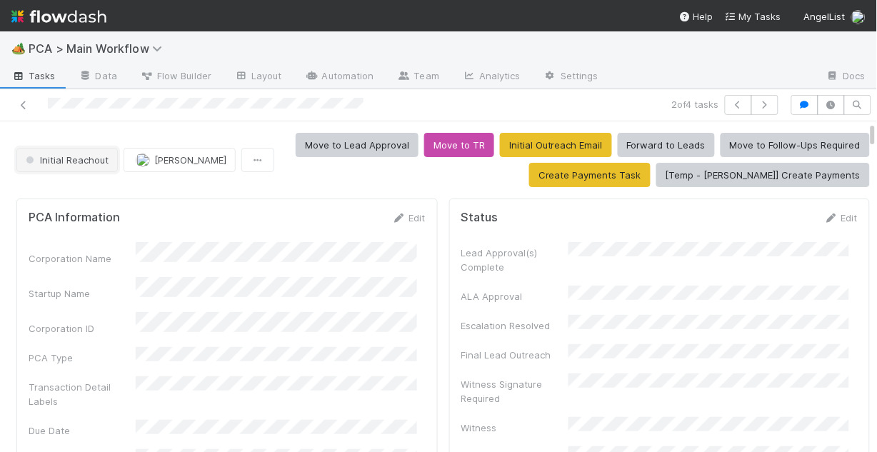
click at [70, 159] on span "Initial Reachout" at bounding box center [66, 159] width 86 height 11
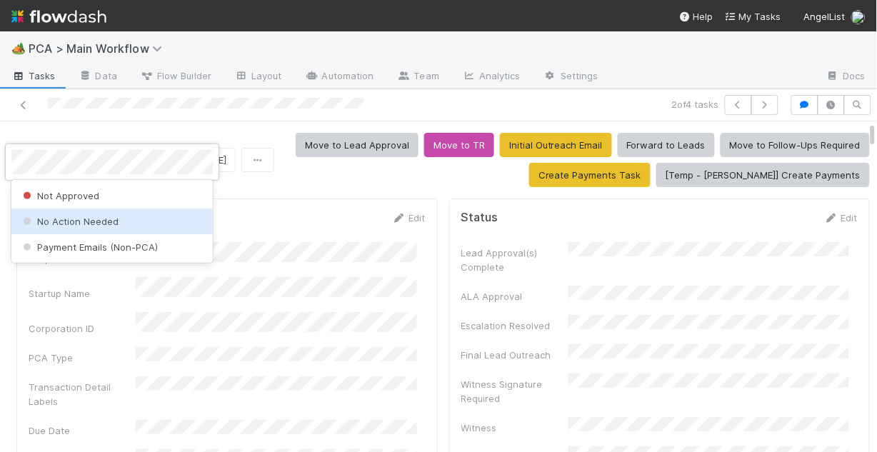
click at [88, 226] on span "No Action Needed" at bounding box center [69, 221] width 99 height 11
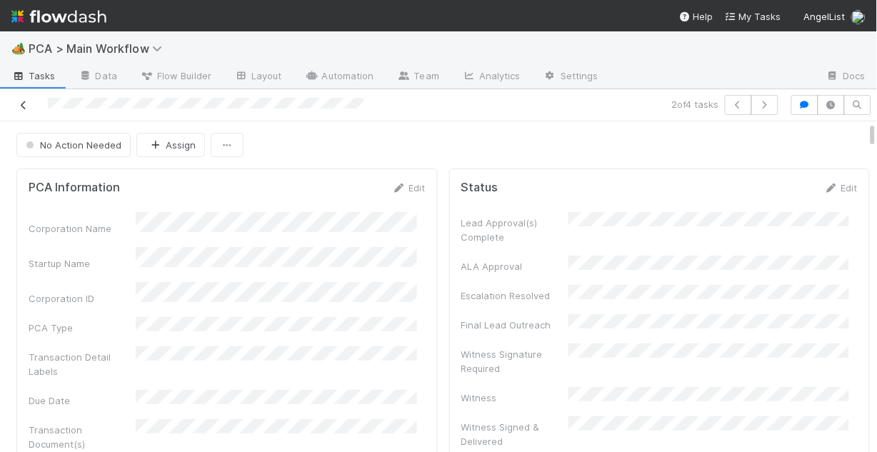
click at [21, 102] on icon at bounding box center [23, 105] width 14 height 9
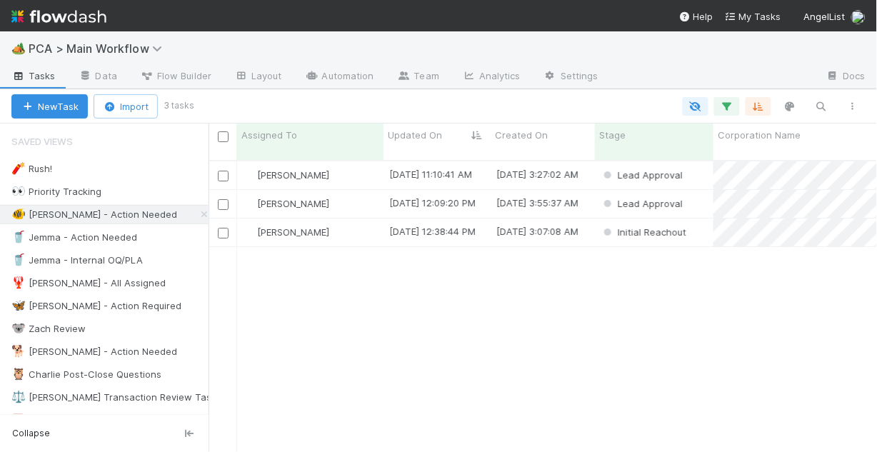
scroll to position [294, 660]
click at [355, 222] on div "Chris DelBianco" at bounding box center [310, 233] width 146 height 28
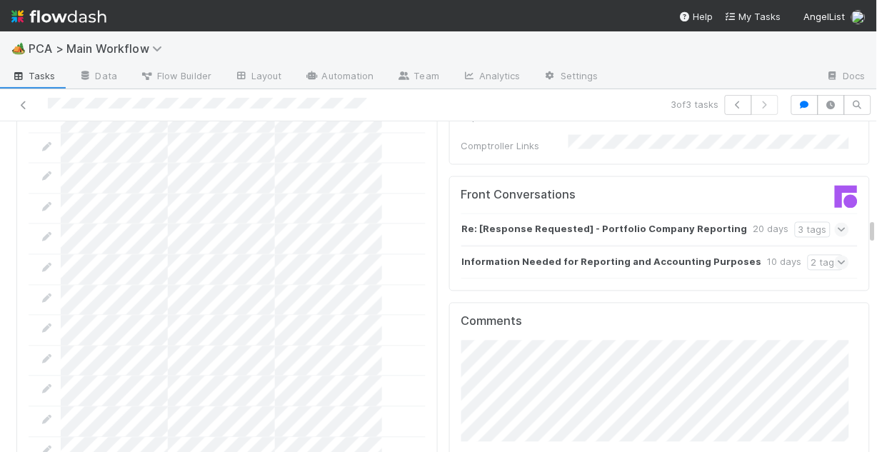
scroll to position [1543, 0]
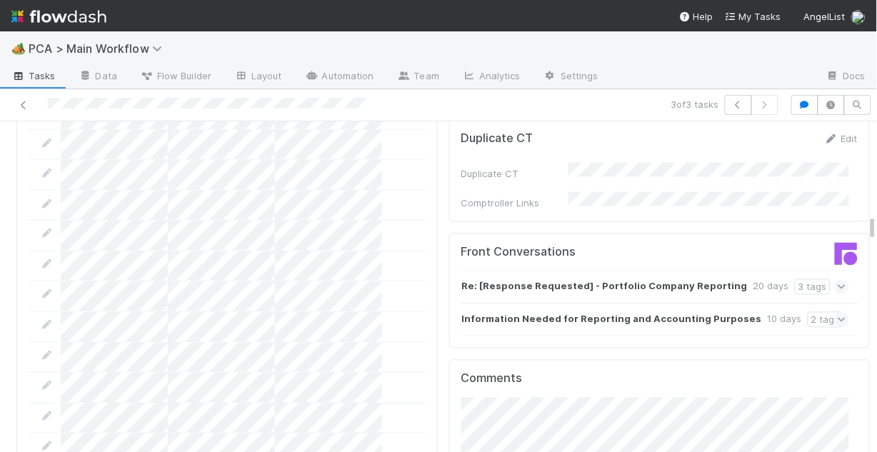
click at [838, 313] on icon at bounding box center [842, 320] width 9 height 14
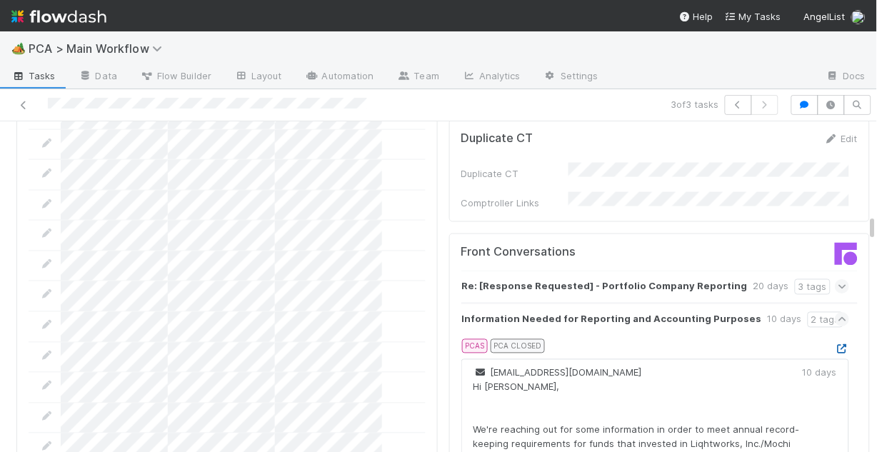
click at [835, 345] on icon at bounding box center [842, 349] width 14 height 9
click at [838, 280] on icon at bounding box center [842, 287] width 9 height 14
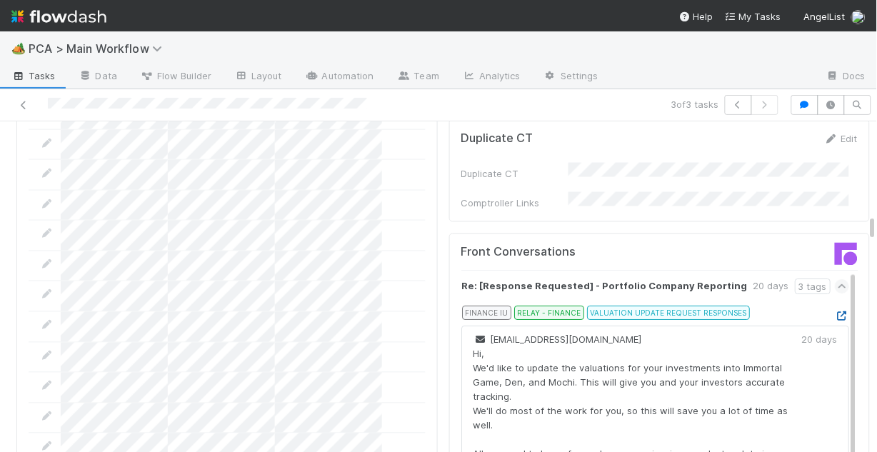
click at [835, 312] on icon at bounding box center [842, 316] width 14 height 9
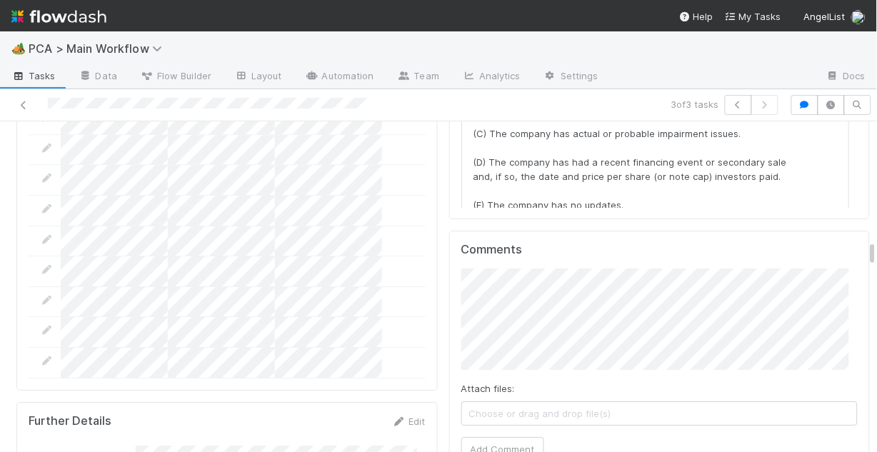
scroll to position [1943, 0]
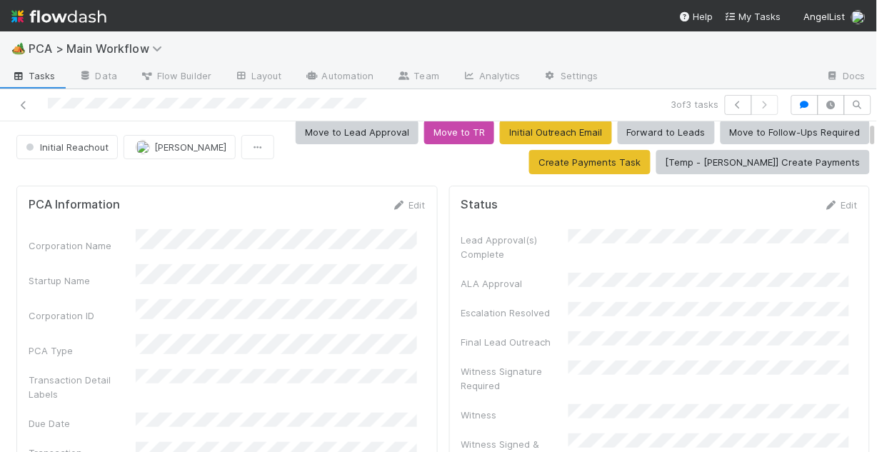
scroll to position [0, 0]
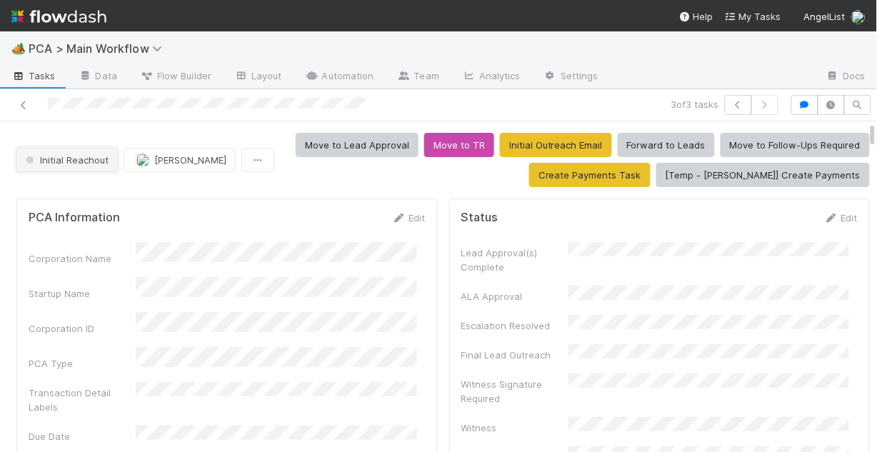
click at [60, 168] on button "Initial Reachout" at bounding box center [66, 160] width 101 height 24
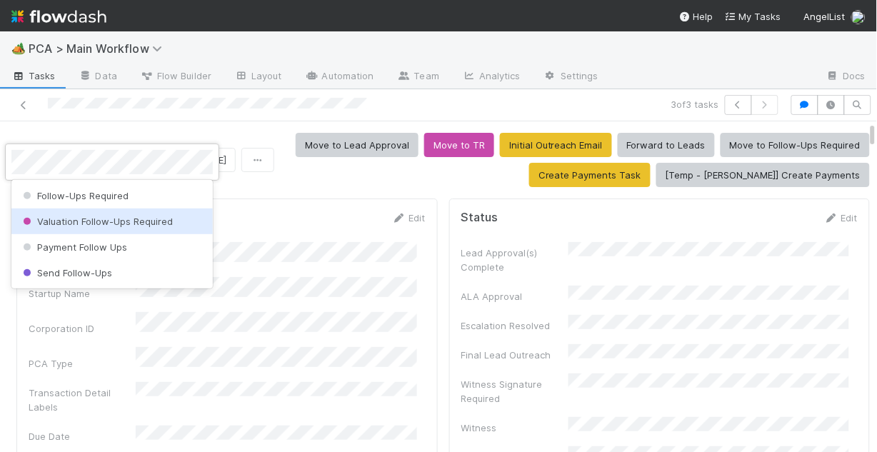
click at [84, 224] on span "Valuation Follow-Ups Required" at bounding box center [96, 221] width 153 height 11
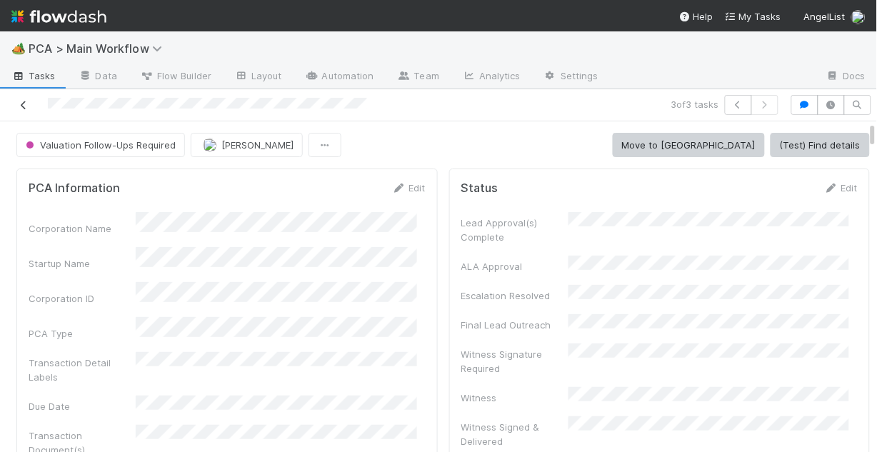
click at [21, 104] on icon at bounding box center [23, 105] width 14 height 9
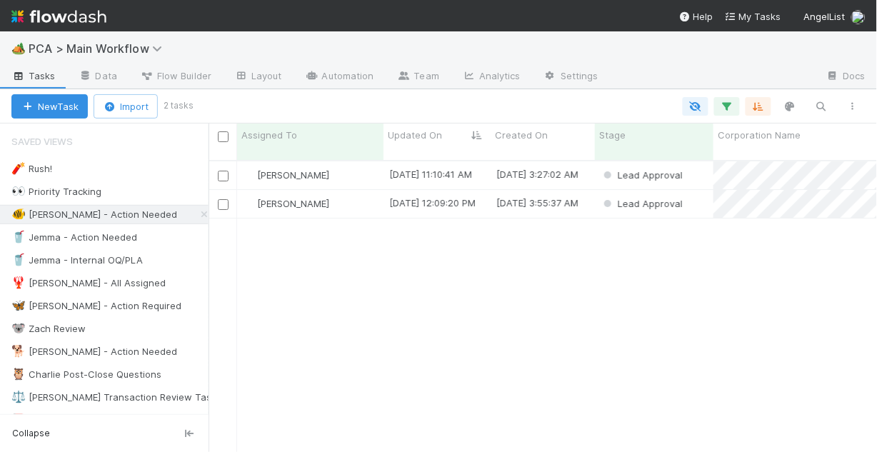
scroll to position [294, 660]
click at [351, 163] on div "Chris DelBianco" at bounding box center [310, 175] width 146 height 28
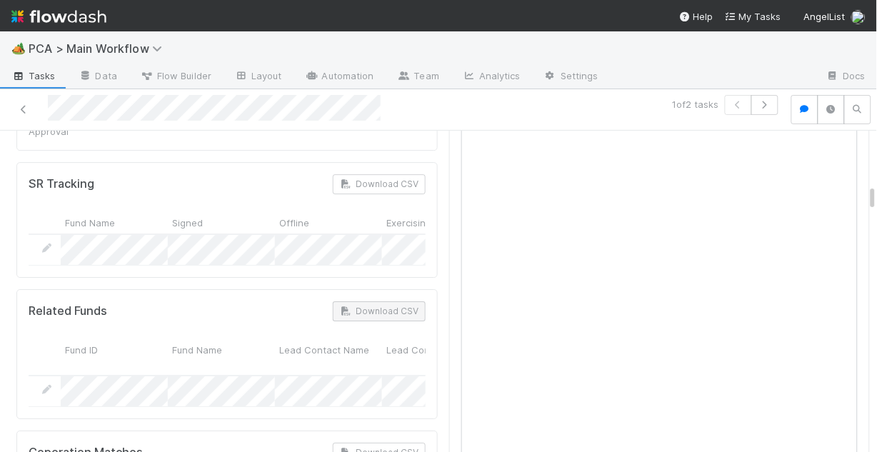
scroll to position [914, 0]
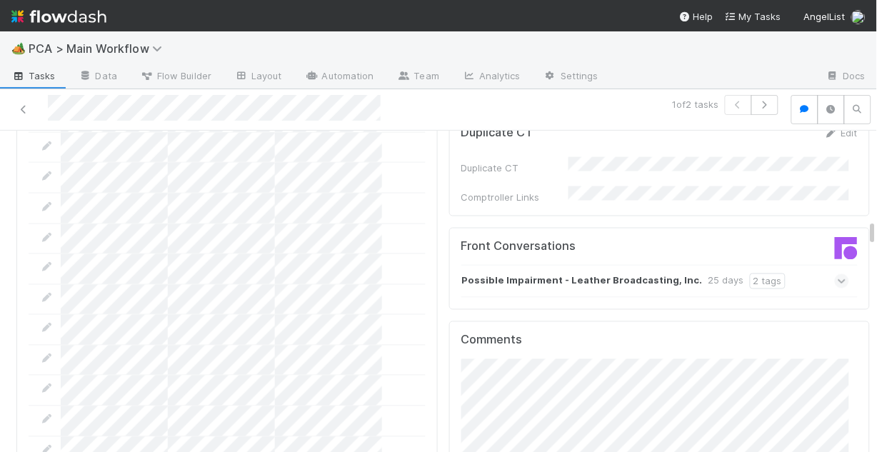
scroll to position [1486, 0]
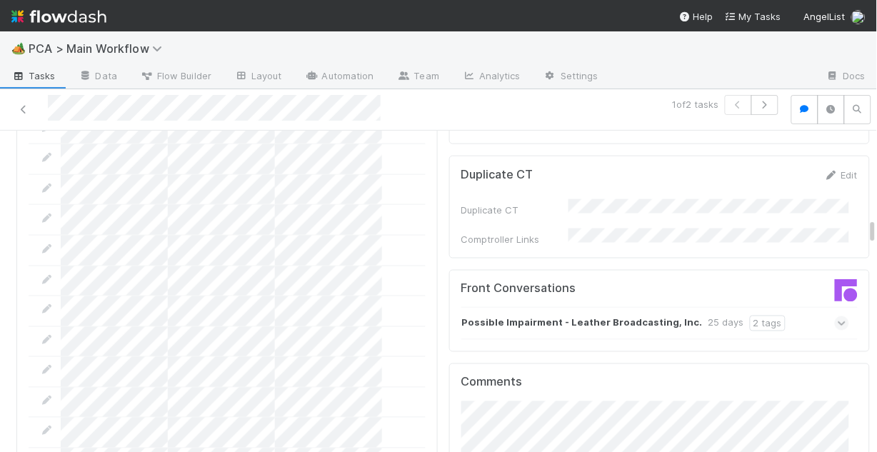
click at [835, 316] on span at bounding box center [842, 323] width 14 height 14
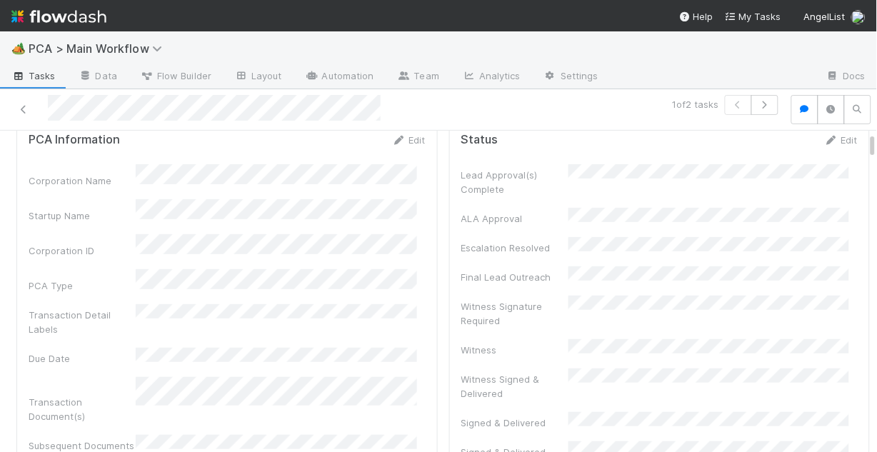
scroll to position [0, 0]
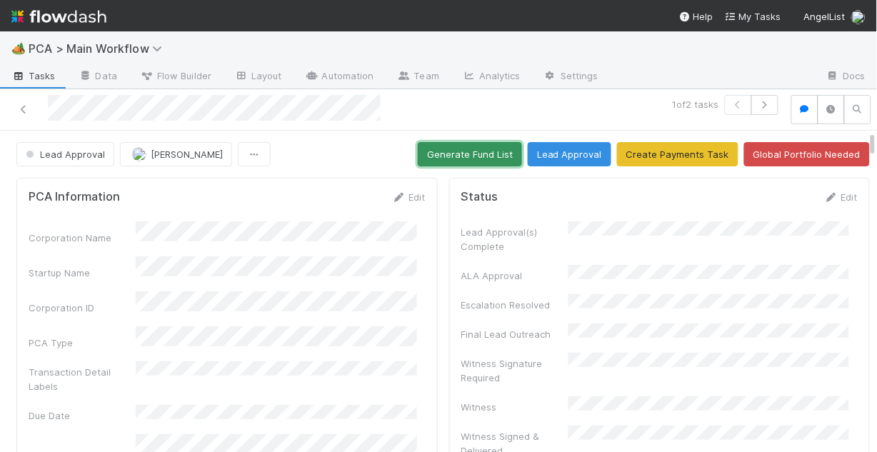
click at [457, 154] on button "Generate Fund List" at bounding box center [470, 154] width 104 height 24
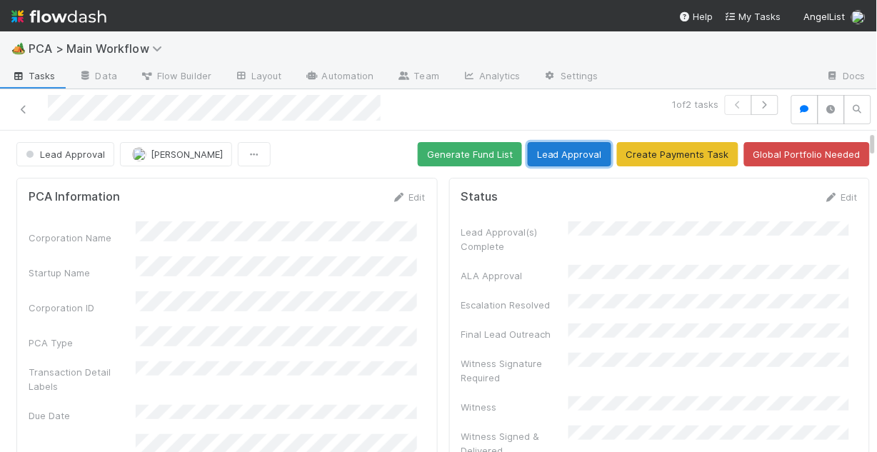
click at [580, 156] on button "Lead Approval" at bounding box center [570, 154] width 84 height 24
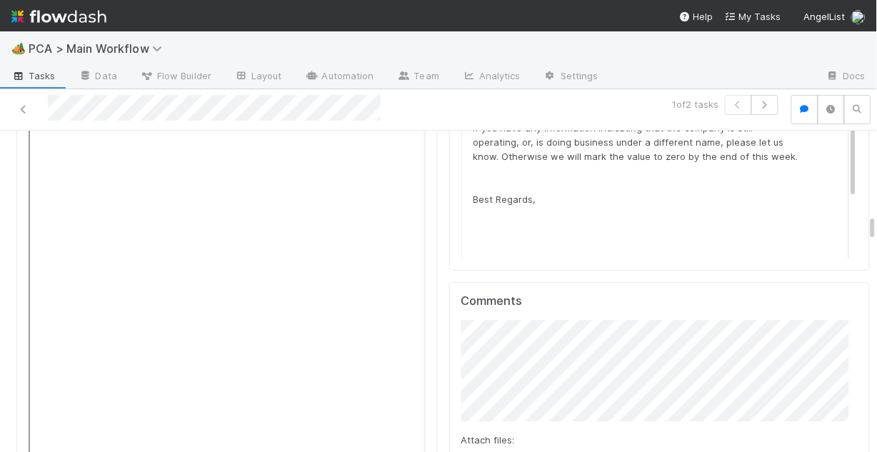
scroll to position [1919, 0]
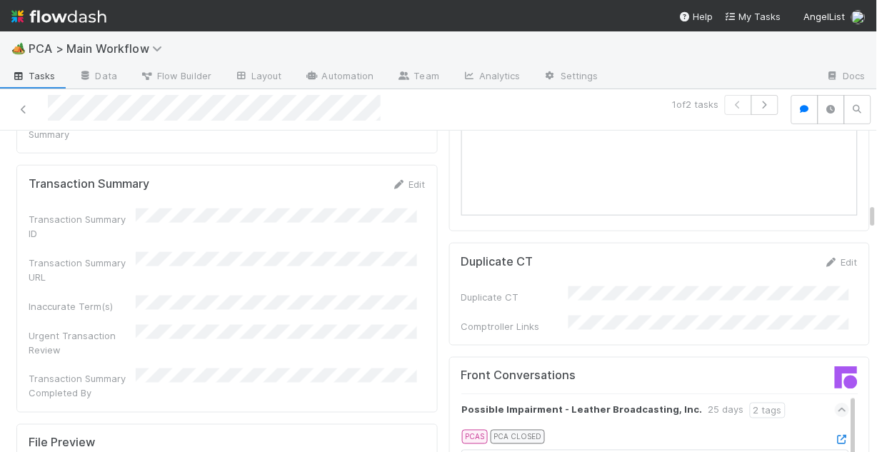
scroll to position [1405, 0]
click at [25, 107] on icon at bounding box center [23, 109] width 14 height 9
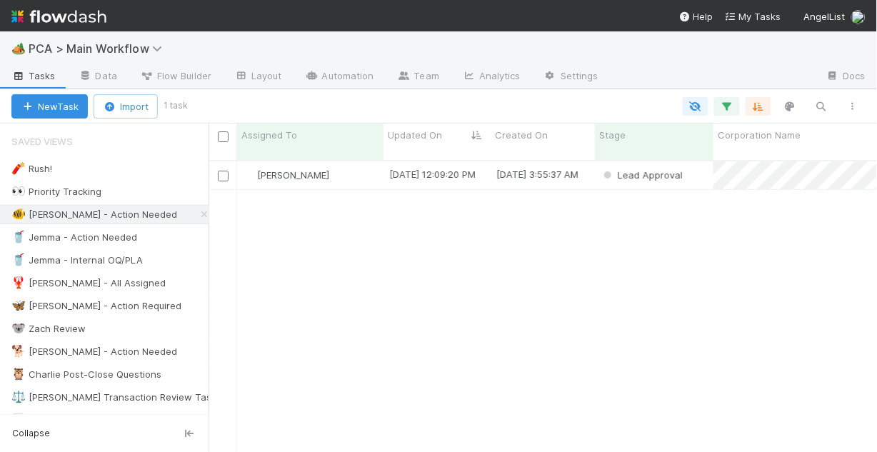
scroll to position [294, 660]
click at [344, 166] on div "[PERSON_NAME]" at bounding box center [310, 175] width 146 height 28
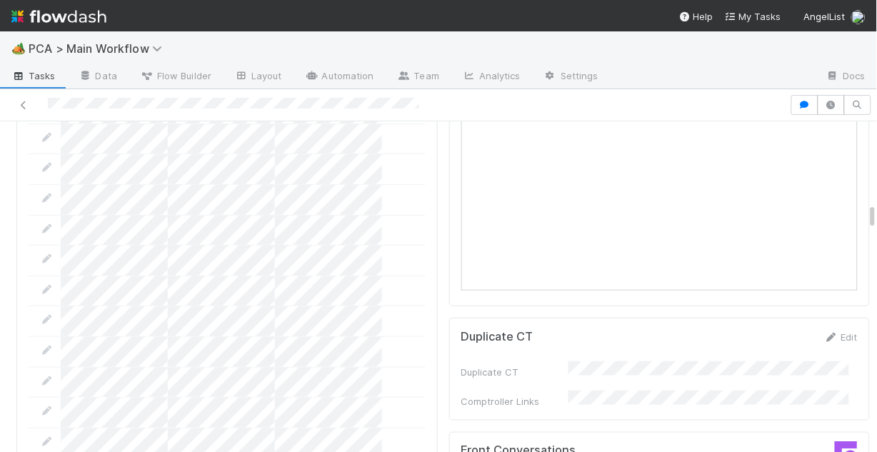
scroll to position [1372, 0]
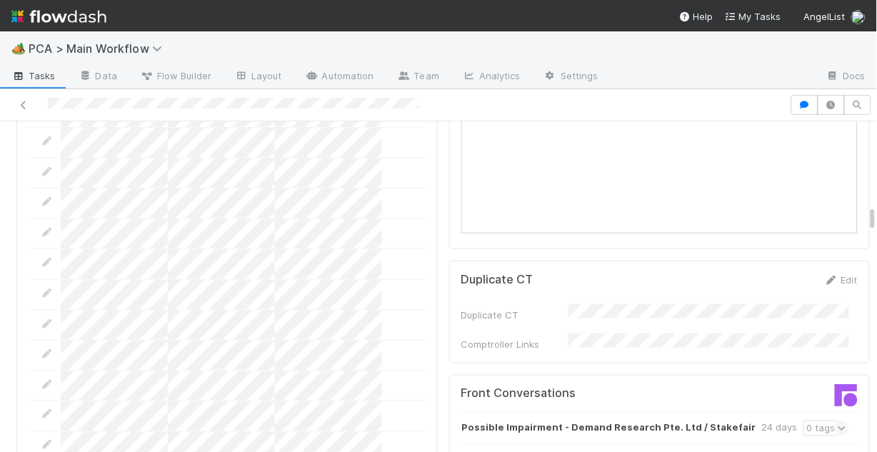
click at [822, 412] on div "Possible Impairment - Demand Research Pte. Ltd / Stakefair 24 days 0 tags" at bounding box center [656, 428] width 389 height 33
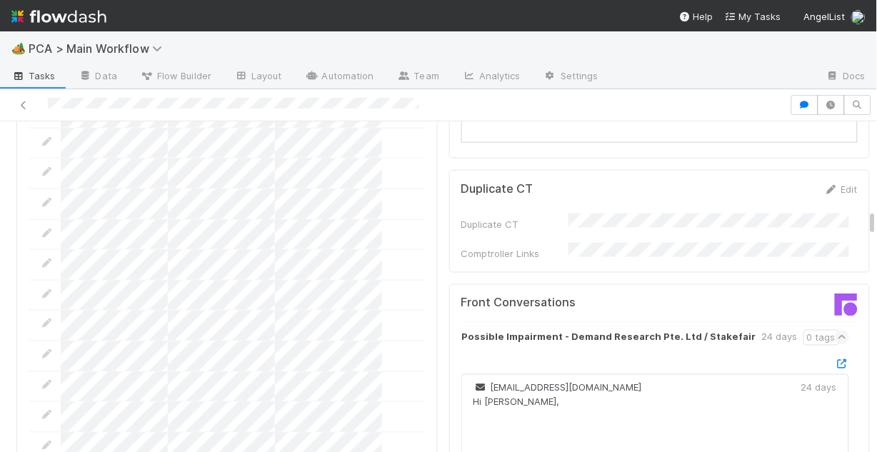
scroll to position [1486, 0]
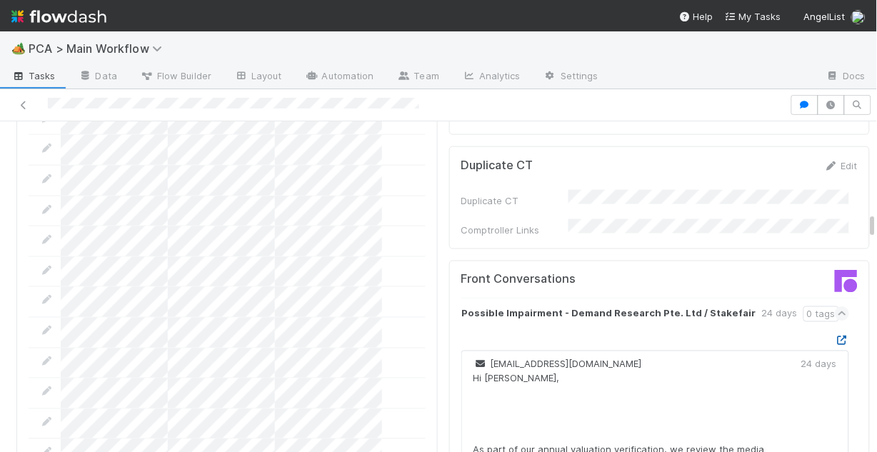
click at [835, 336] on icon at bounding box center [842, 340] width 14 height 9
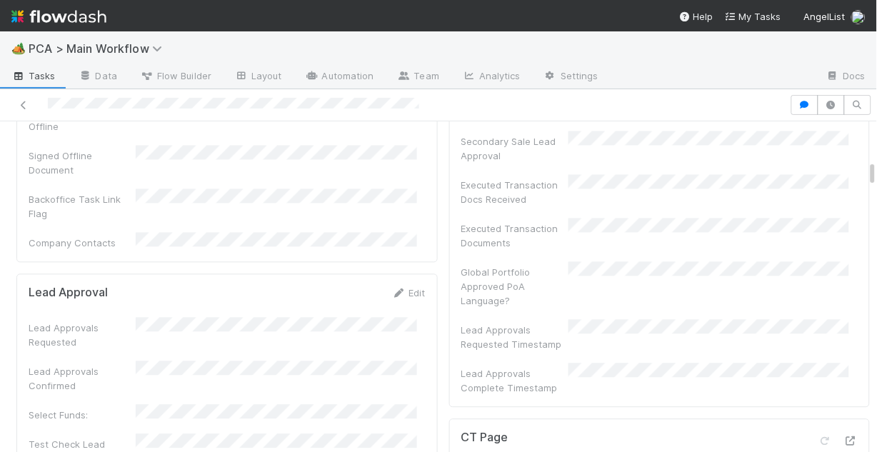
scroll to position [572, 0]
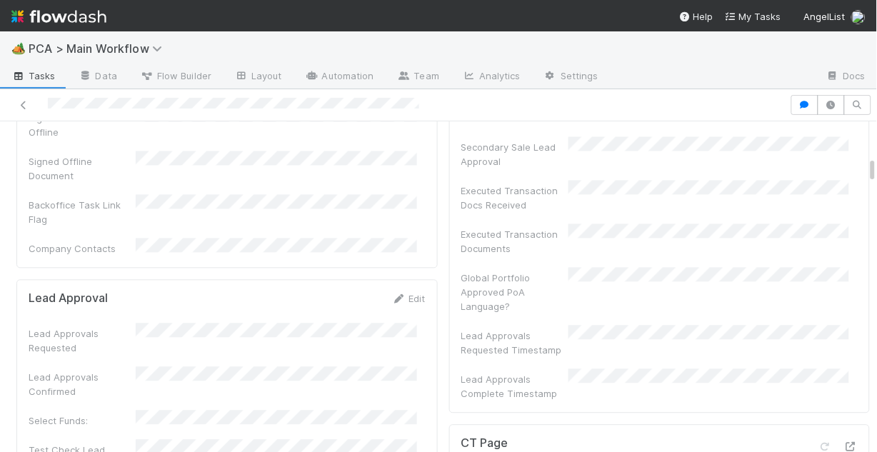
click at [49, 94] on div at bounding box center [438, 105] width 877 height 32
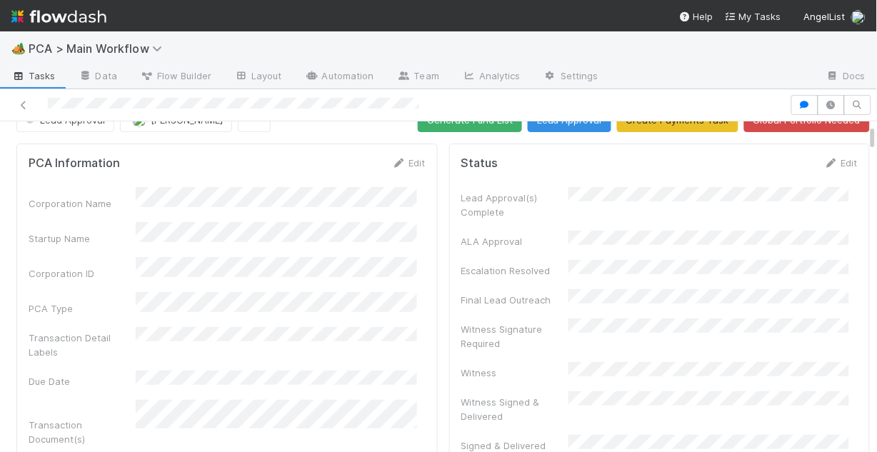
scroll to position [0, 0]
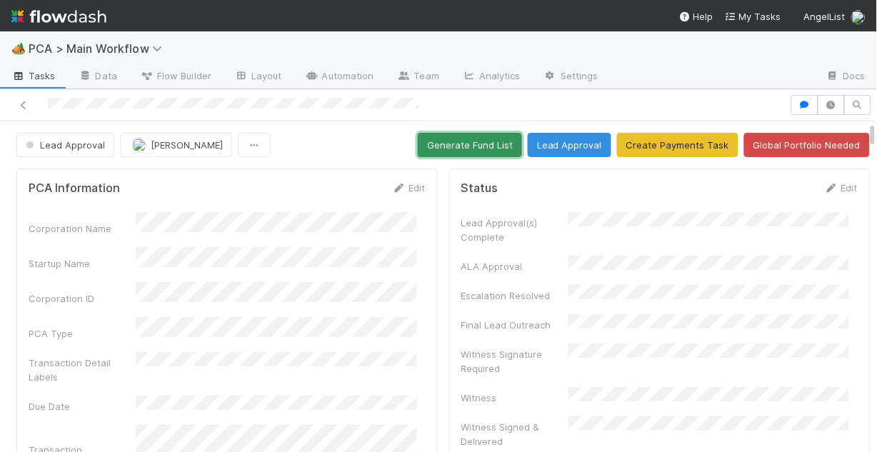
click at [439, 155] on button "Generate Fund List" at bounding box center [470, 145] width 104 height 24
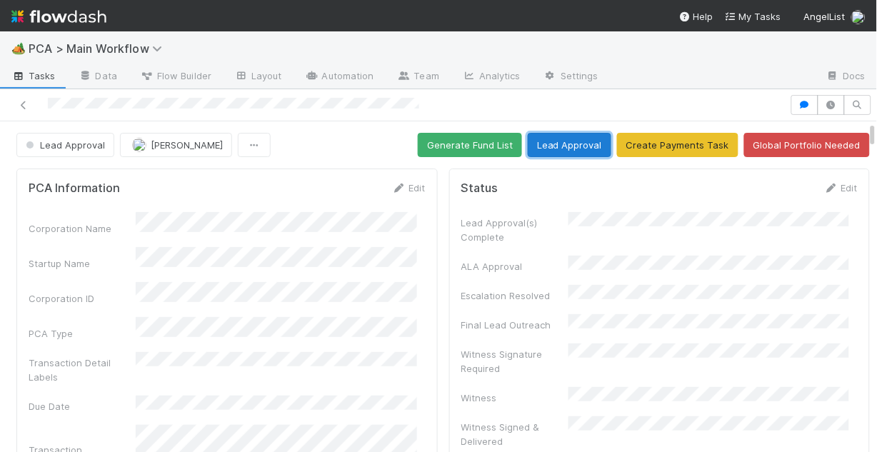
click at [550, 149] on button "Lead Approval" at bounding box center [570, 145] width 84 height 24
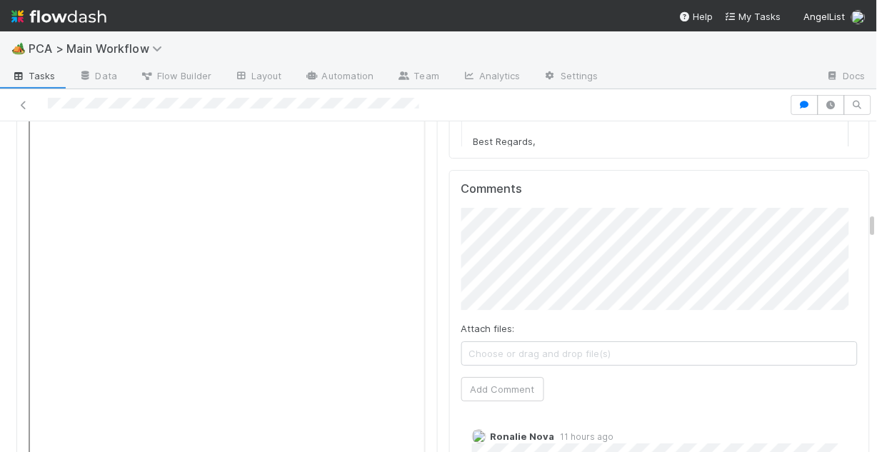
scroll to position [1943, 0]
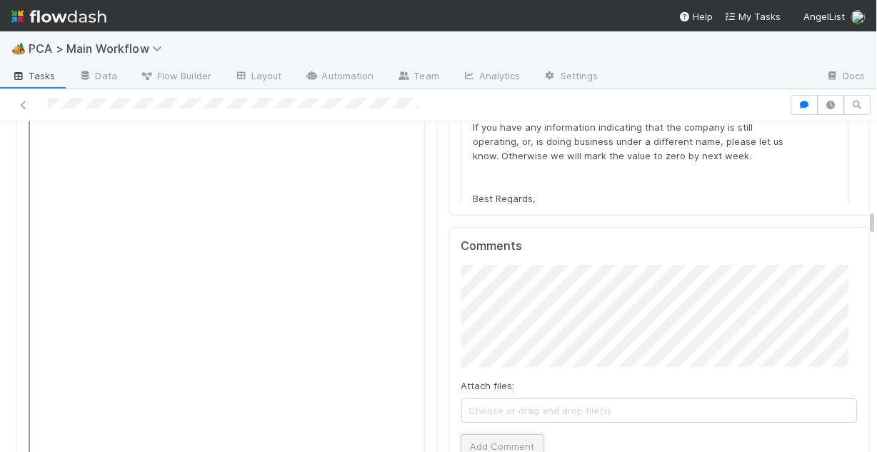
click at [494, 434] on button "Add Comment" at bounding box center [503, 446] width 83 height 24
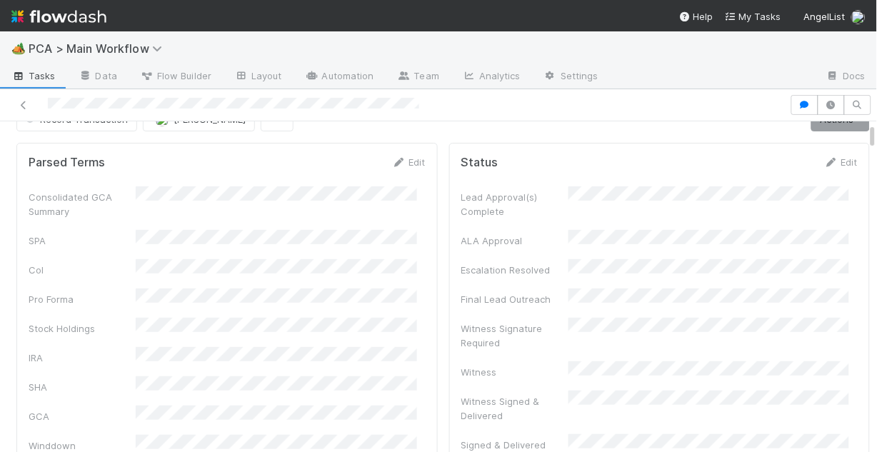
scroll to position [0, 0]
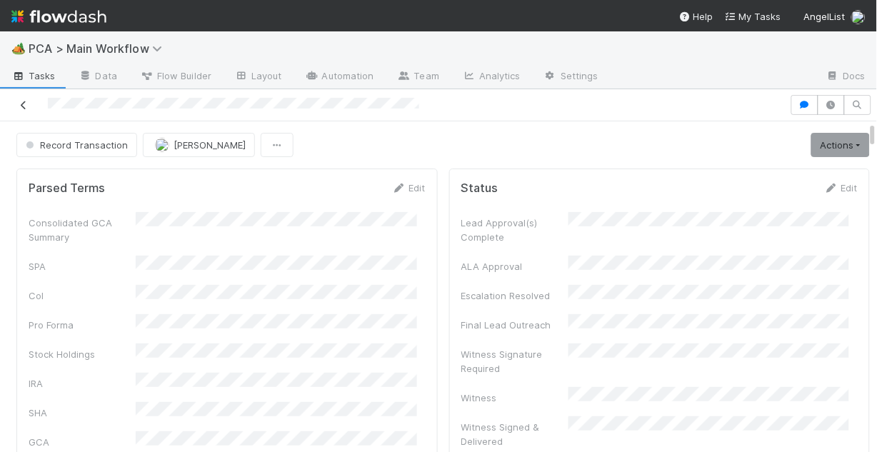
click at [21, 105] on icon at bounding box center [23, 105] width 14 height 9
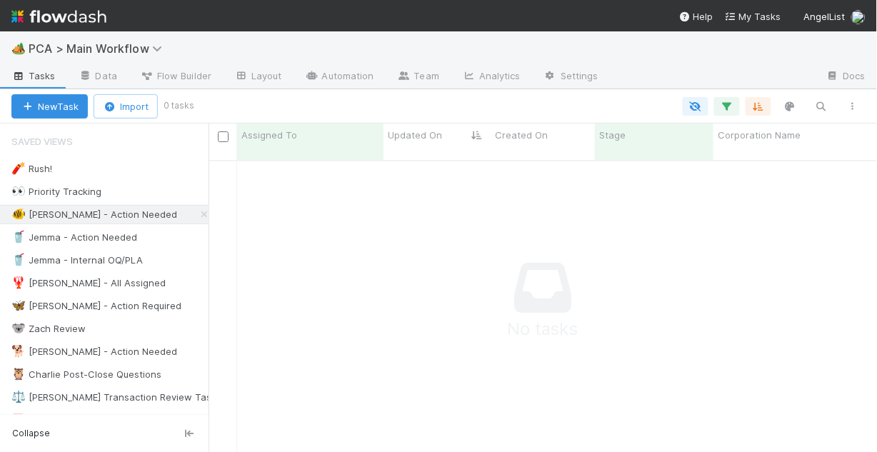
scroll to position [286, 660]
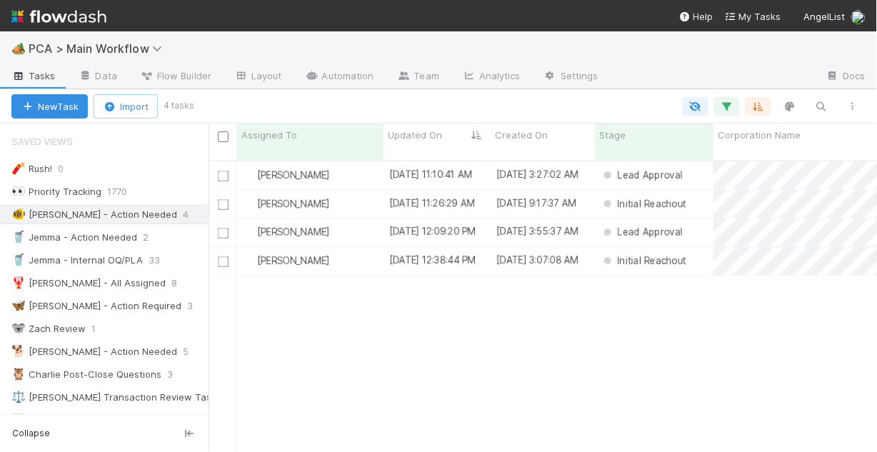
scroll to position [294, 660]
